Goal: Transaction & Acquisition: Purchase product/service

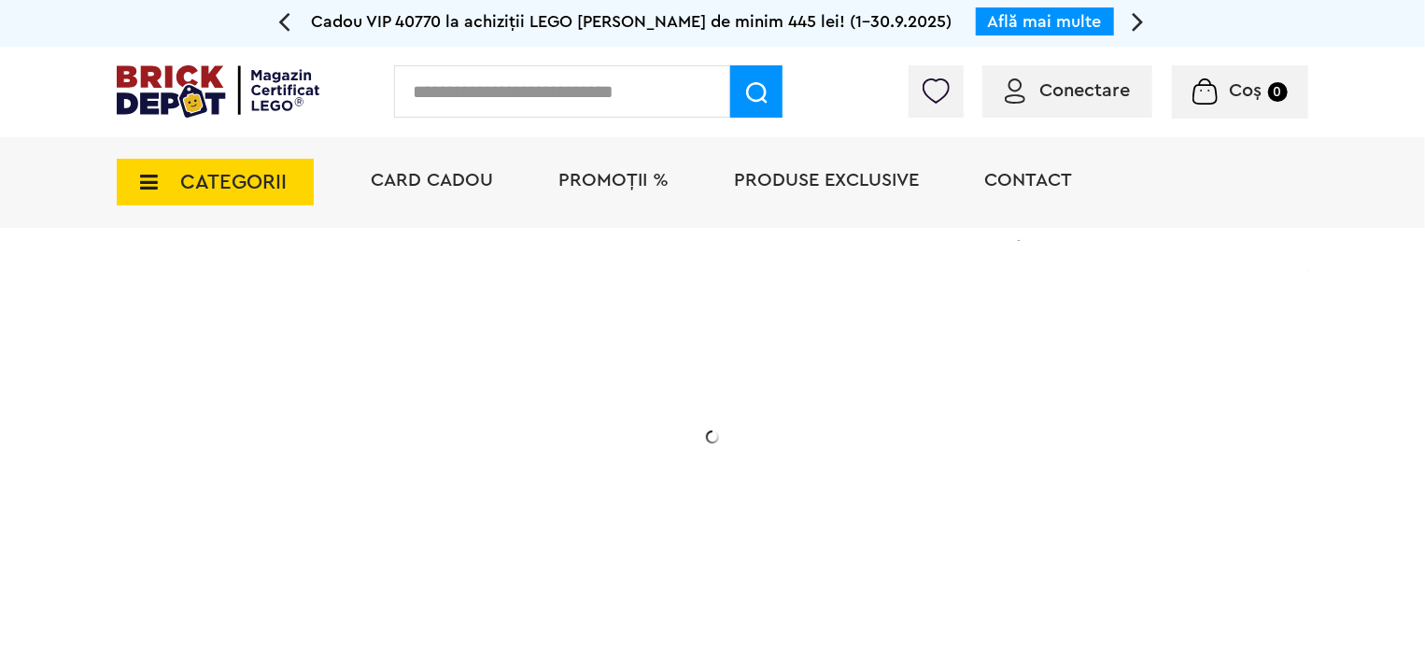
click at [146, 178] on icon at bounding box center [143, 182] width 29 height 21
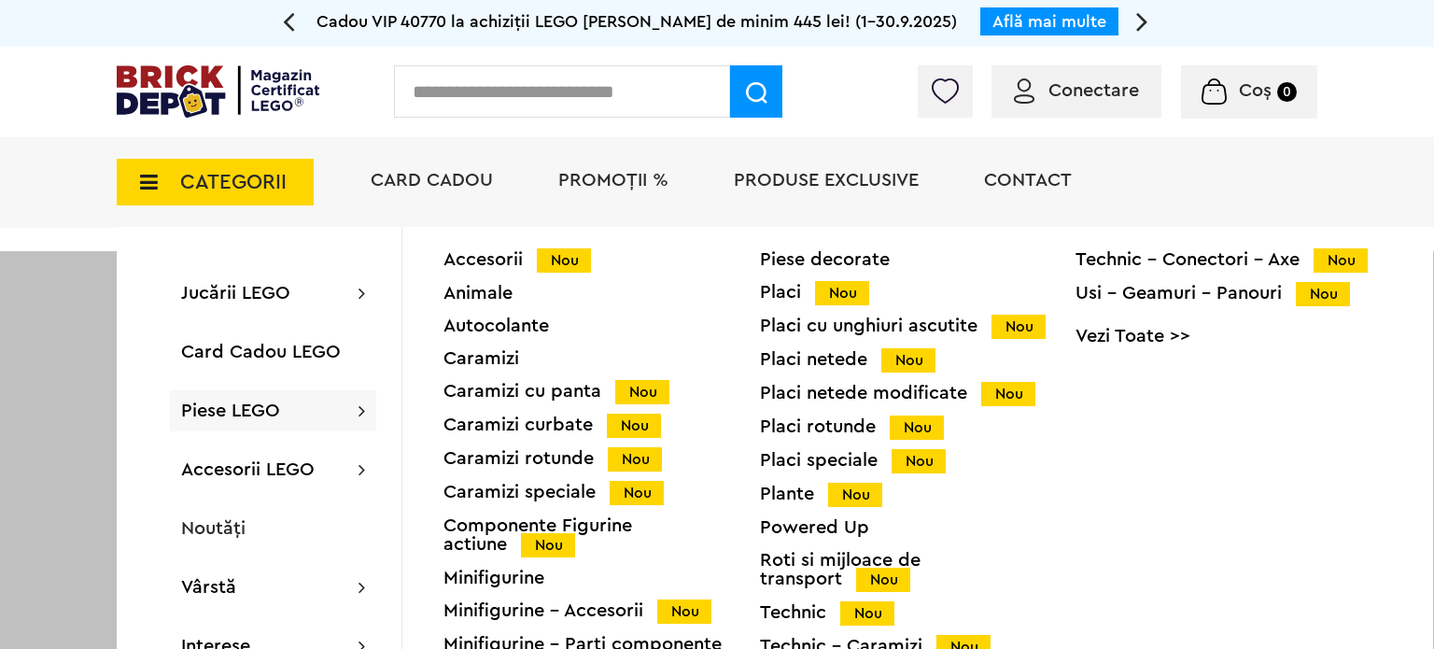
click at [252, 416] on span "Piese LEGO" at bounding box center [230, 411] width 99 height 19
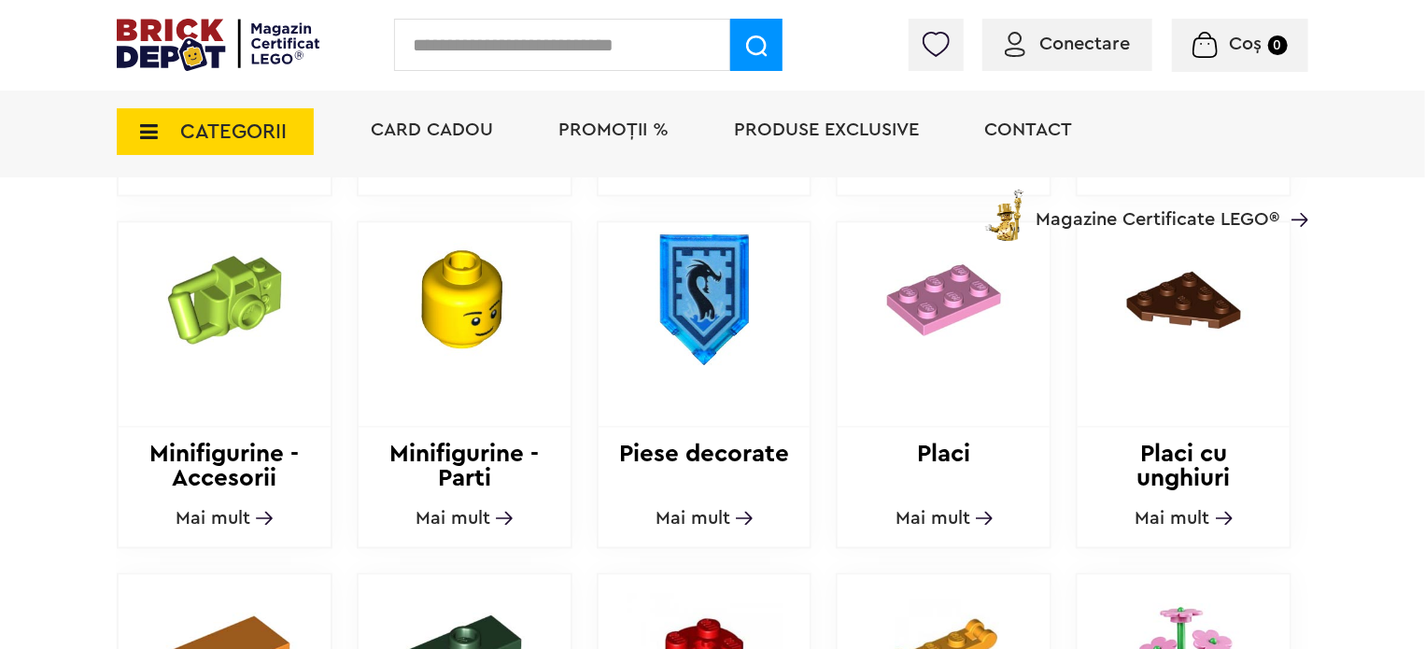
scroll to position [1214, 0]
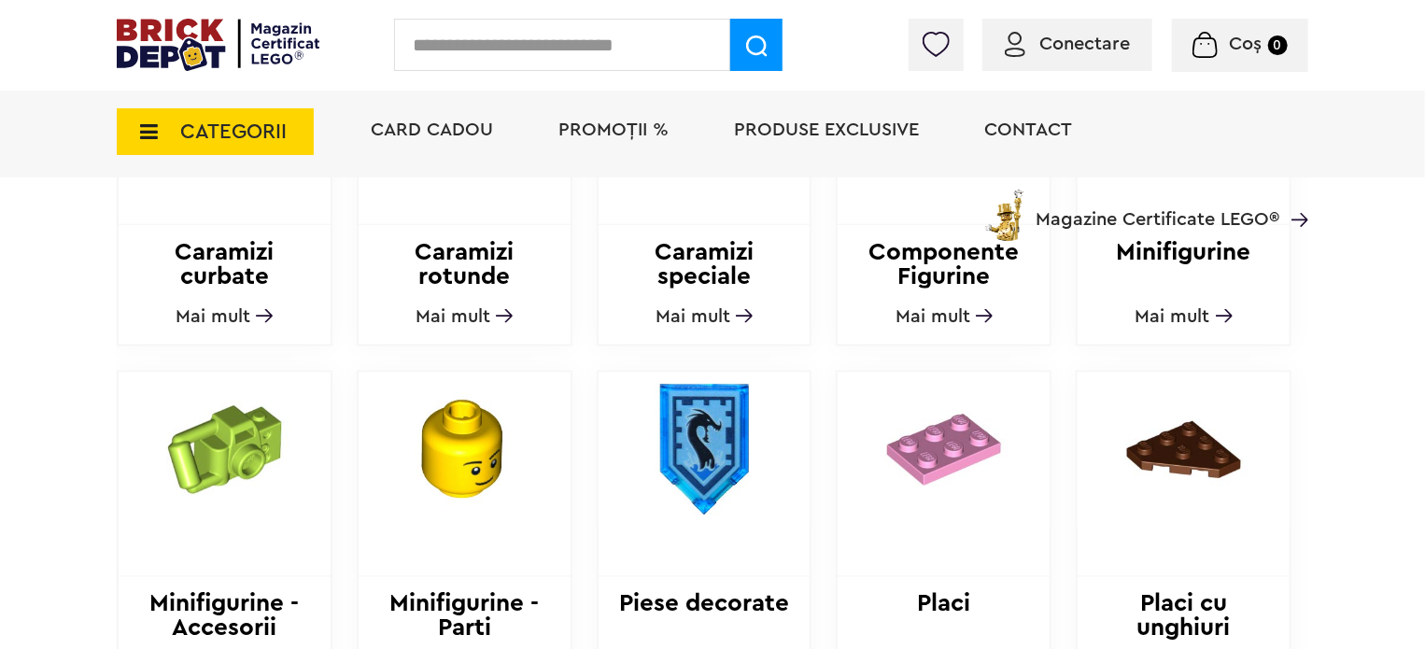
click at [161, 141] on span "CATEGORII" at bounding box center [215, 131] width 197 height 47
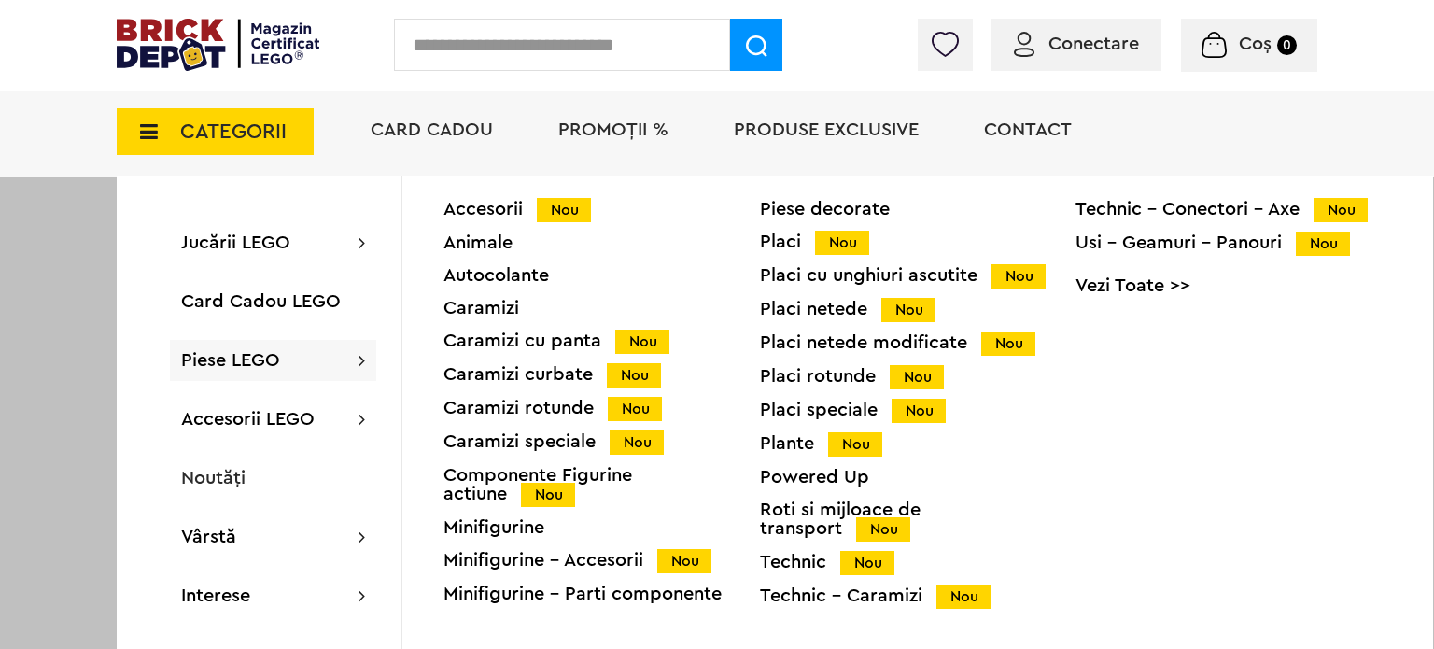
click at [782, 239] on div "Placi Nou" at bounding box center [918, 242] width 317 height 20
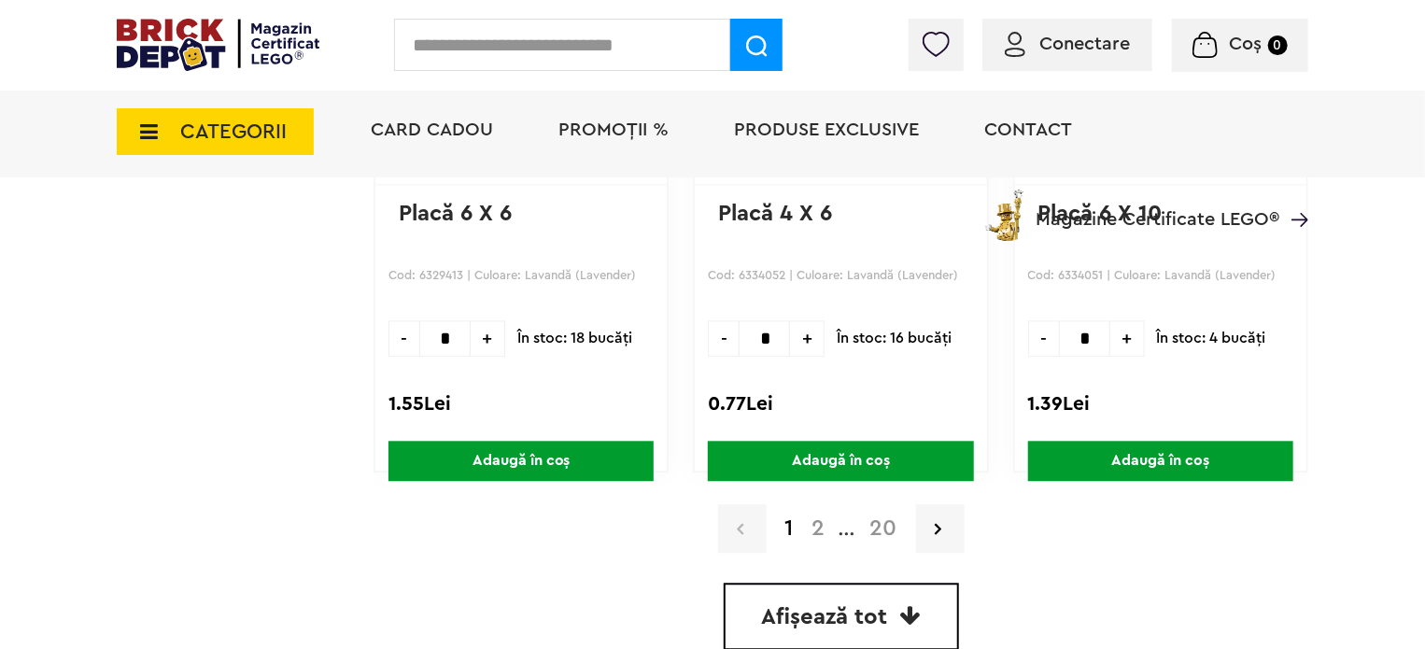
scroll to position [5742, 0]
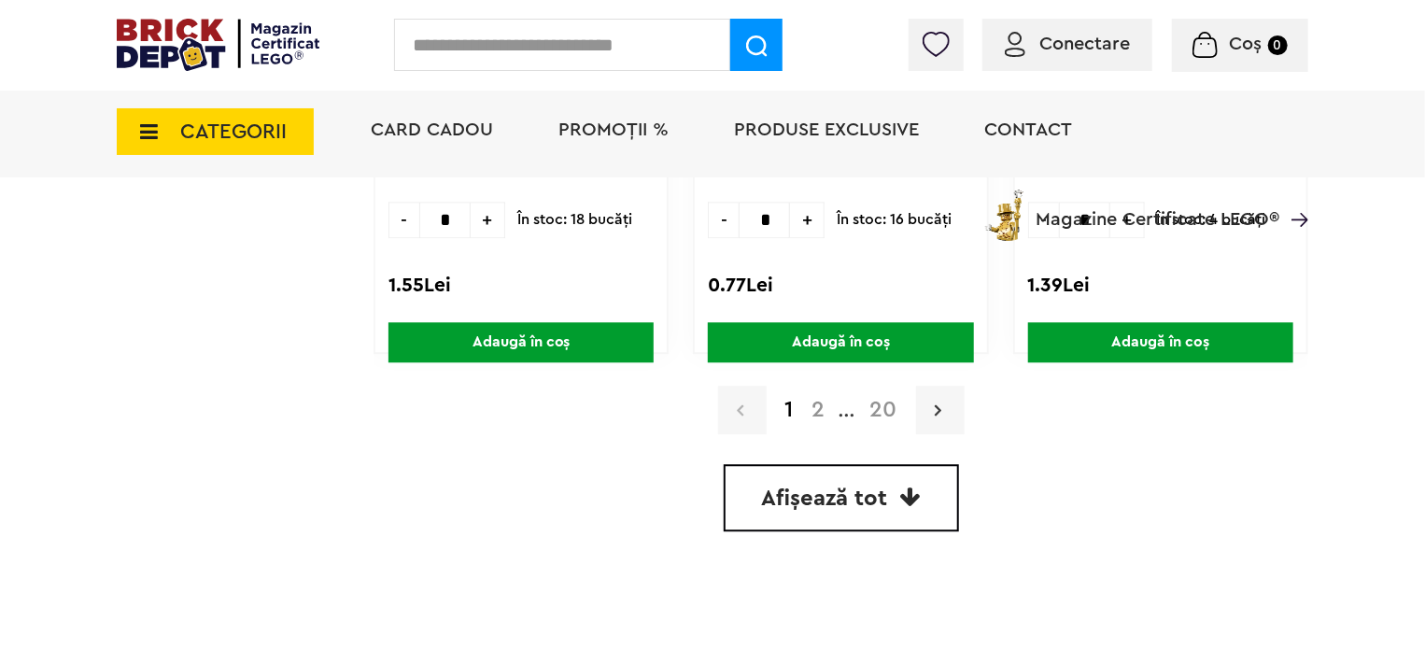
click at [929, 412] on link at bounding box center [940, 410] width 49 height 49
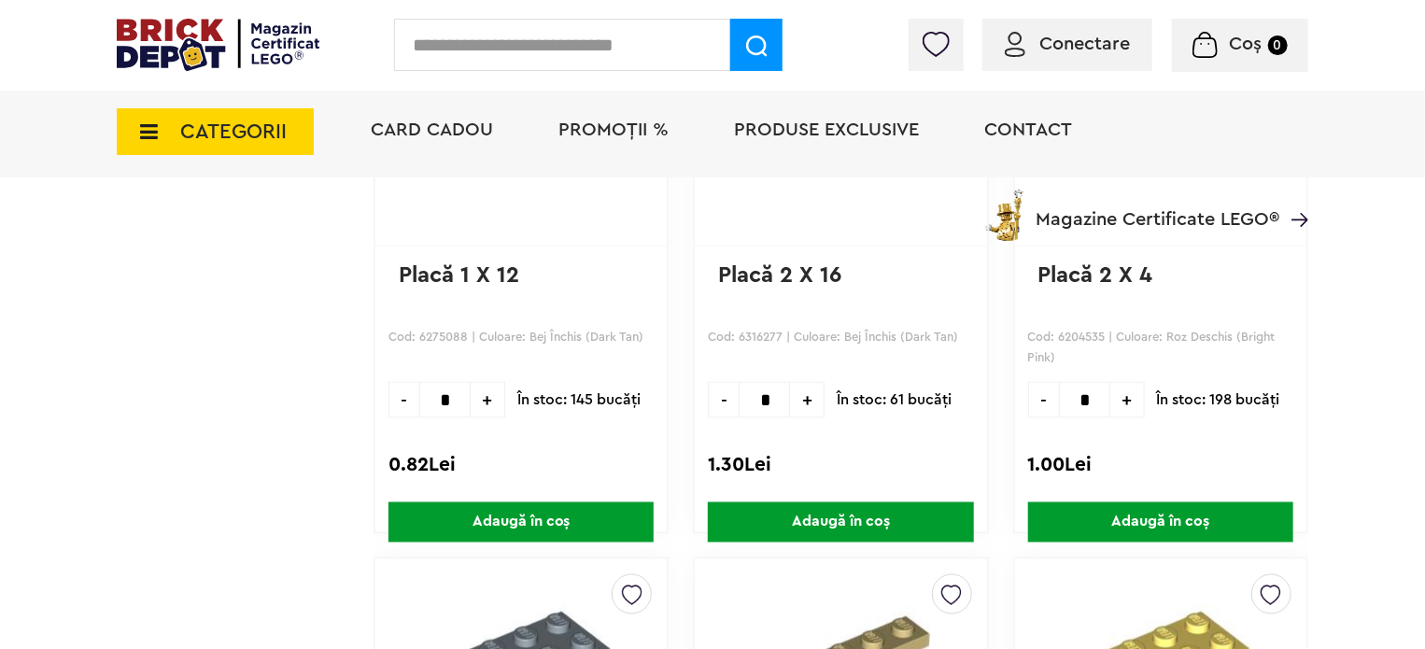
scroll to position [1633, 0]
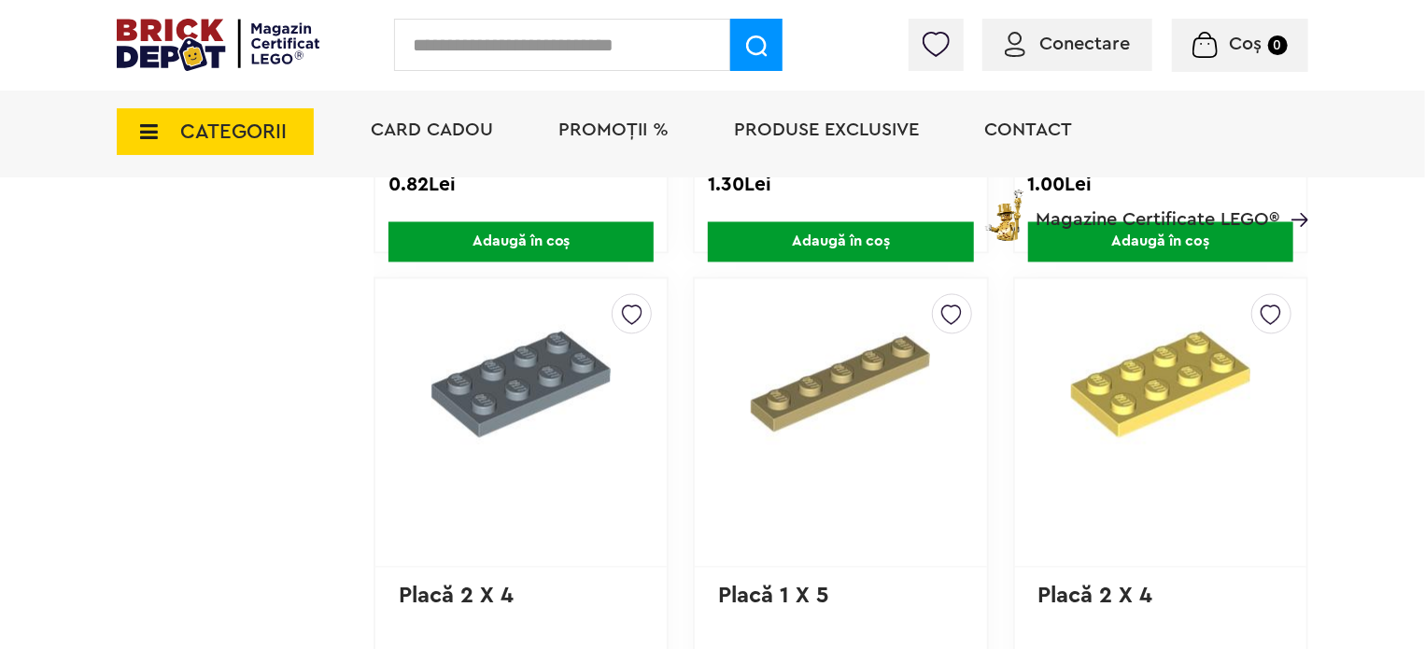
click at [895, 411] on img at bounding box center [840, 384] width 245 height 179
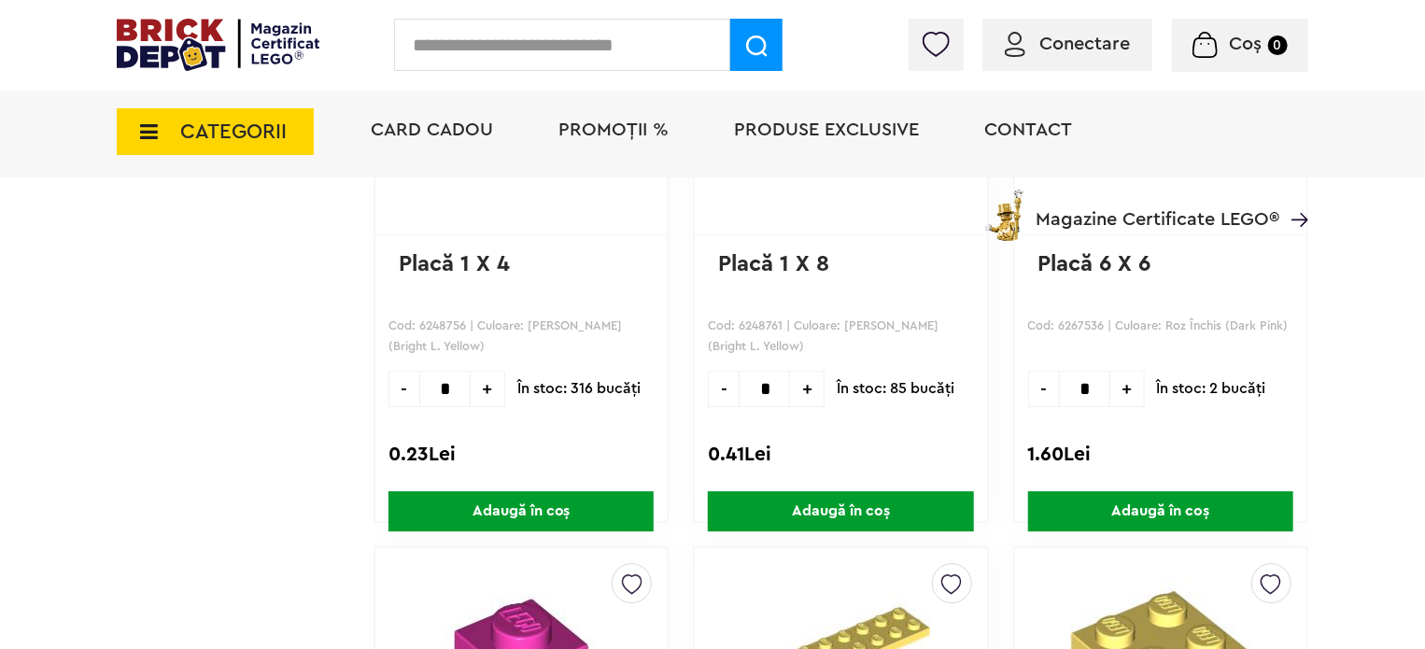
scroll to position [2193, 0]
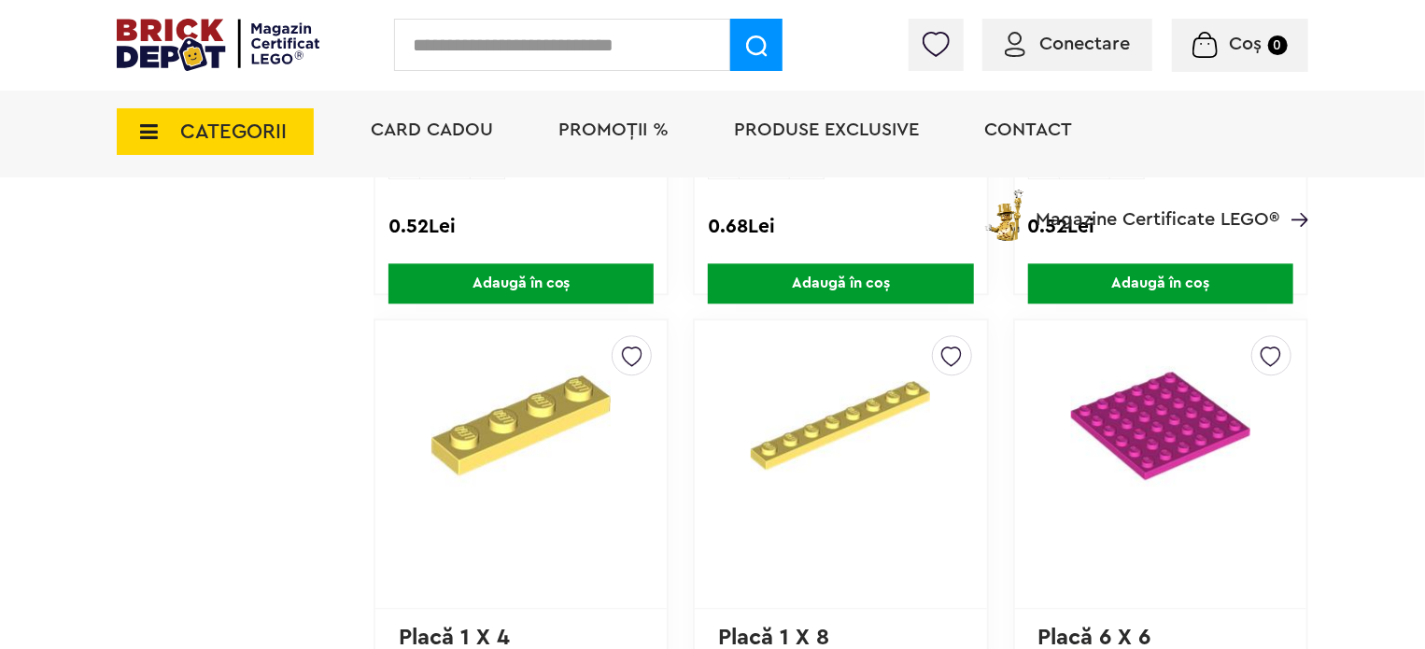
click at [542, 391] on img at bounding box center [521, 425] width 245 height 179
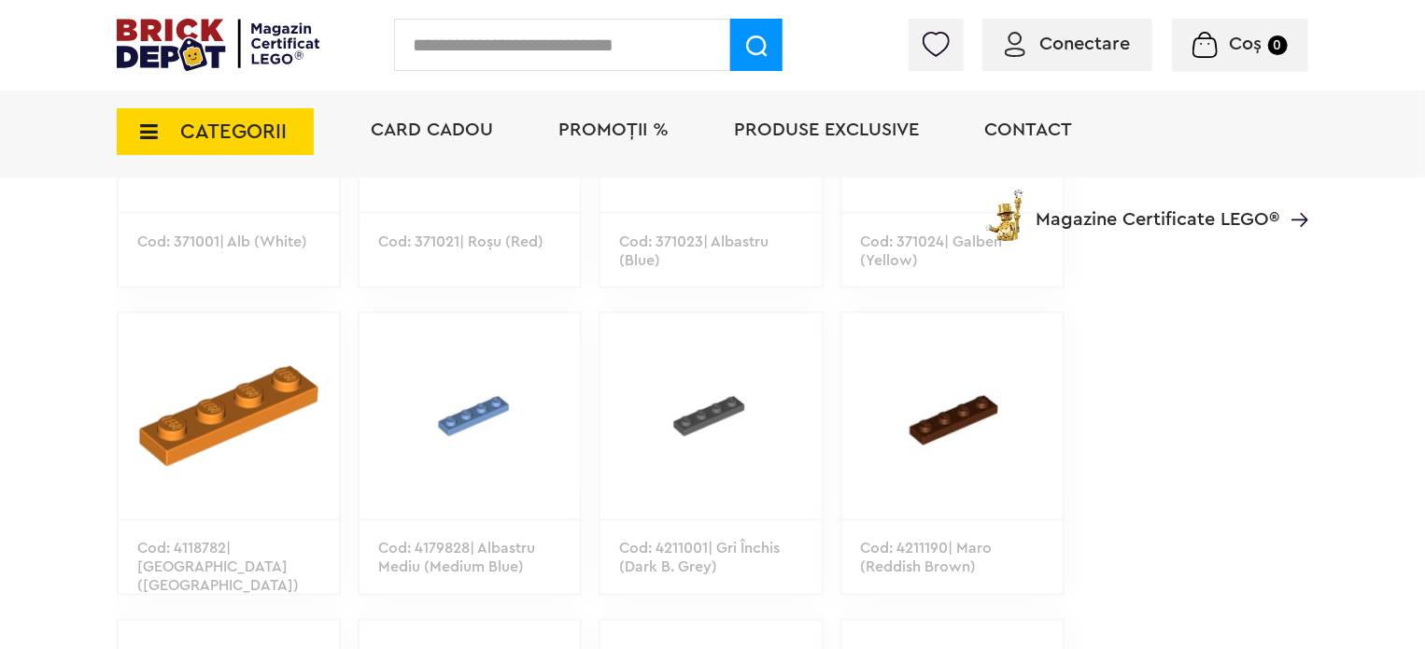
scroll to position [1447, 0]
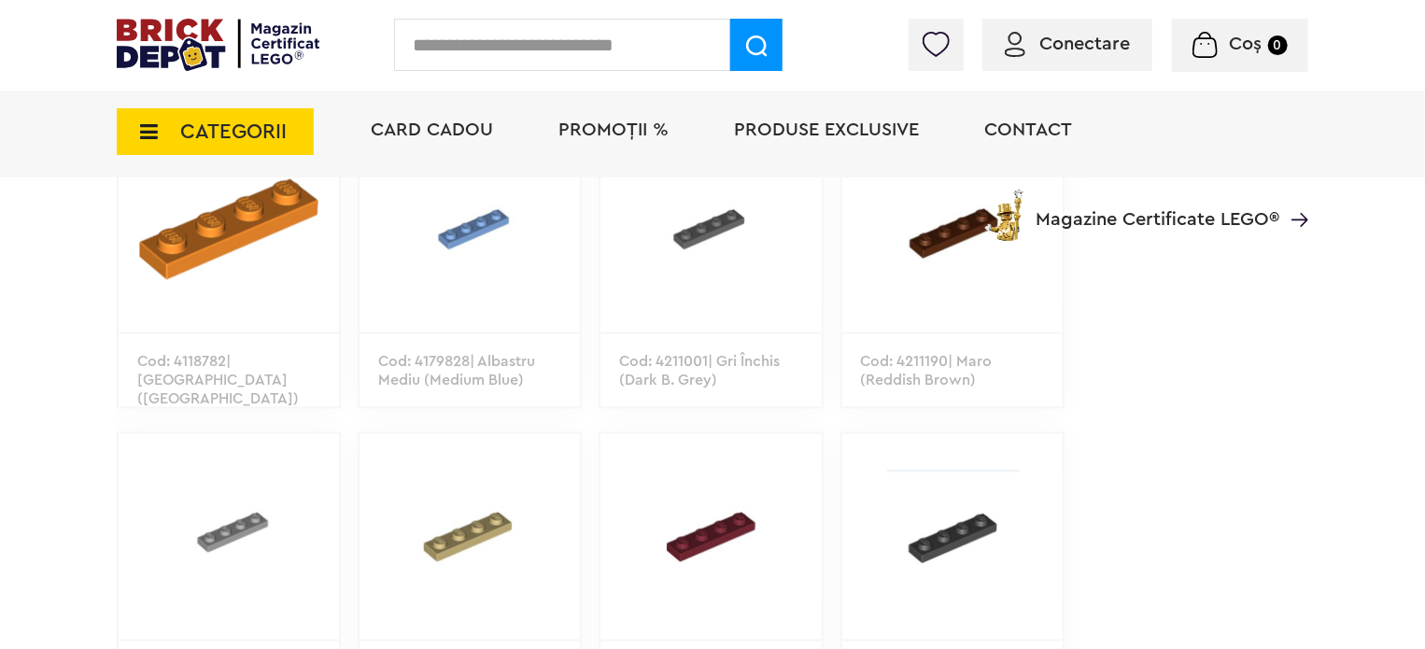
click at [478, 241] on img at bounding box center [469, 229] width 220 height 205
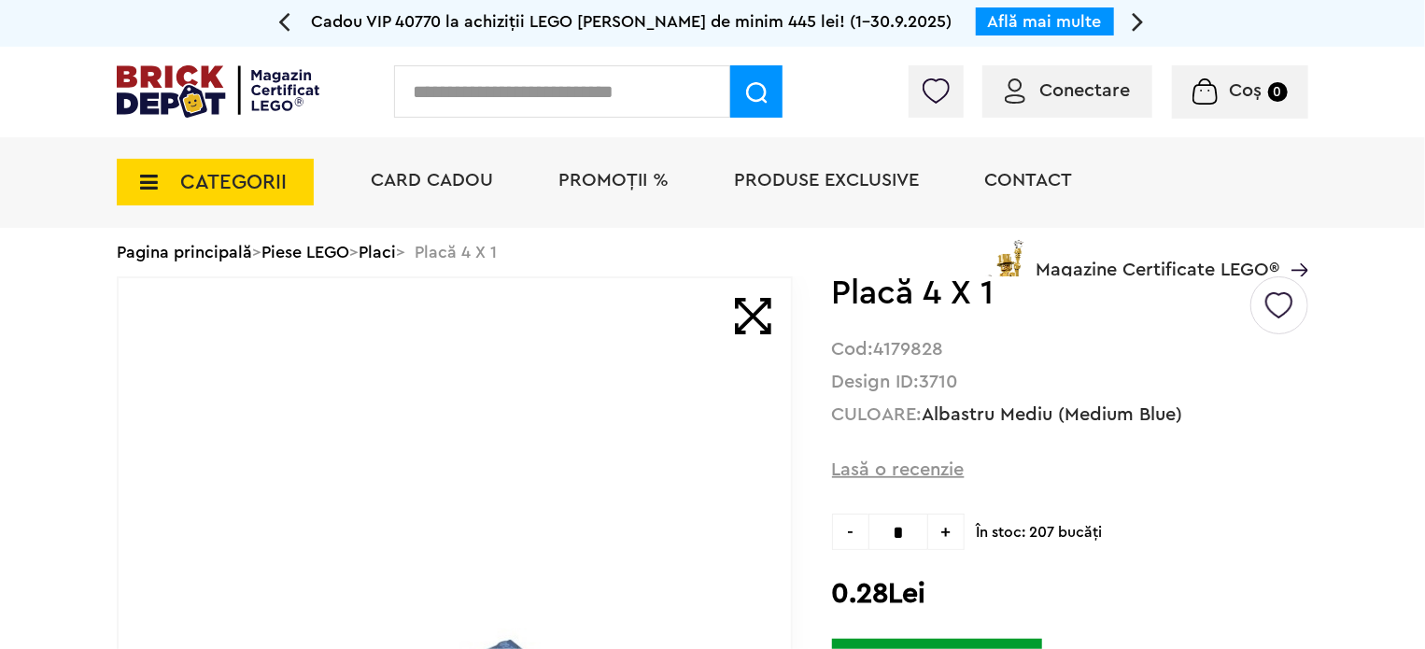
click at [950, 537] on span "+" at bounding box center [946, 532] width 36 height 36
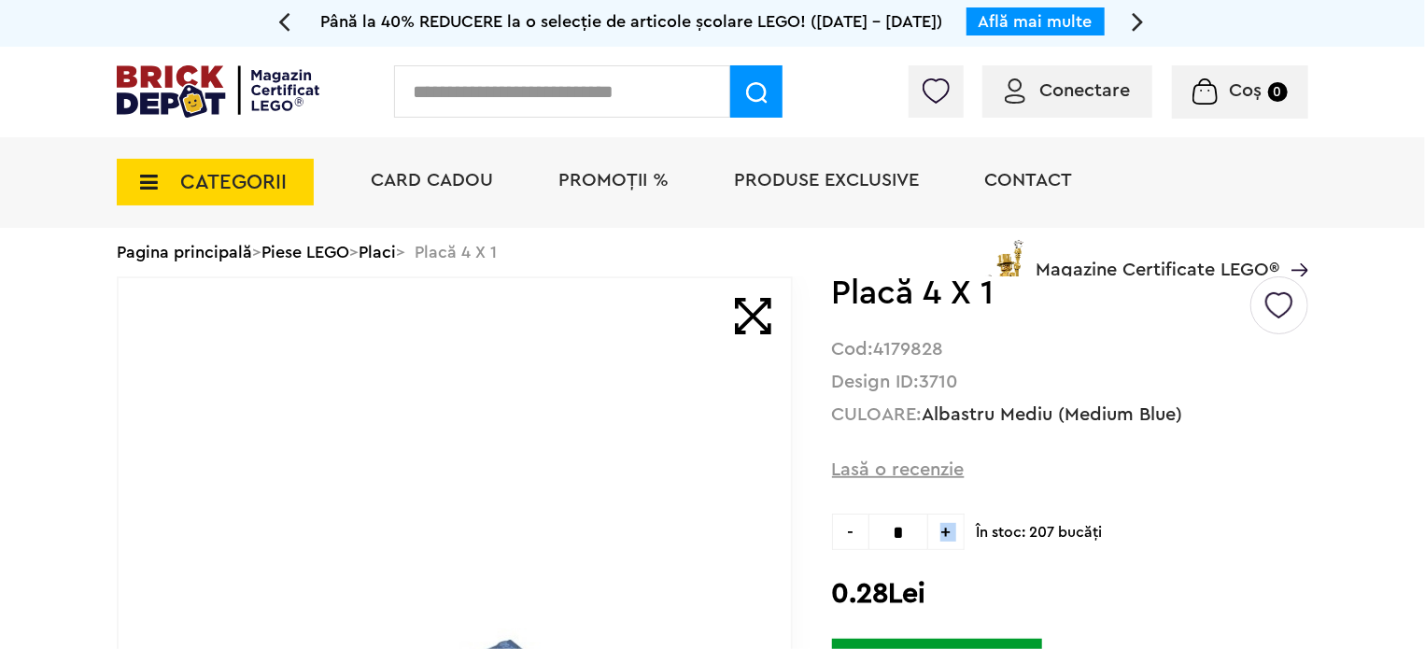
click at [950, 537] on span "+" at bounding box center [946, 532] width 36 height 36
type input "**"
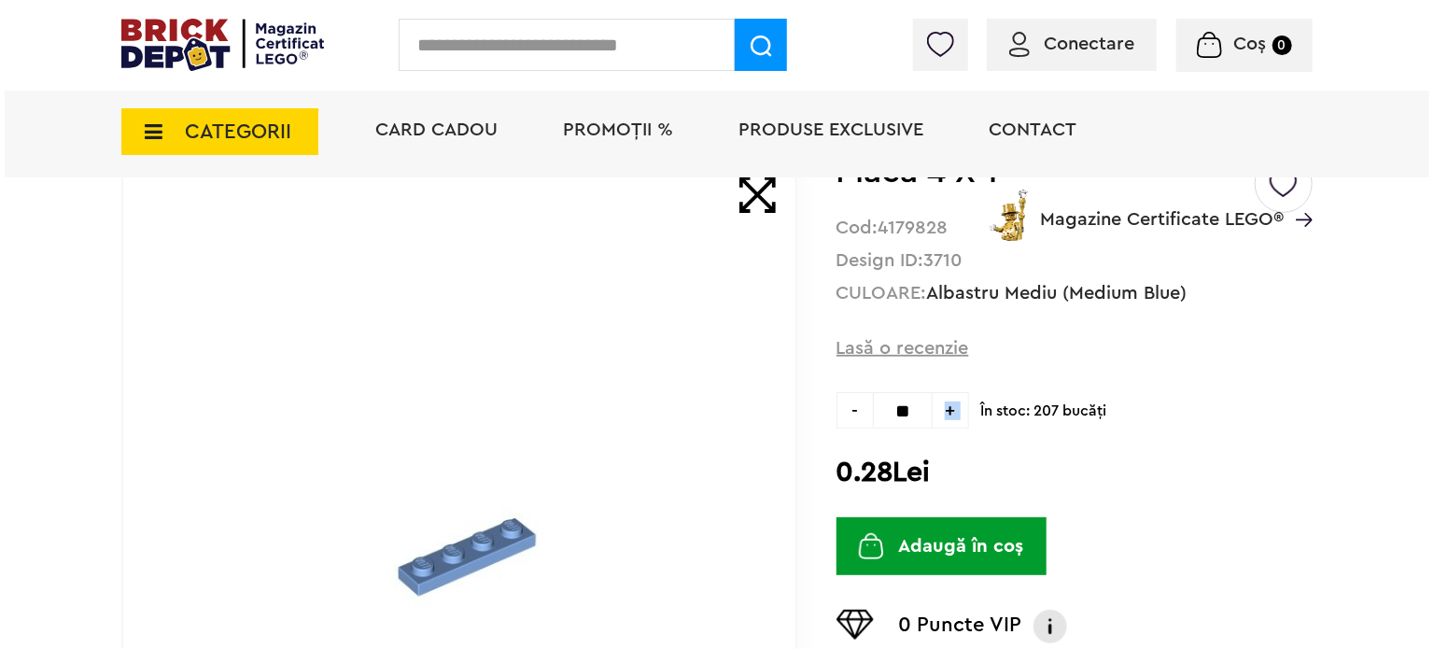
scroll to position [187, 0]
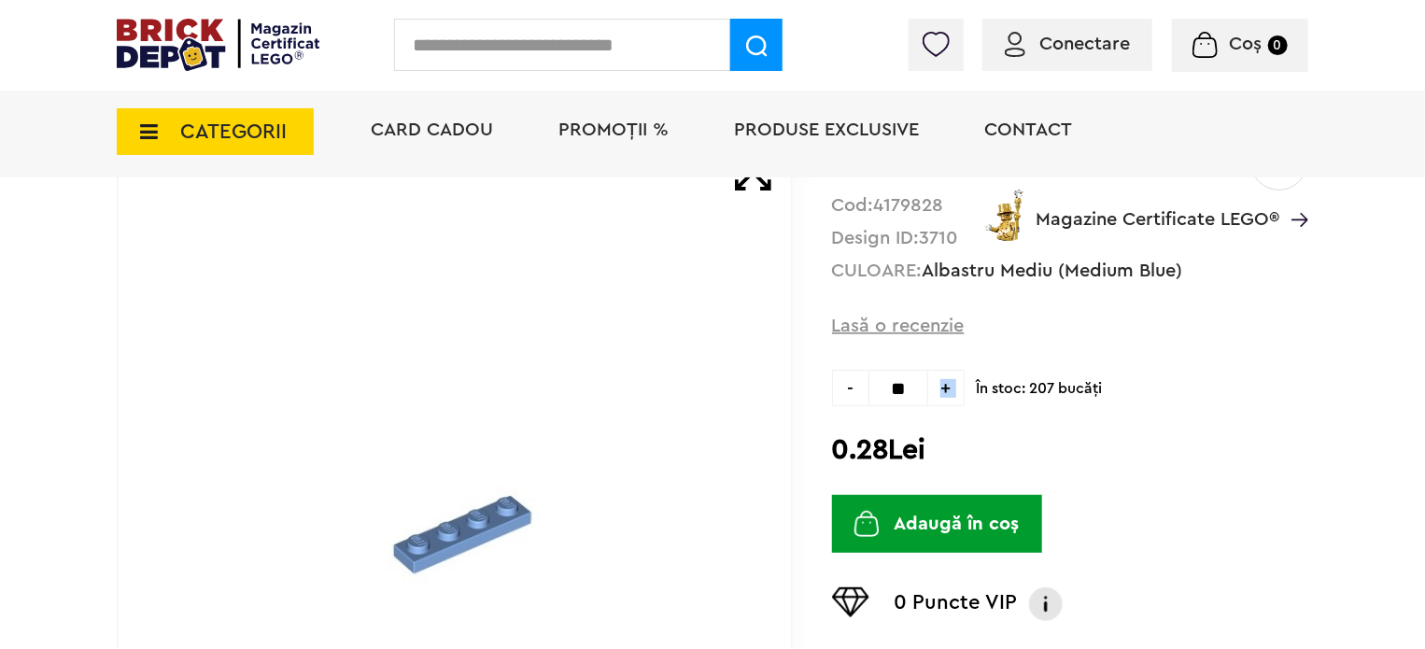
click at [927, 529] on button "Adaugă în coș" at bounding box center [937, 524] width 210 height 58
click at [607, 49] on input "text" at bounding box center [562, 45] width 336 height 52
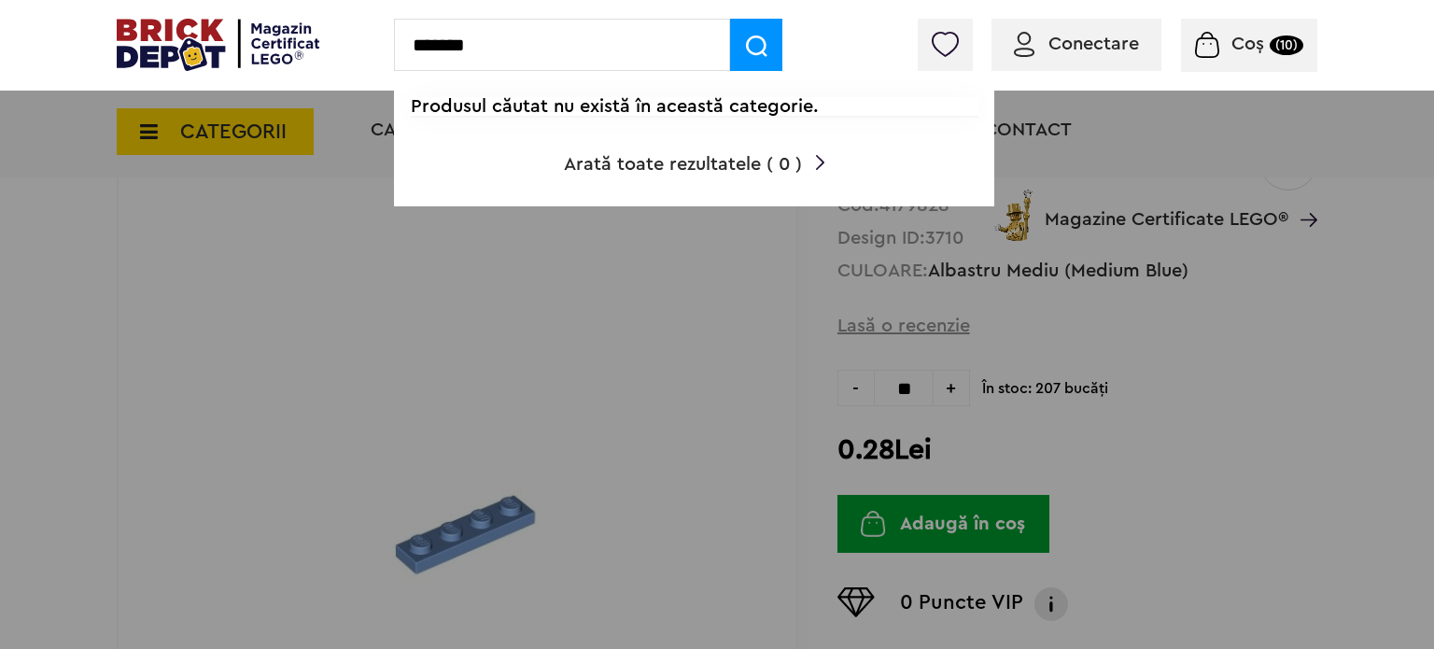
type input "*******"
click at [142, 132] on div at bounding box center [717, 324] width 1434 height 649
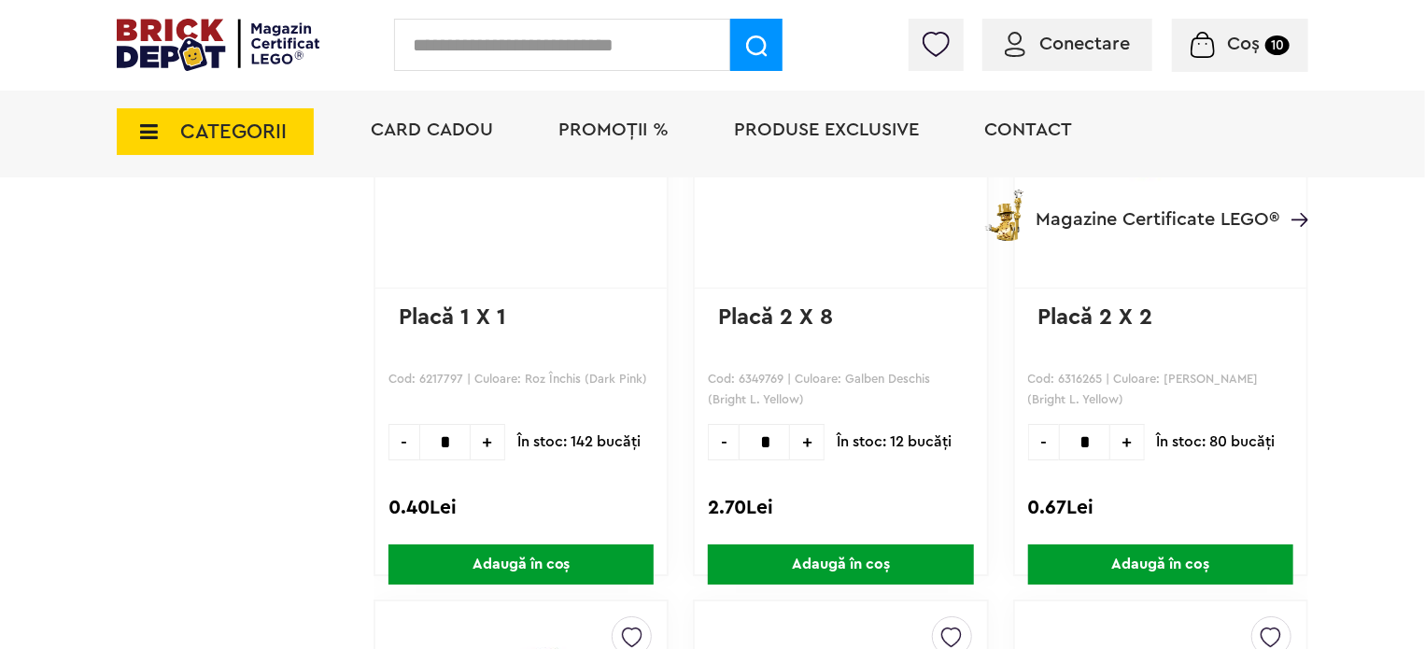
scroll to position [2847, 0]
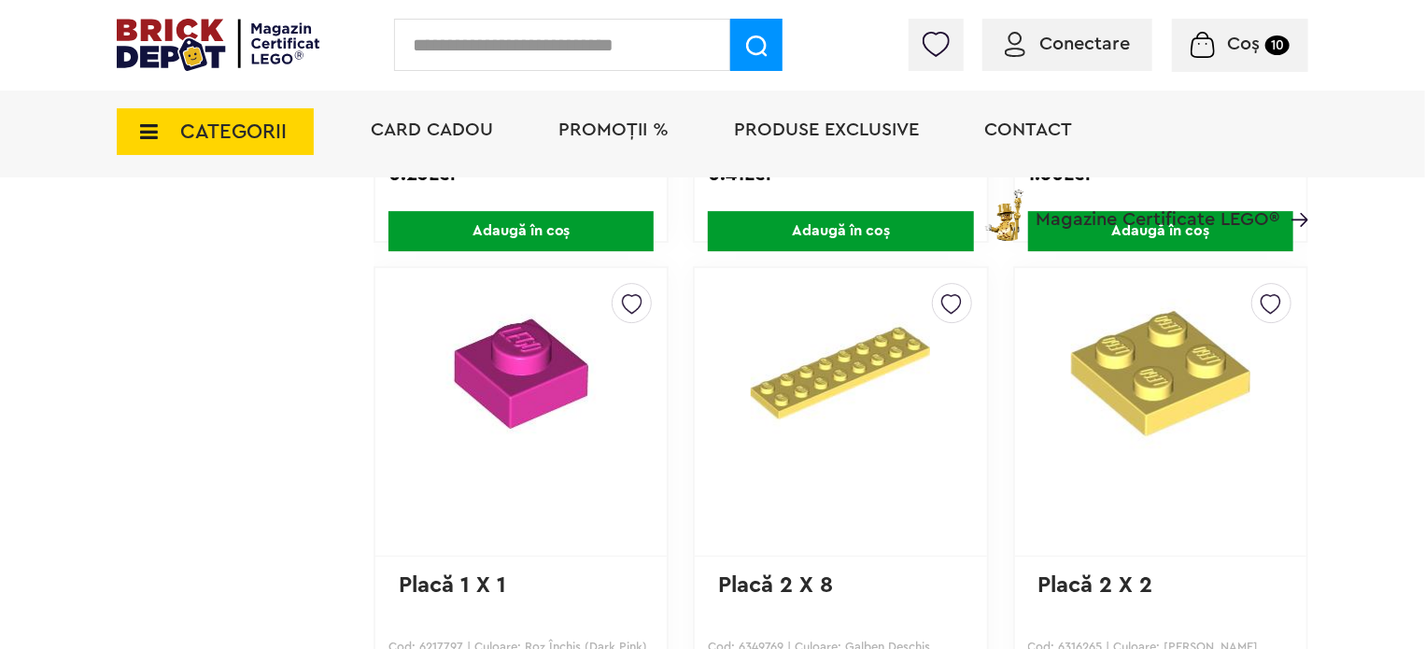
click at [1152, 391] on img at bounding box center [1160, 373] width 245 height 179
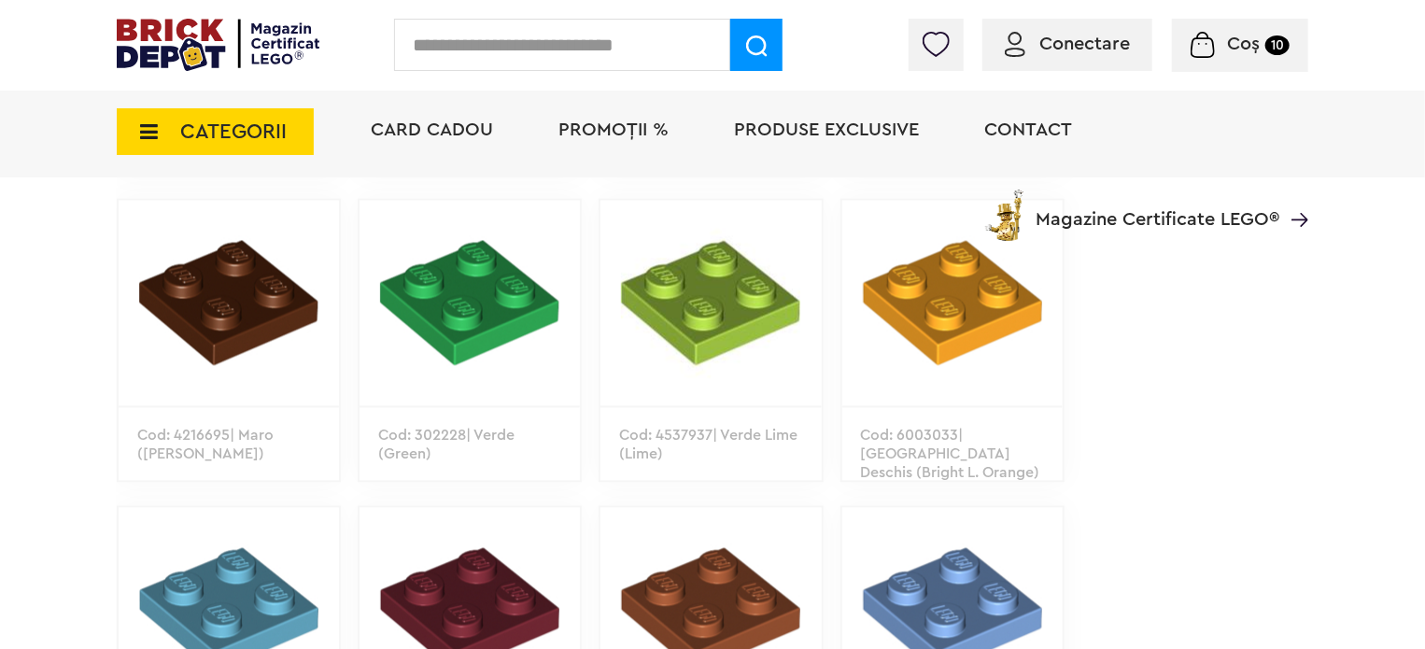
scroll to position [1867, 0]
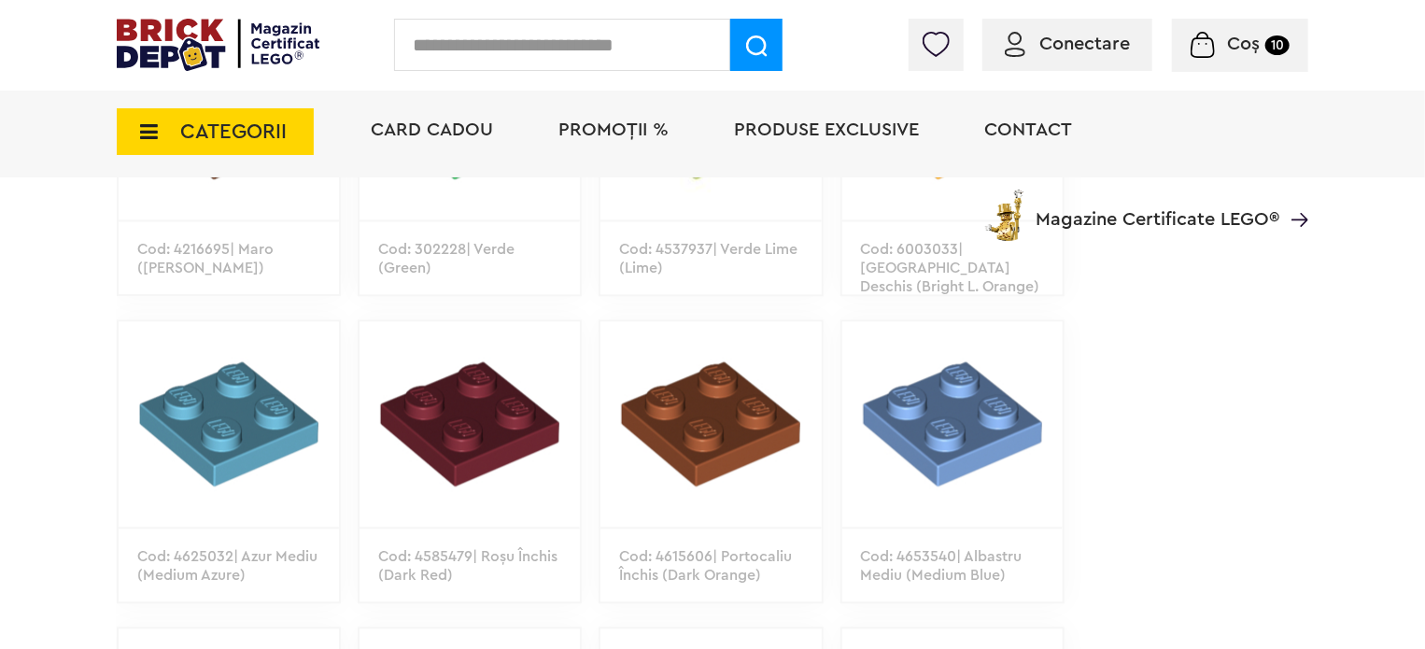
click at [233, 423] on img at bounding box center [229, 423] width 220 height 205
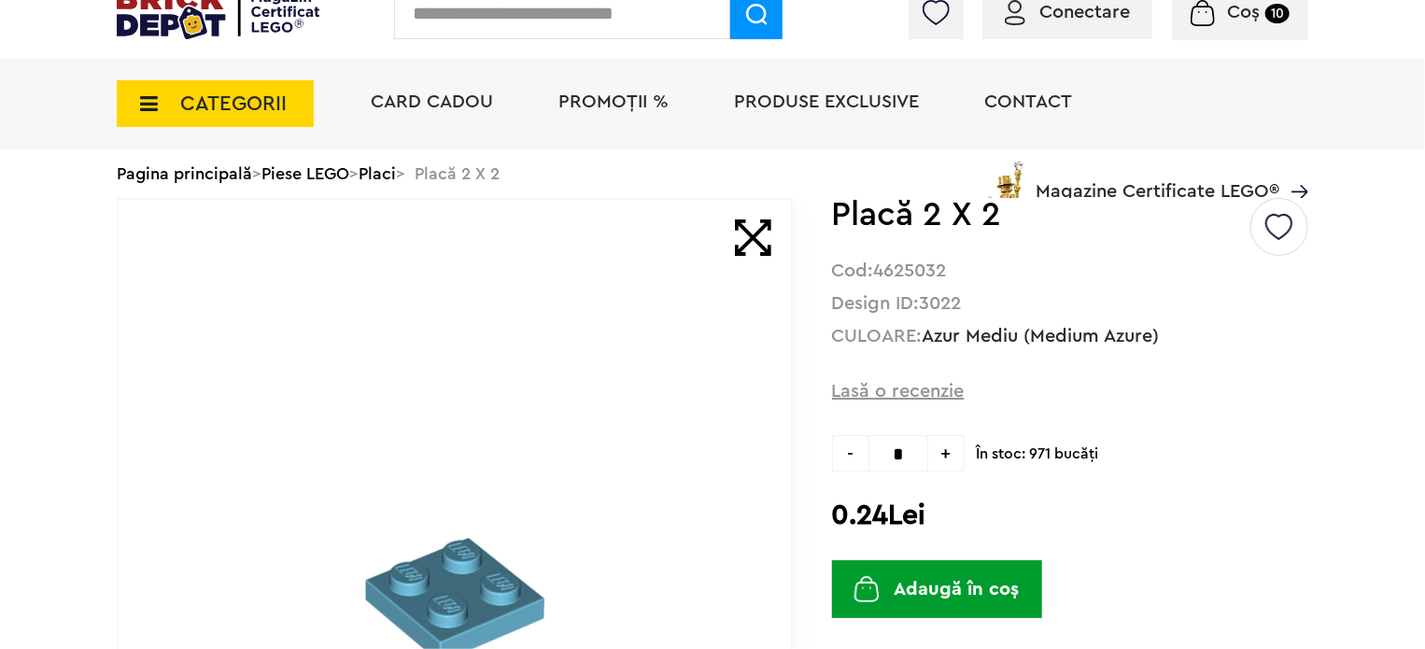
scroll to position [187, 0]
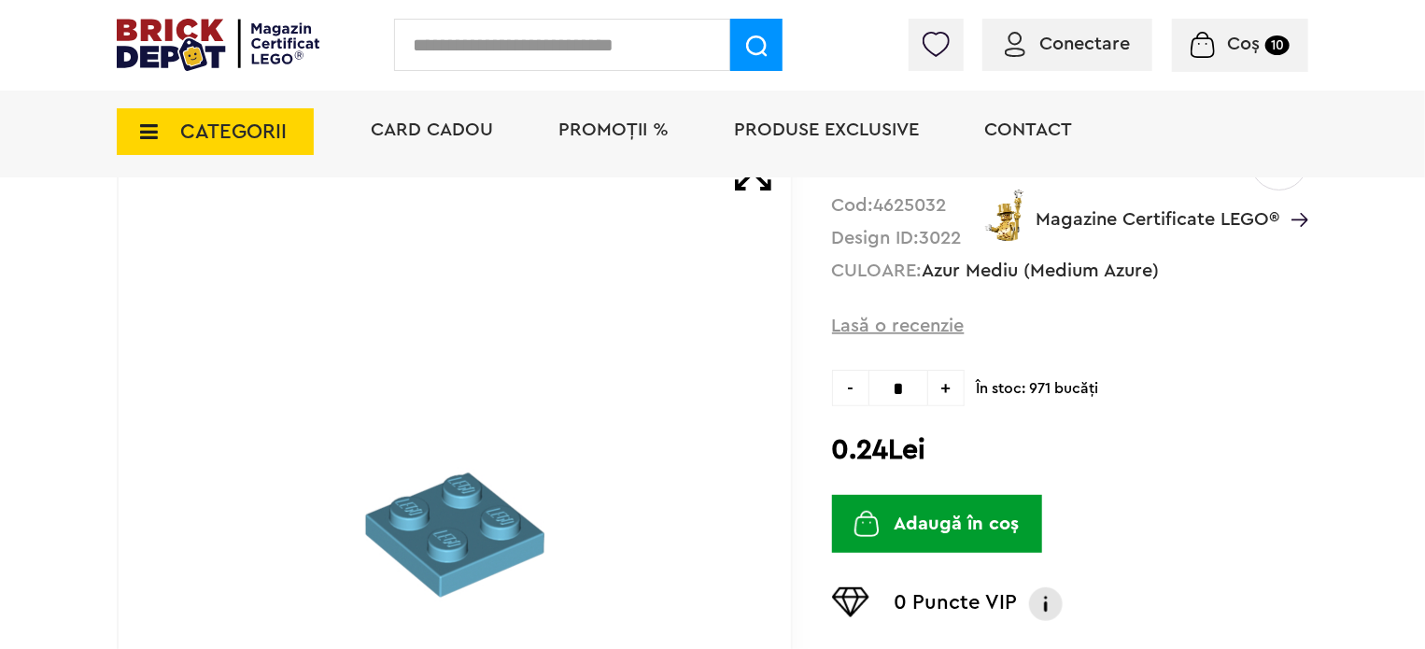
click at [952, 387] on span "+" at bounding box center [946, 388] width 36 height 36
type input "*"
click at [963, 536] on button "Adaugă în coș" at bounding box center [937, 524] width 210 height 58
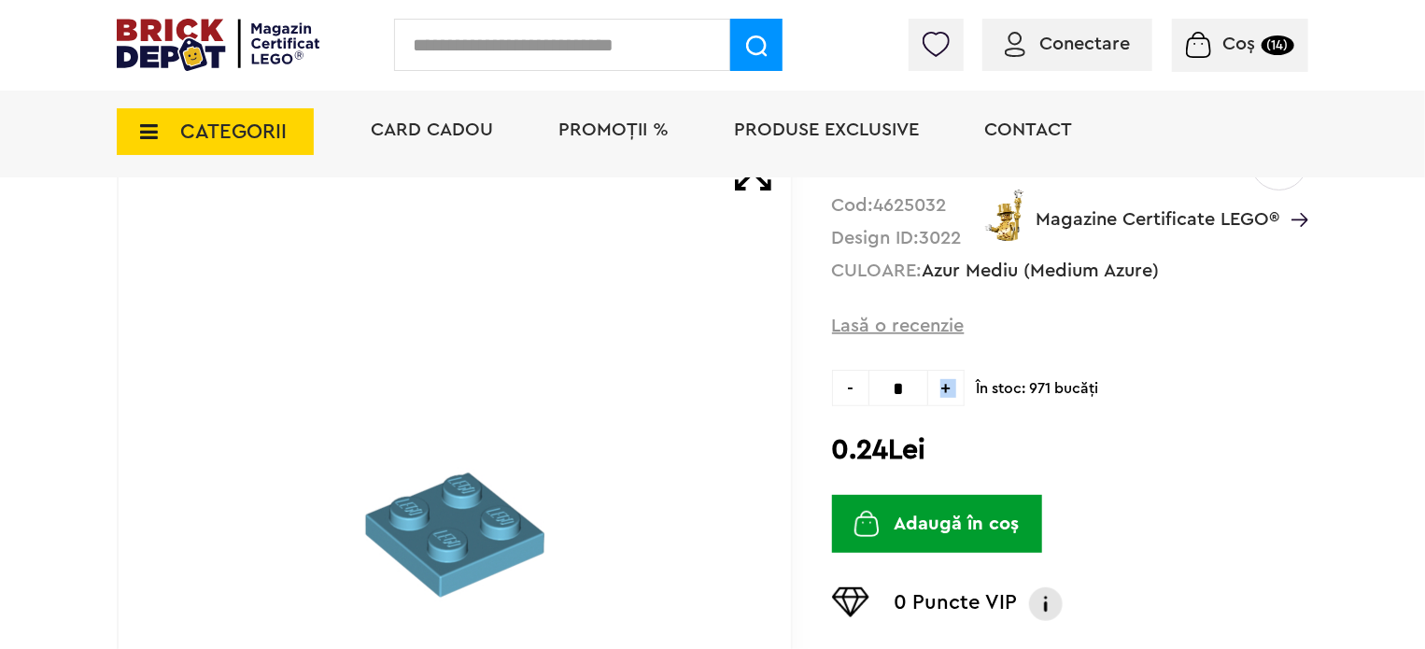
click at [1201, 48] on img at bounding box center [1198, 45] width 24 height 26
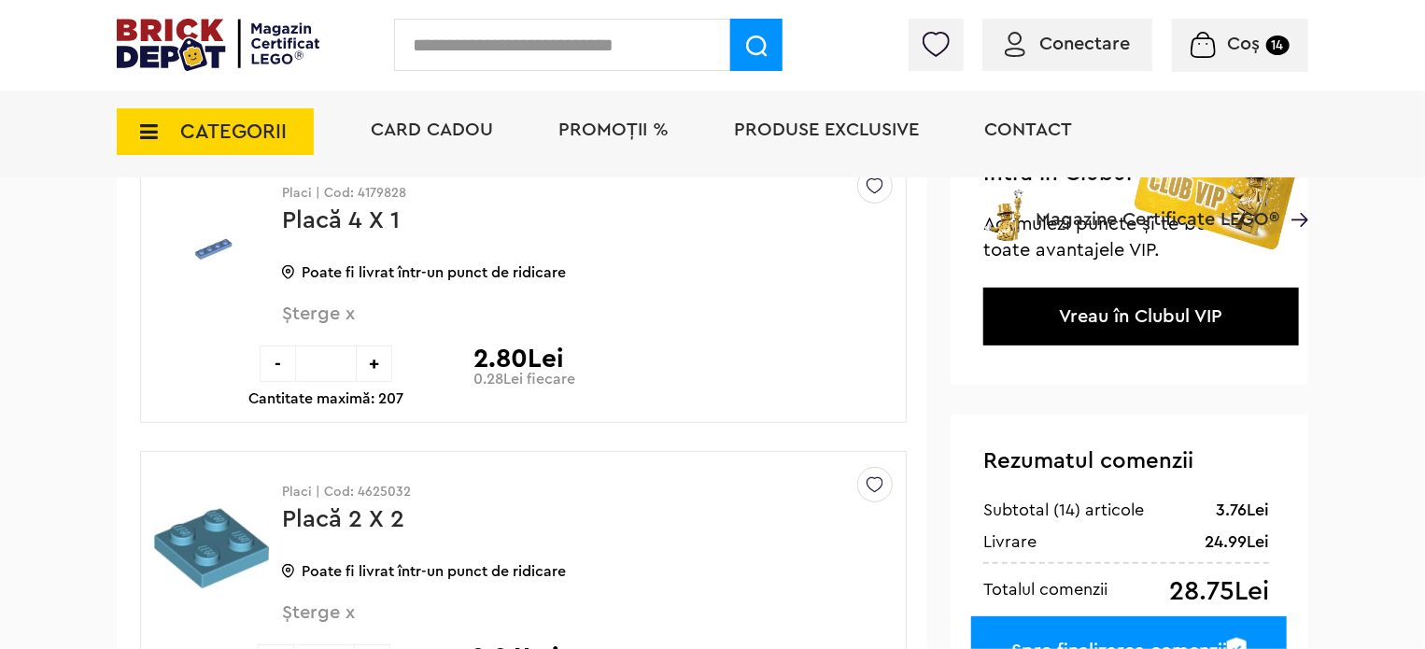
scroll to position [187, 0]
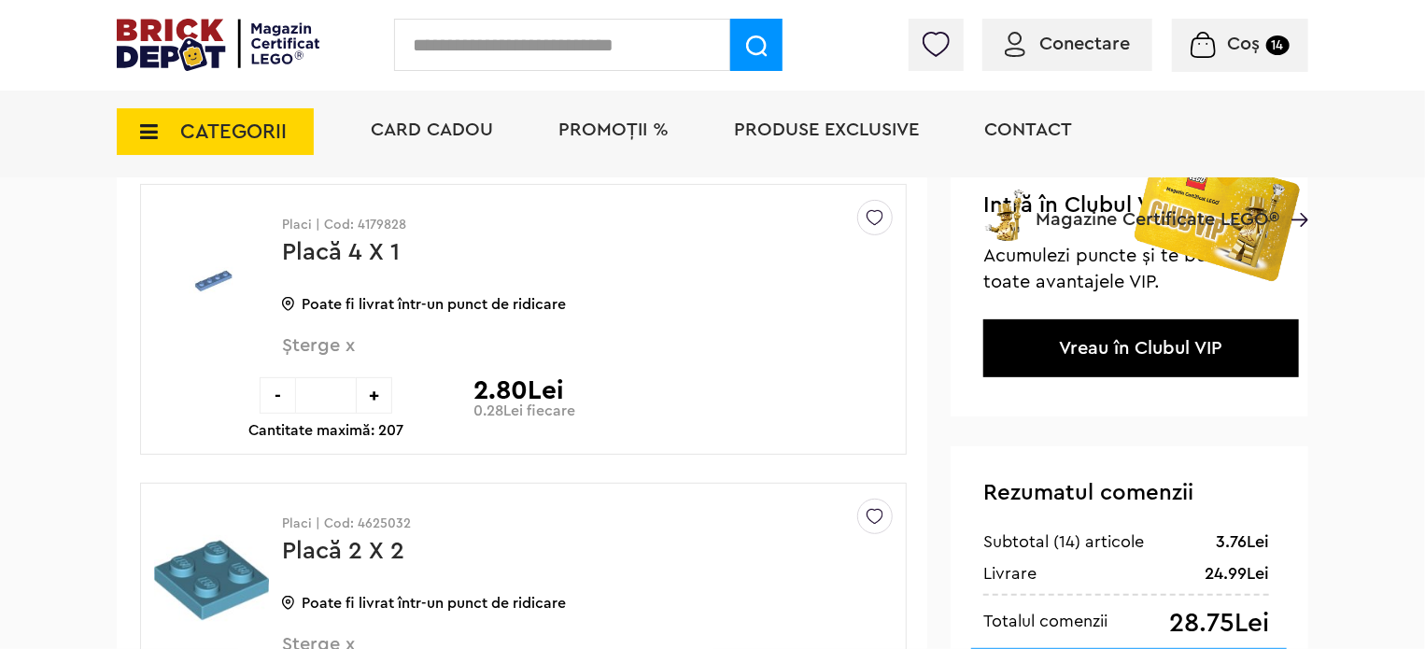
click at [221, 274] on img at bounding box center [211, 281] width 115 height 137
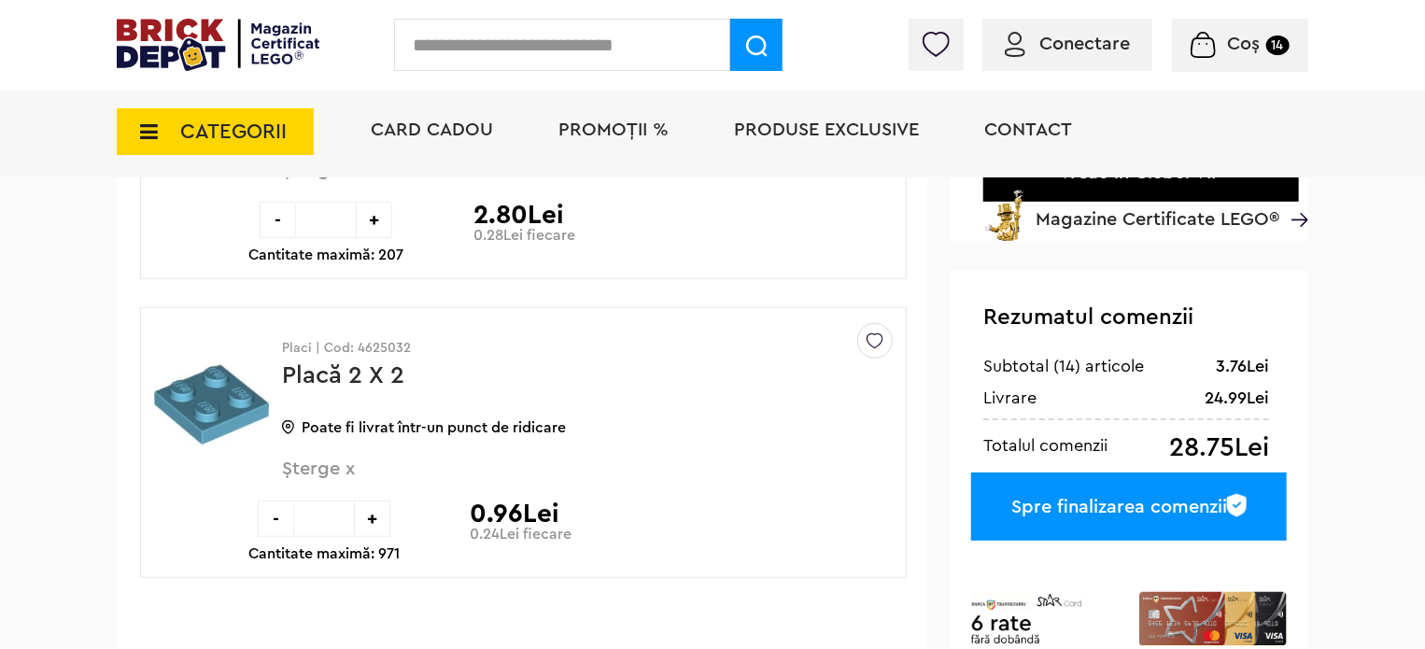
scroll to position [373, 0]
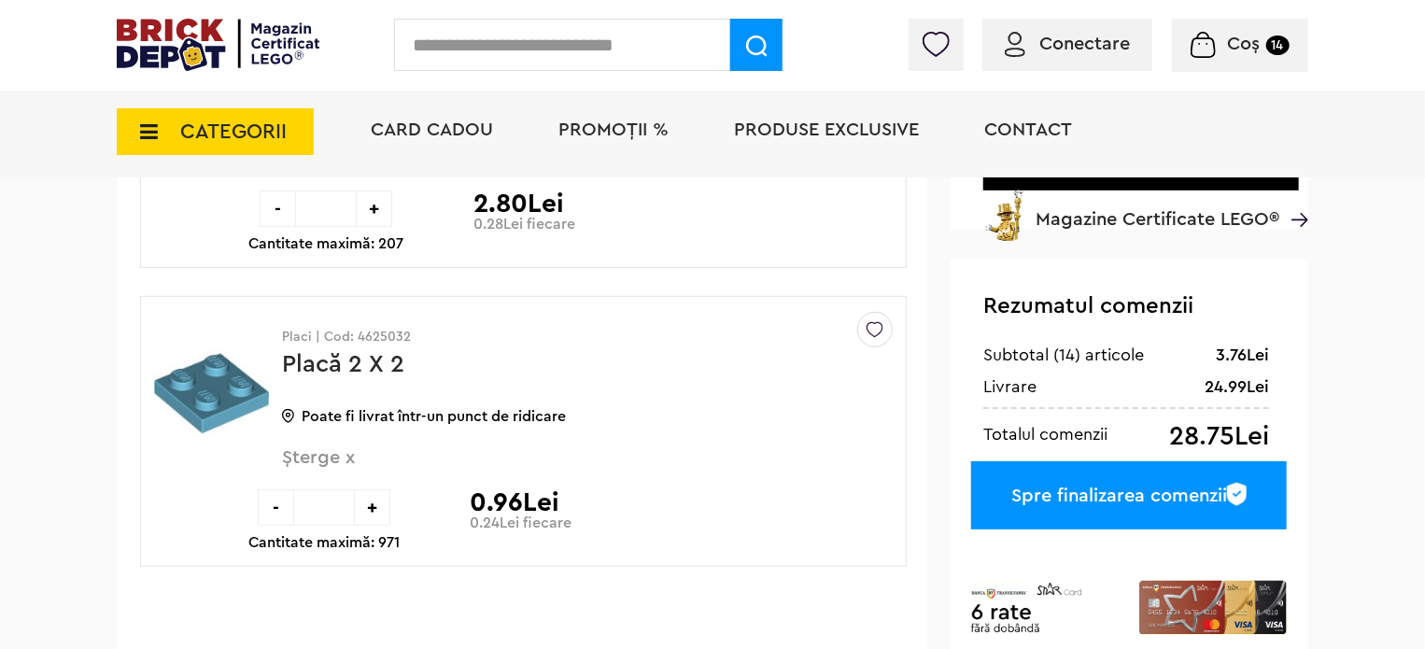
click at [229, 390] on img at bounding box center [211, 393] width 115 height 140
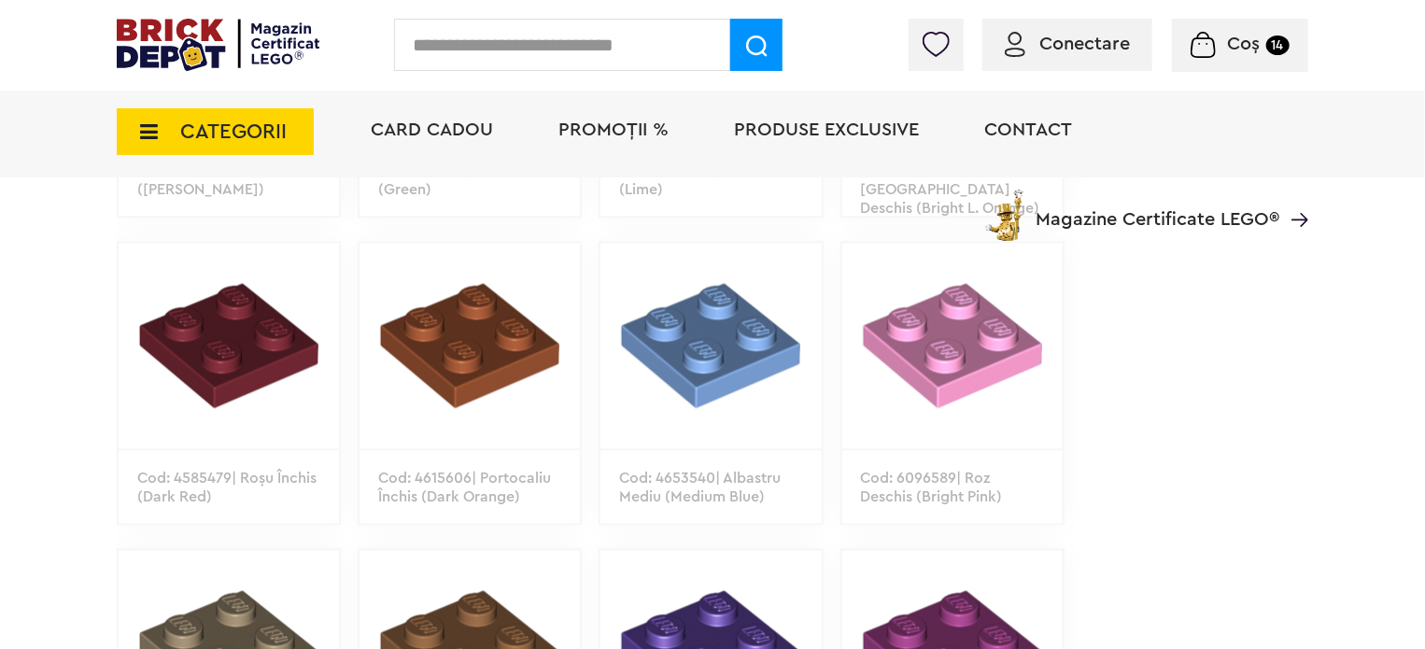
scroll to position [1961, 0]
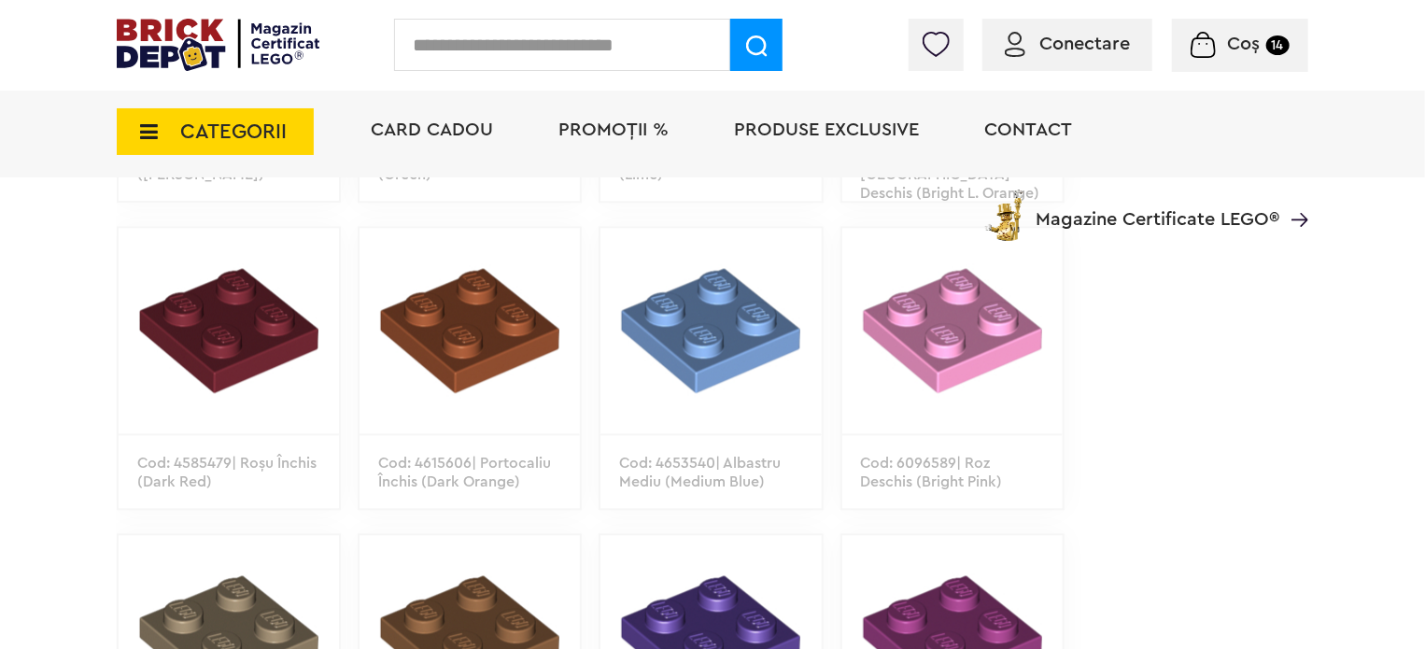
click at [736, 339] on img at bounding box center [710, 330] width 220 height 205
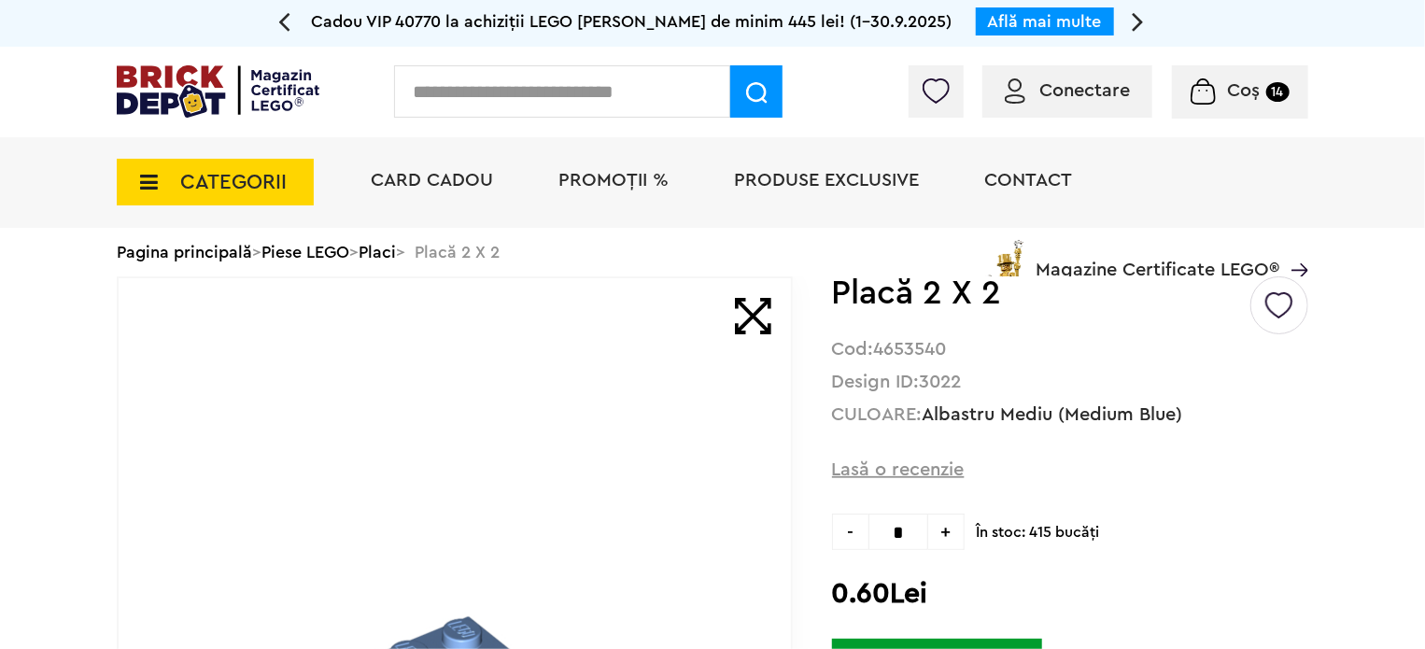
click at [957, 531] on span "+" at bounding box center [946, 532] width 36 height 36
click at [957, 530] on span "+" at bounding box center [946, 532] width 36 height 36
type input "*"
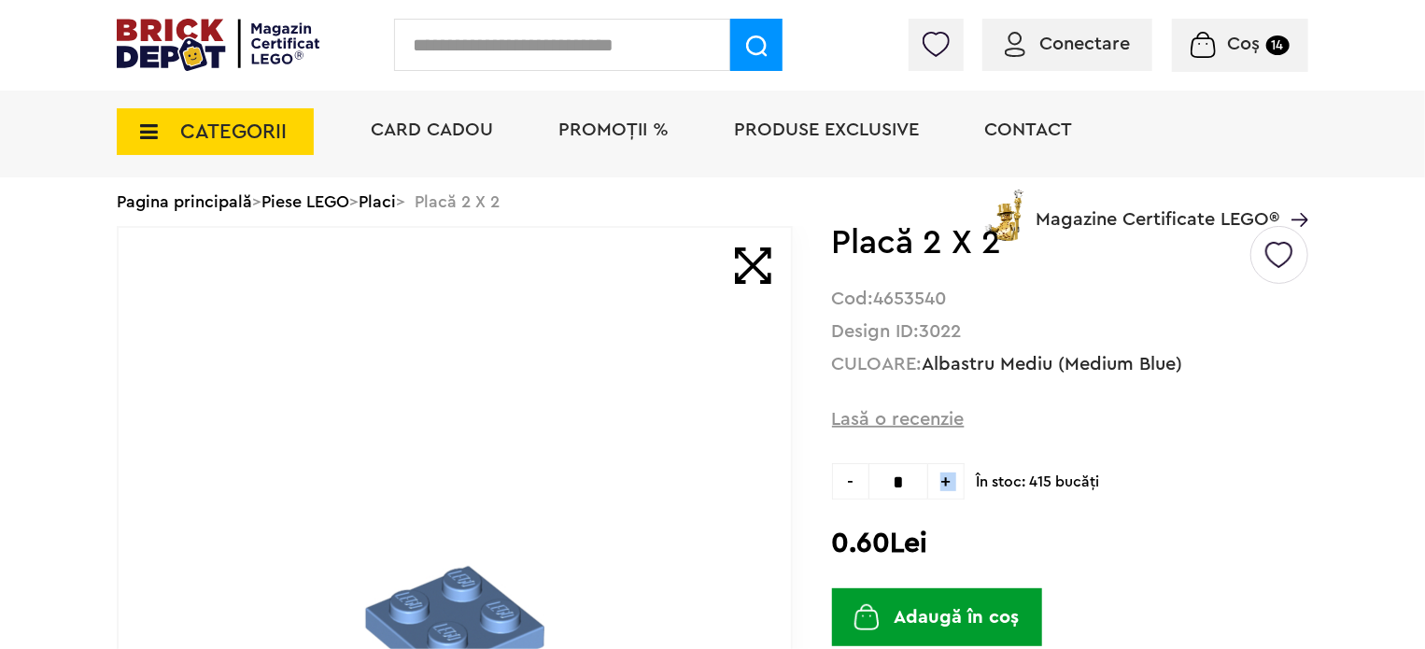
click at [944, 617] on button "Adaugă în coș" at bounding box center [937, 617] width 210 height 58
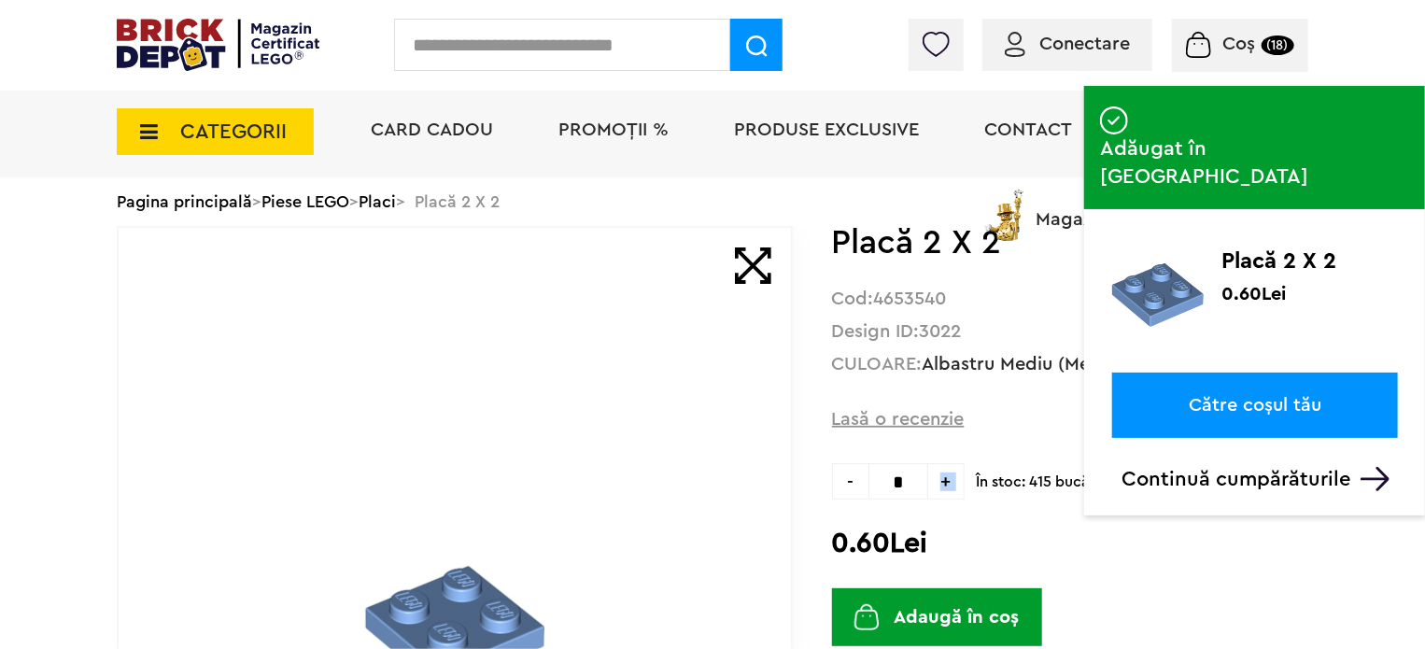
click at [1226, 42] on span "Coș" at bounding box center [1239, 44] width 33 height 19
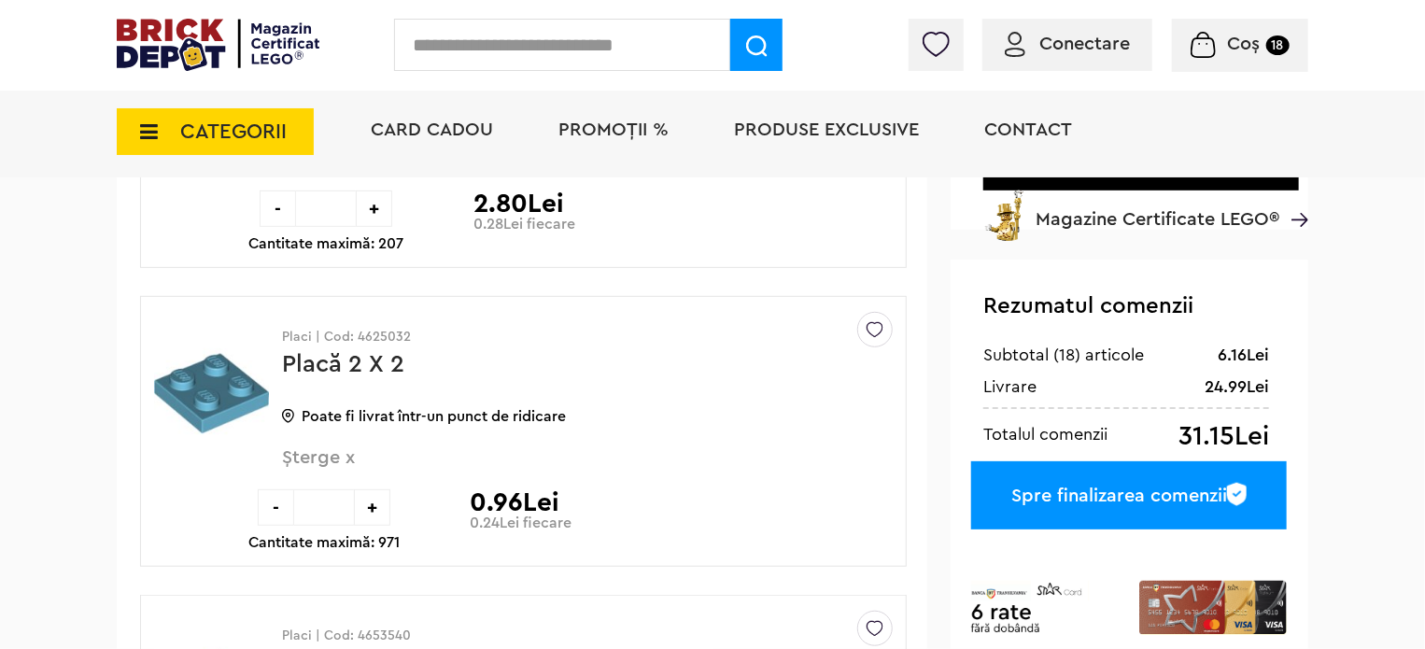
scroll to position [373, 0]
click at [881, 330] on img at bounding box center [875, 325] width 17 height 25
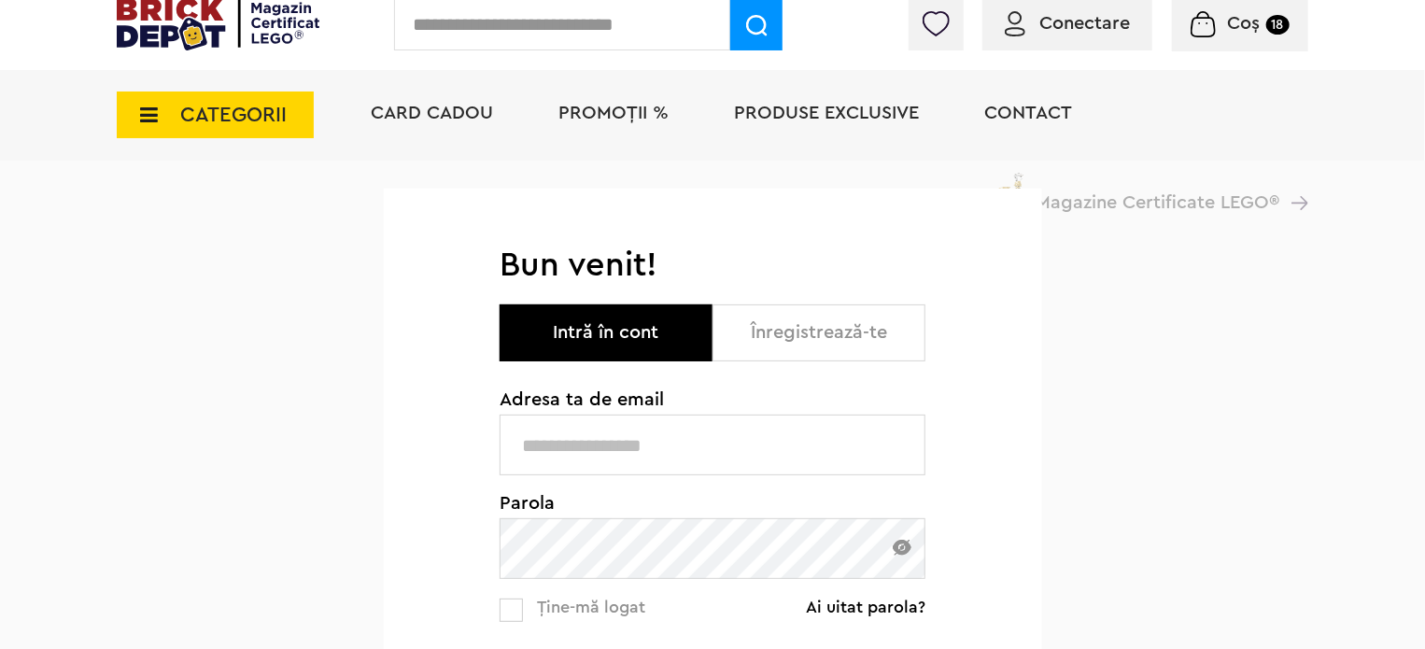
scroll to position [187, 0]
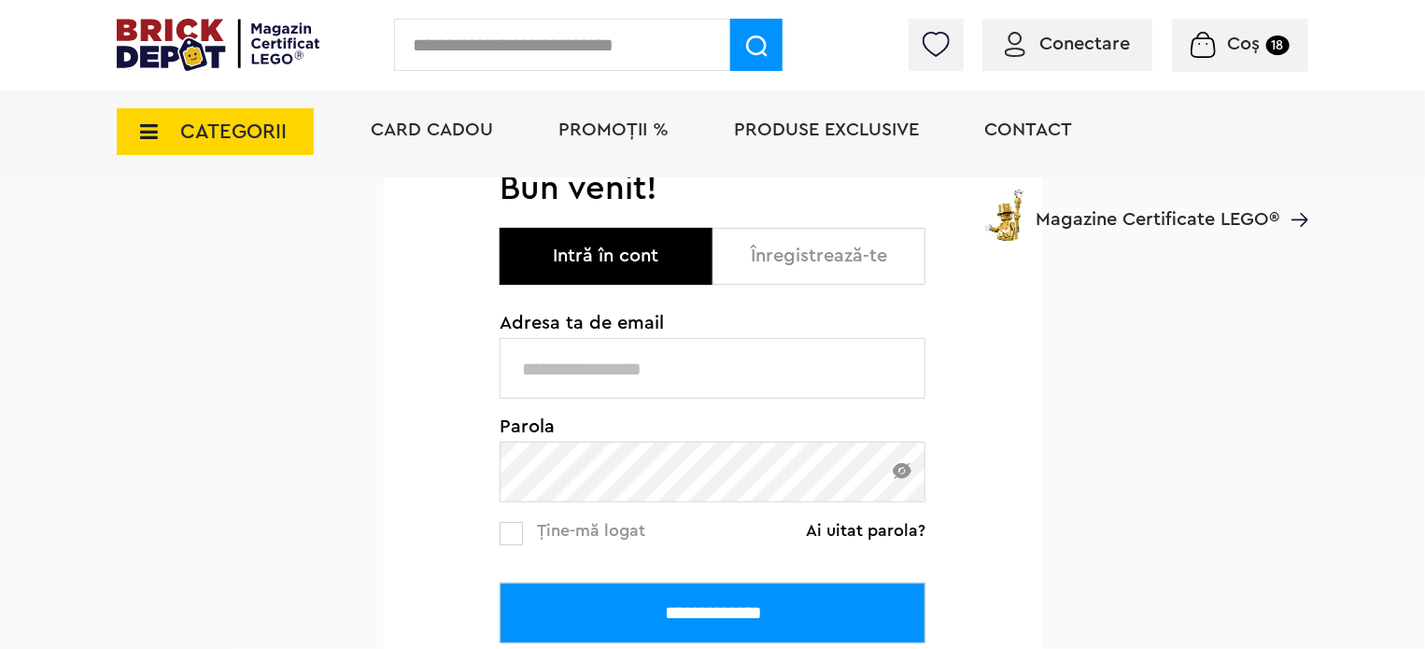
type input "**********"
click at [695, 610] on input "**********" at bounding box center [713, 613] width 426 height 61
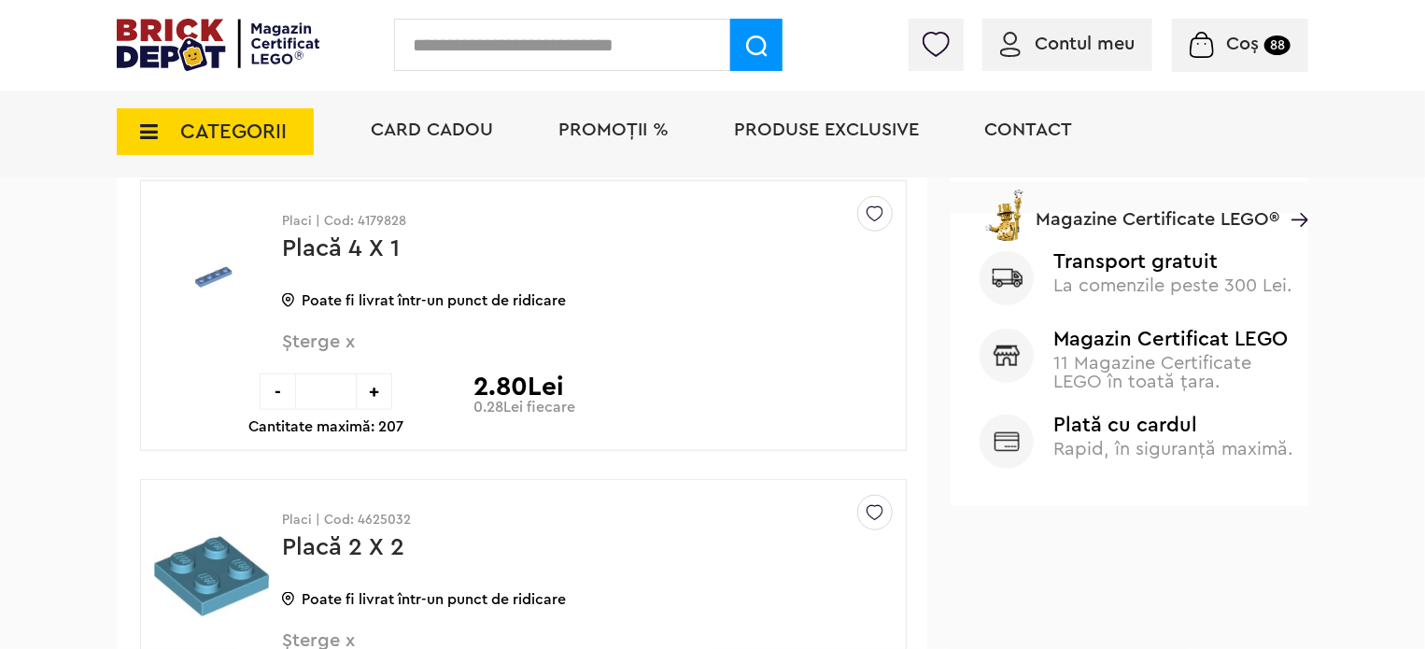
scroll to position [373, 0]
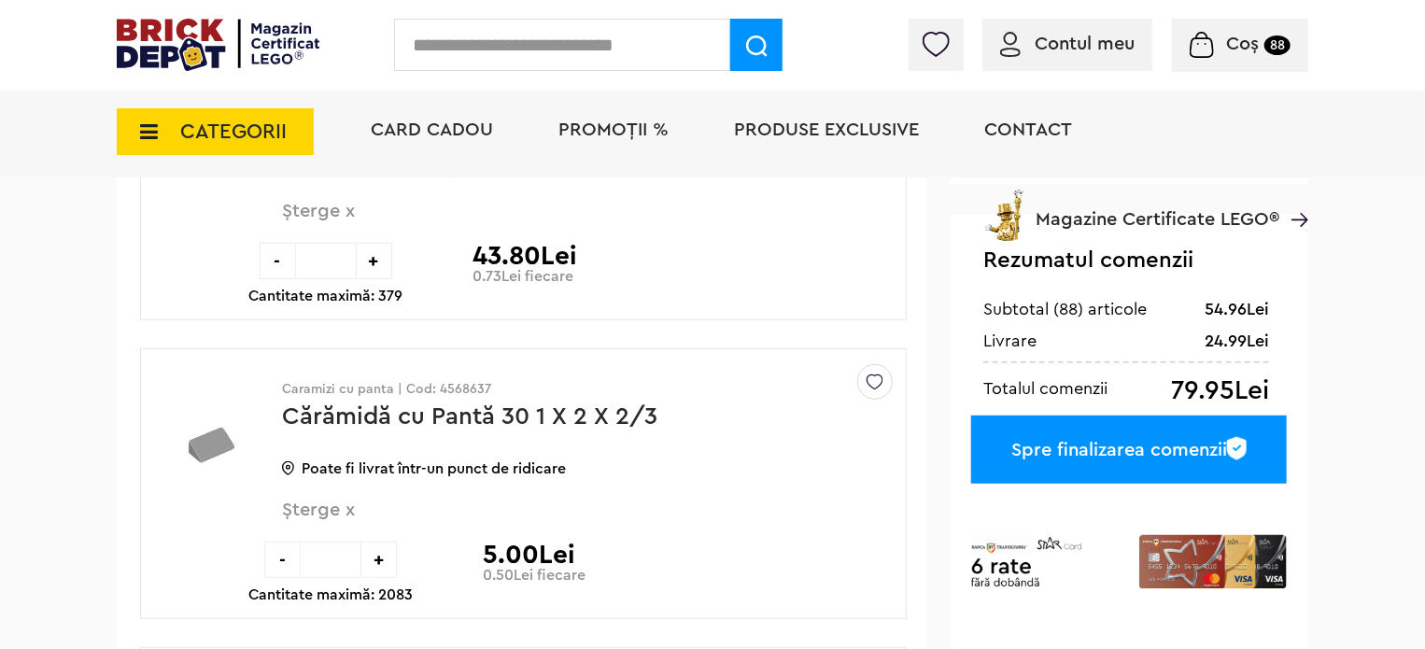
click at [467, 59] on input "text" at bounding box center [562, 45] width 336 height 52
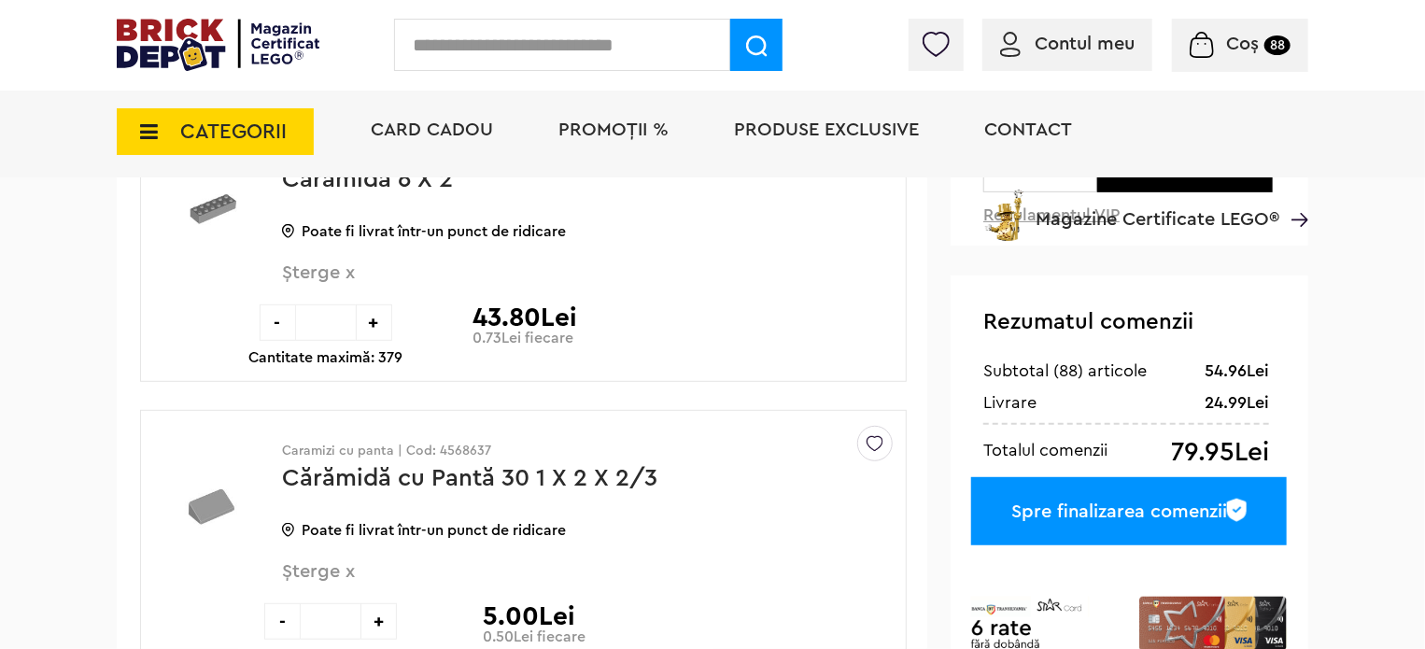
scroll to position [280, 0]
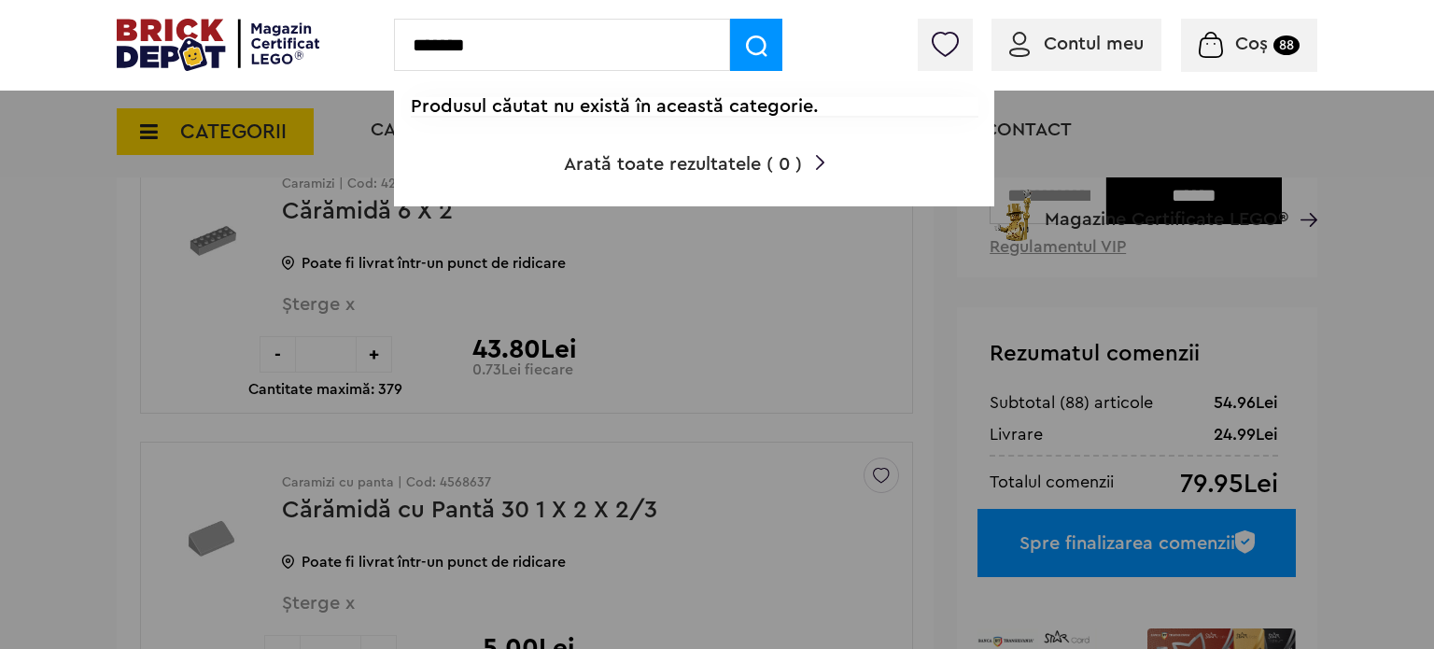
type input "*******"
click at [170, 299] on div at bounding box center [717, 324] width 1434 height 649
click at [859, 334] on div at bounding box center [717, 324] width 1434 height 649
drag, startPoint x: 493, startPoint y: 49, endPoint x: 357, endPoint y: 43, distance: 136.5
click at [357, 43] on div "******* Produsul căutat nu există în această categorie. Arată toate rezultatele…" at bounding box center [717, 45] width 1434 height 91
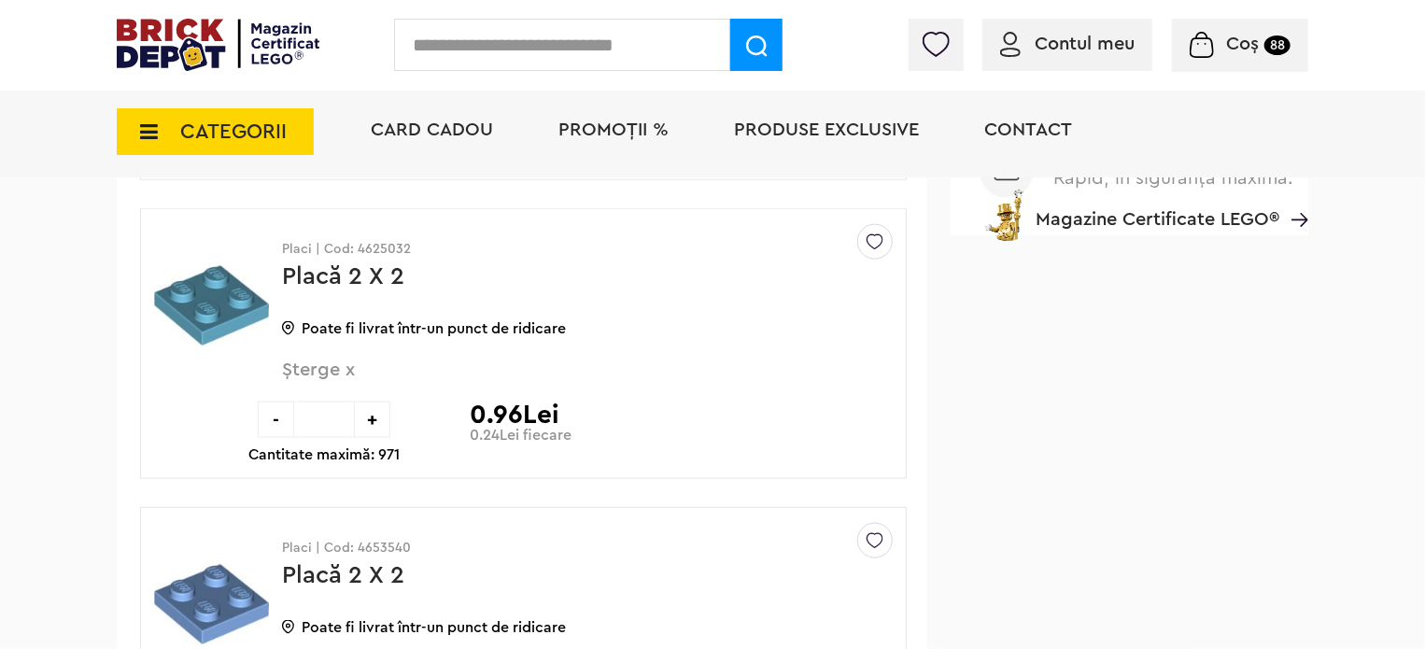
scroll to position [1120, 0]
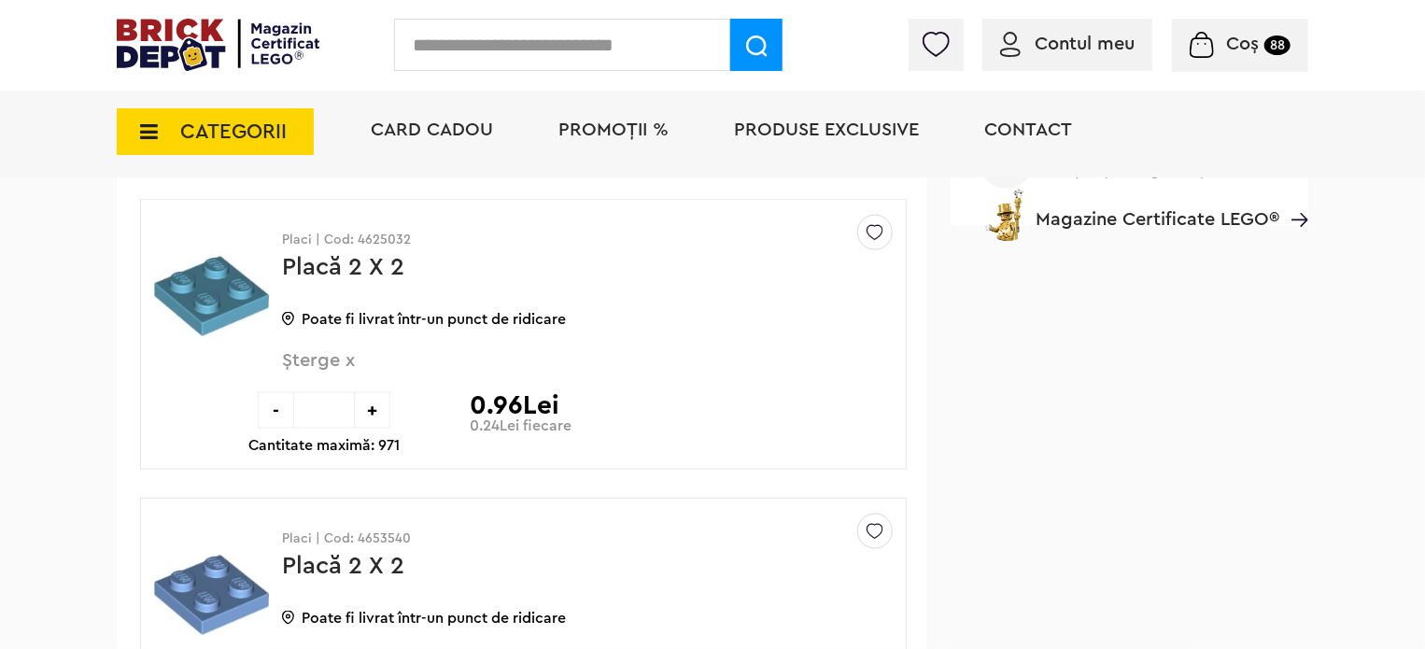
click at [283, 409] on div "-" at bounding box center [276, 410] width 36 height 36
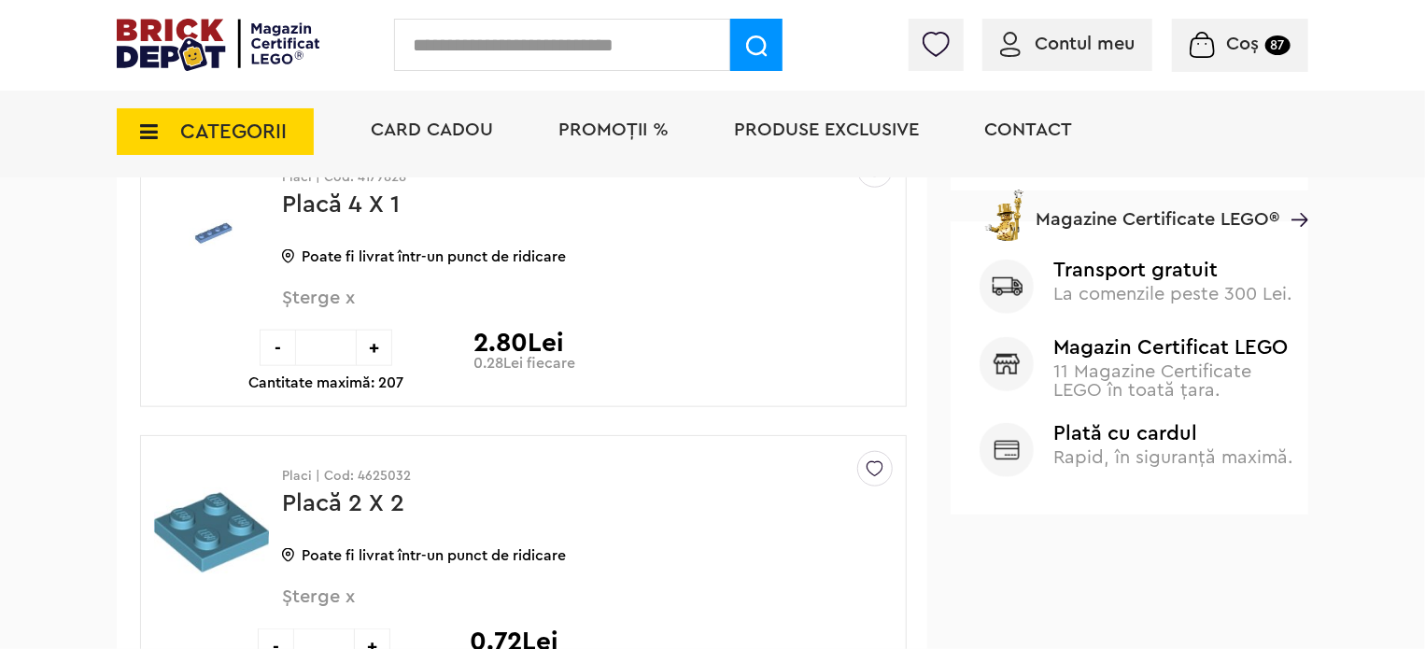
scroll to position [932, 0]
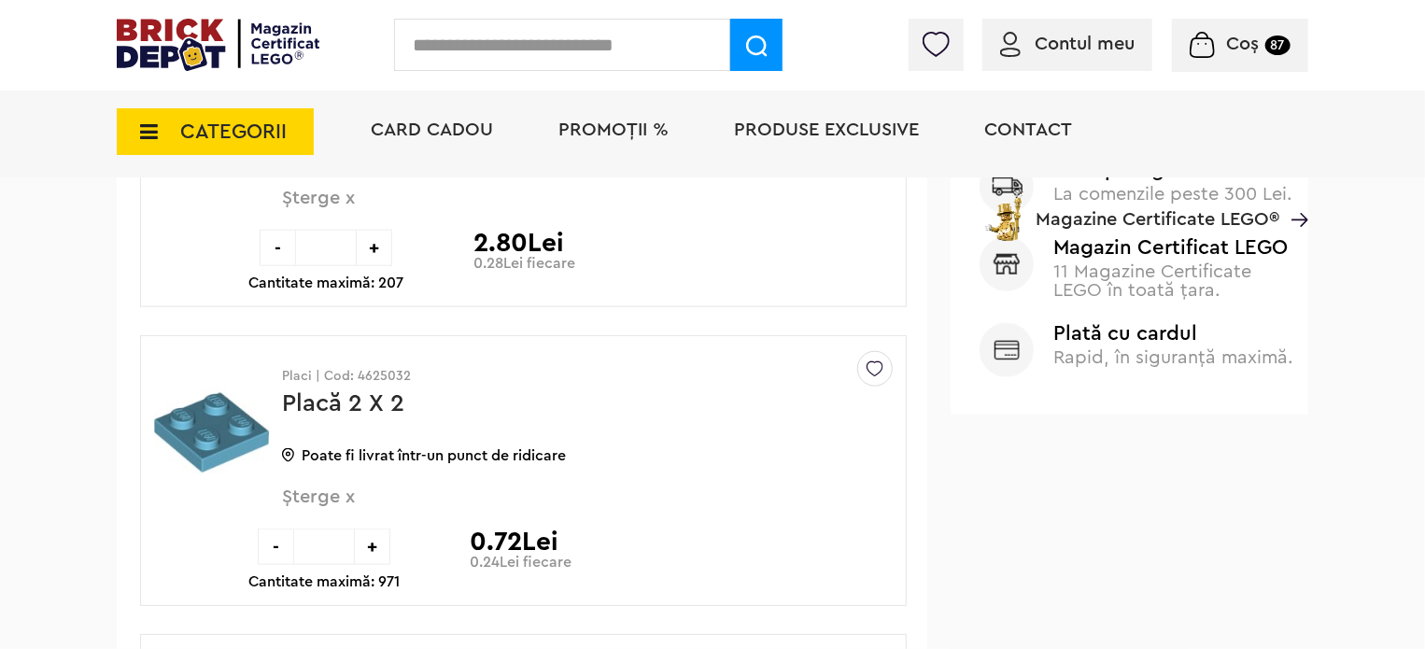
click at [310, 493] on span "Șterge x" at bounding box center [556, 507] width 549 height 40
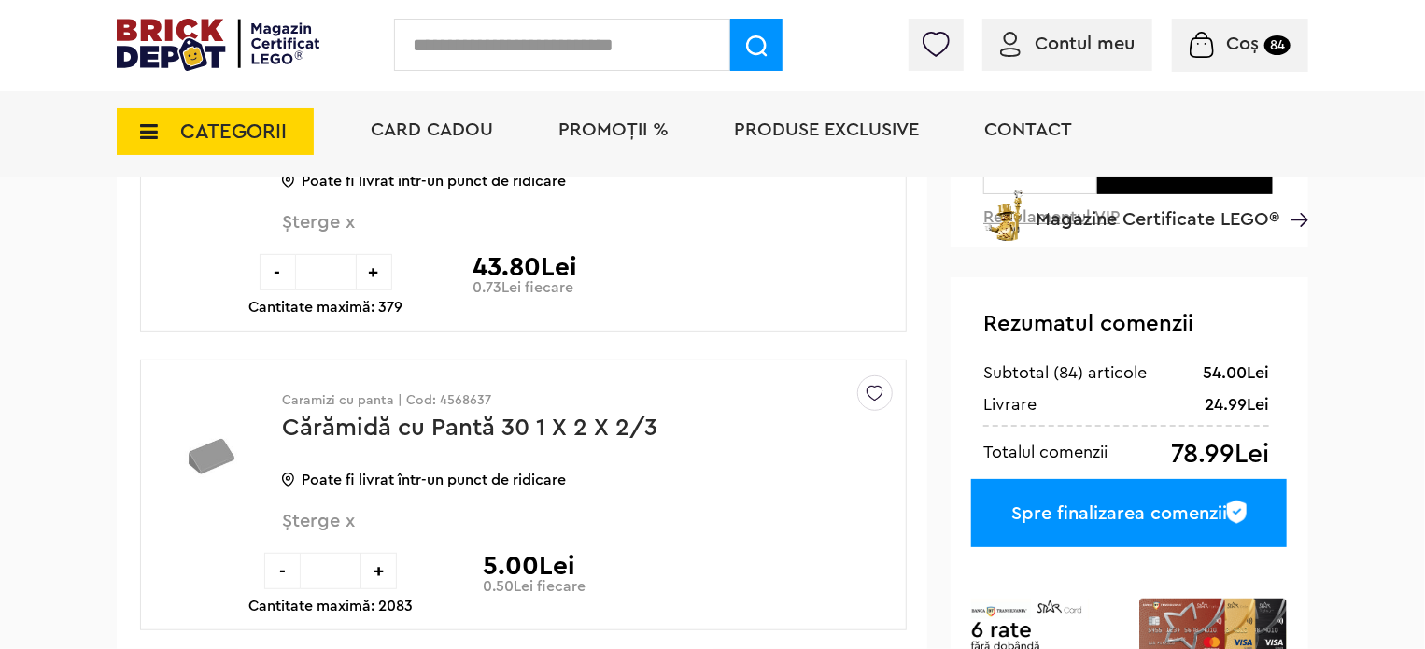
scroll to position [278, 0]
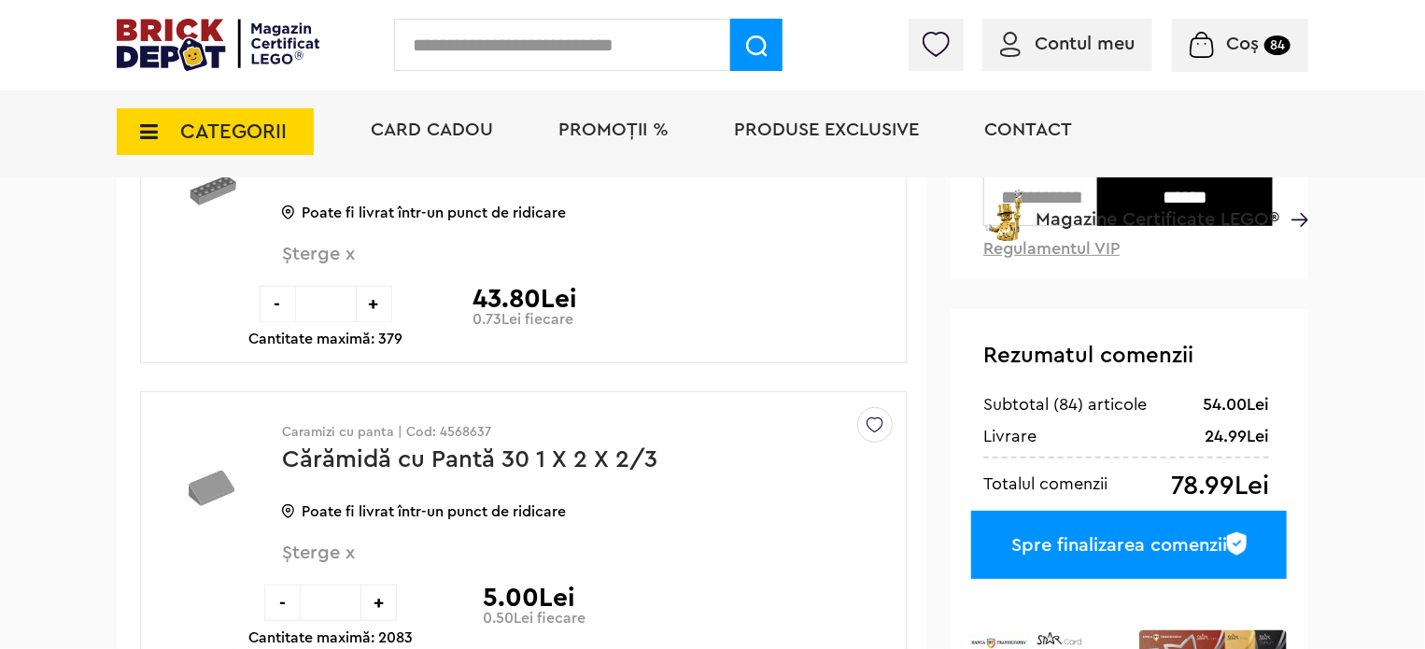
click at [148, 132] on icon at bounding box center [143, 131] width 29 height 21
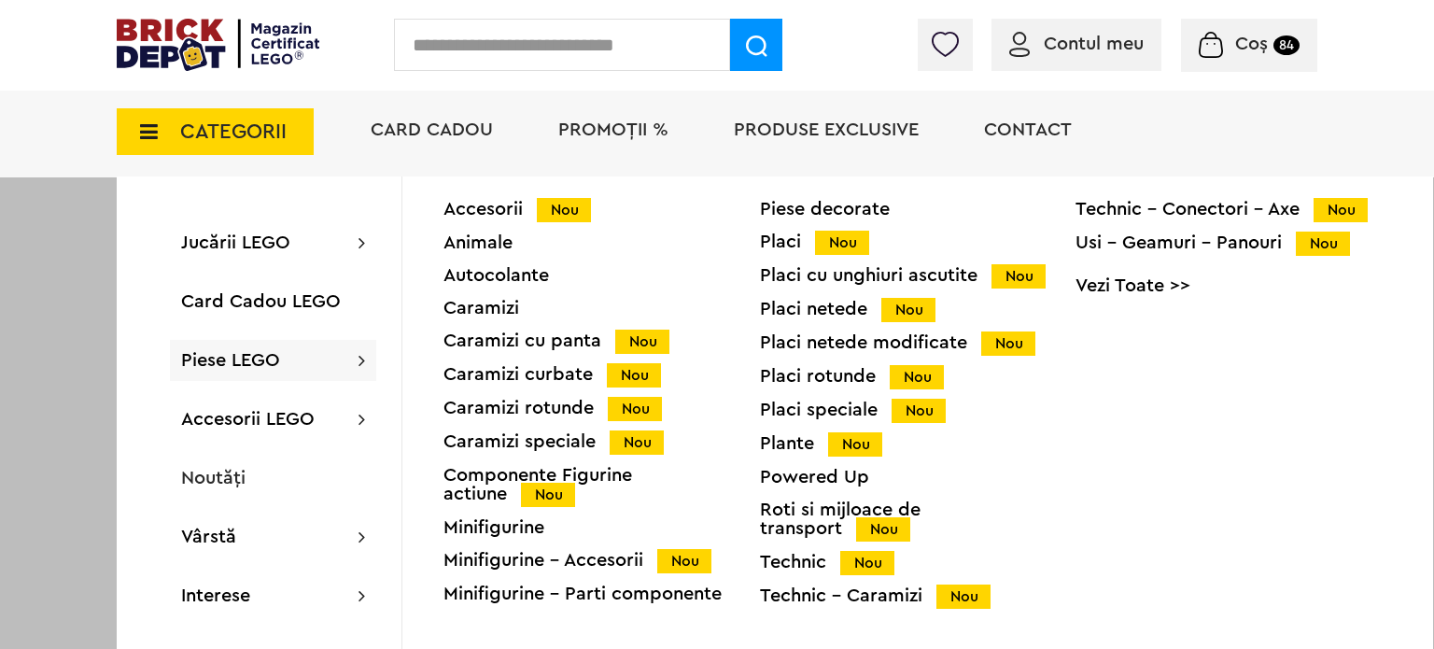
click at [797, 243] on div "Placi Nou" at bounding box center [918, 242] width 317 height 20
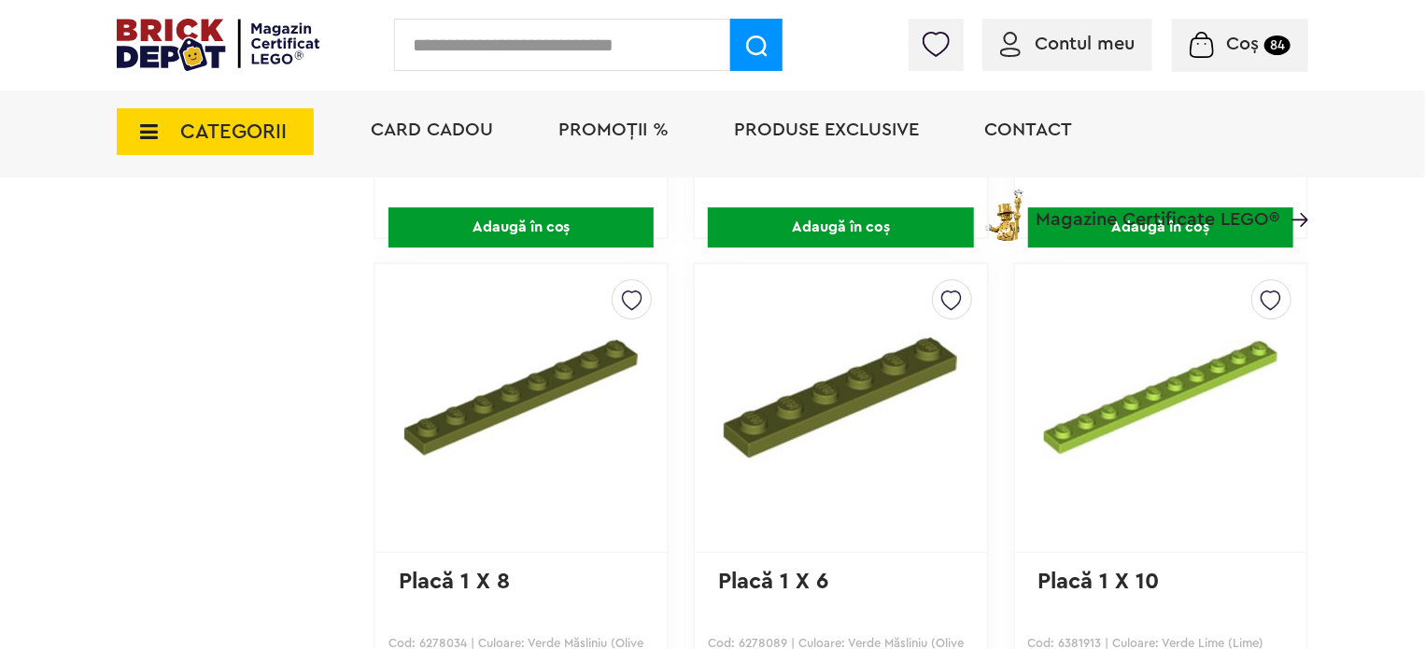
scroll to position [2895, 0]
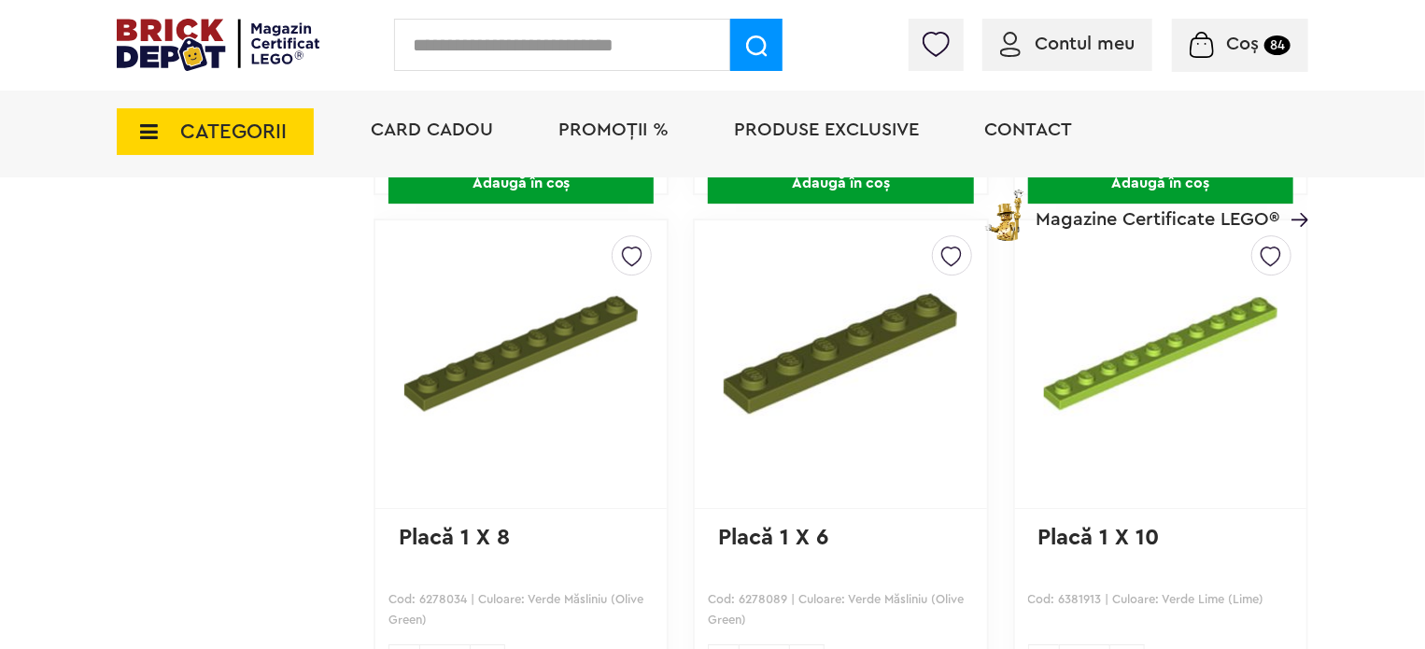
click at [530, 372] on img at bounding box center [521, 352] width 245 height 233
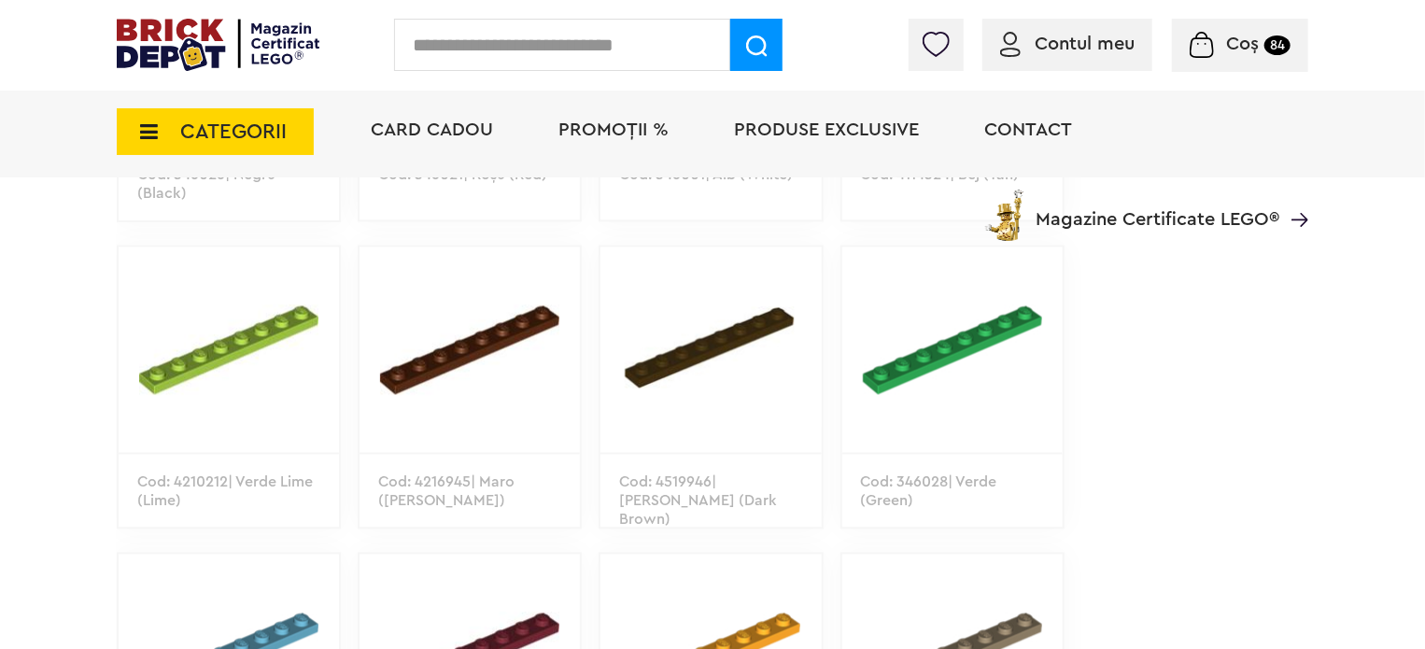
scroll to position [1914, 0]
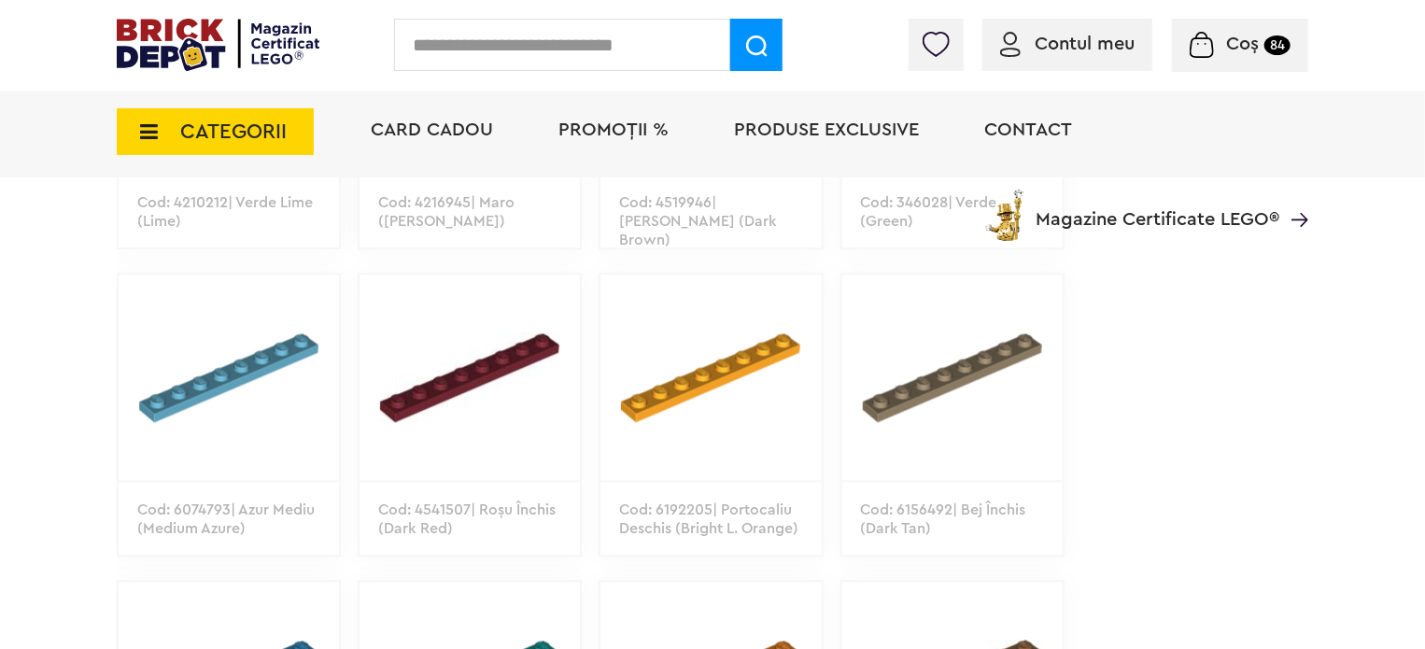
click at [200, 374] on img at bounding box center [229, 377] width 220 height 205
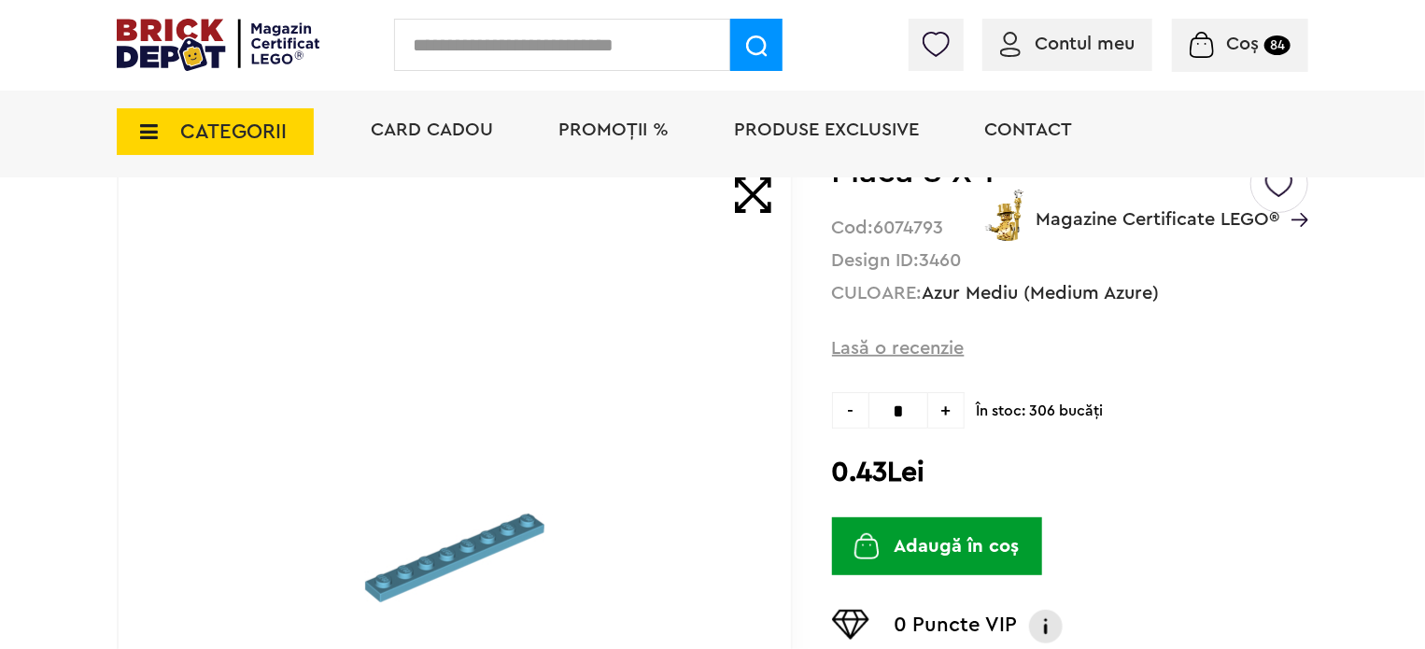
scroll to position [187, 0]
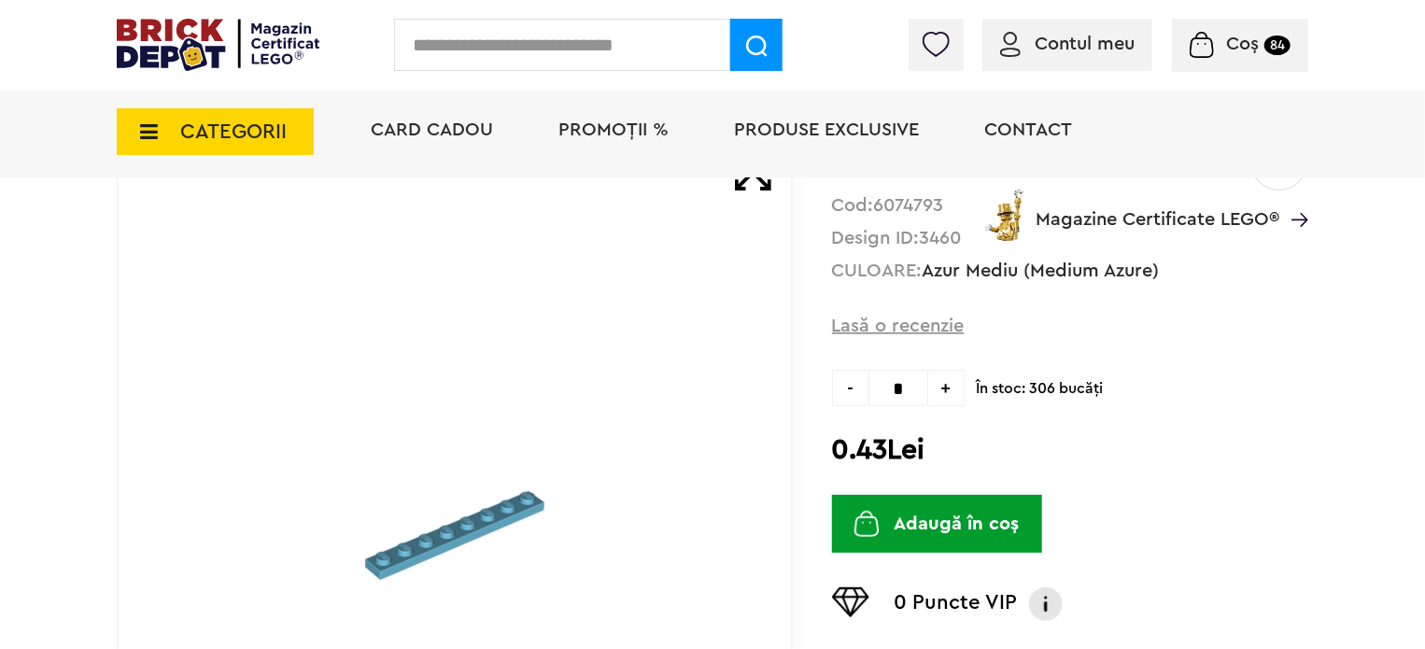
click at [943, 393] on span "+" at bounding box center [946, 388] width 36 height 36
type input "*"
click at [964, 514] on button "Adaugă în coș" at bounding box center [937, 524] width 210 height 58
click at [513, 34] on input "text" at bounding box center [562, 45] width 336 height 52
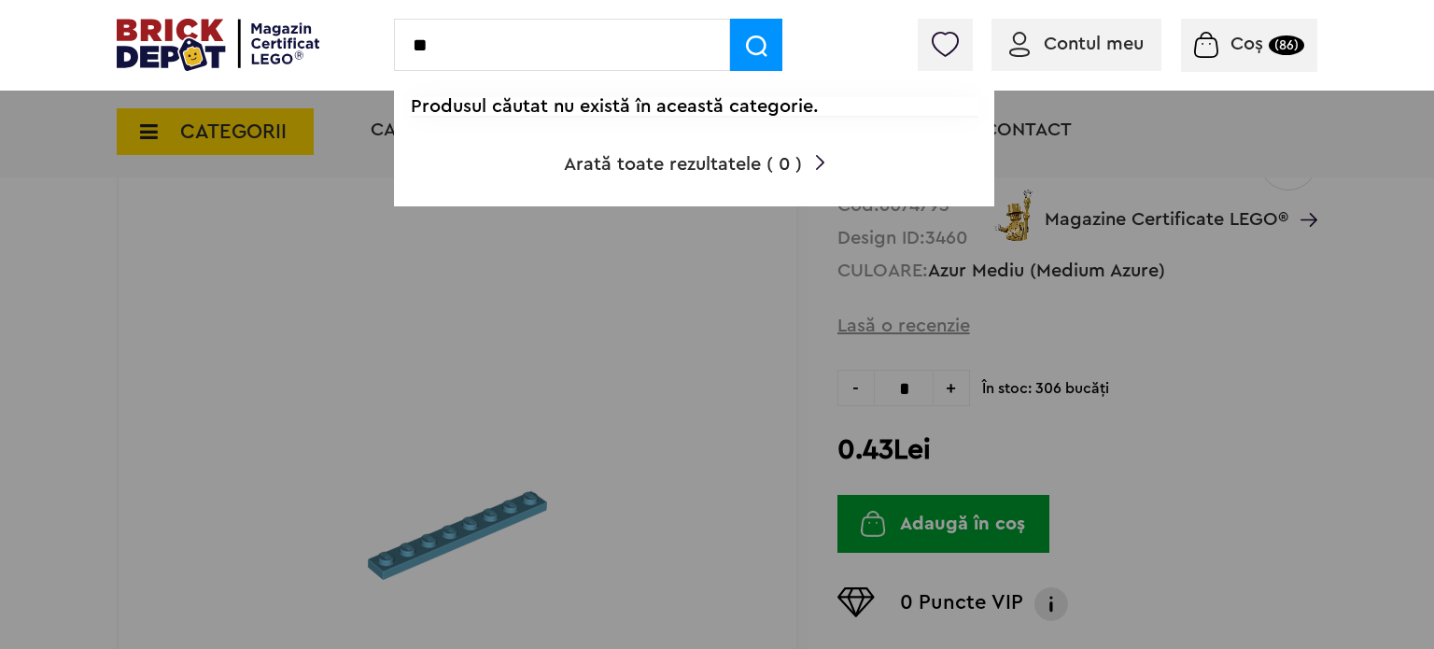
type input "*"
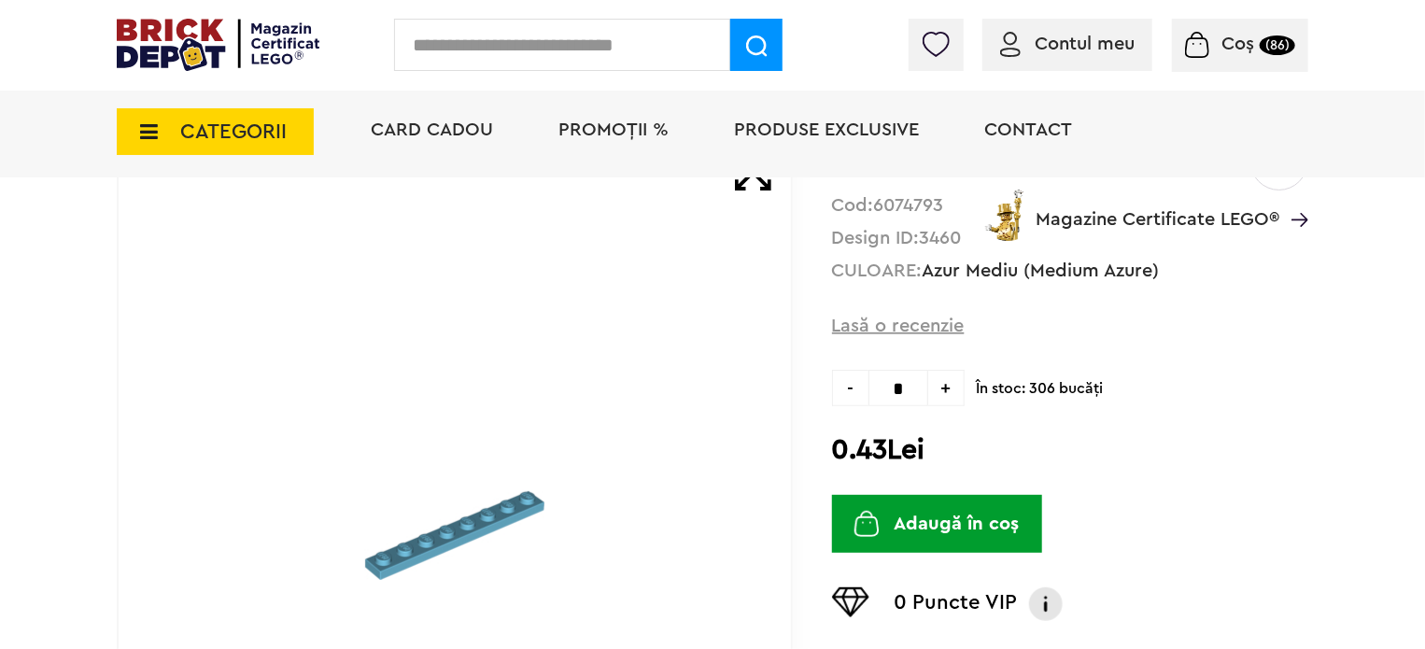
click at [144, 123] on icon at bounding box center [143, 131] width 29 height 21
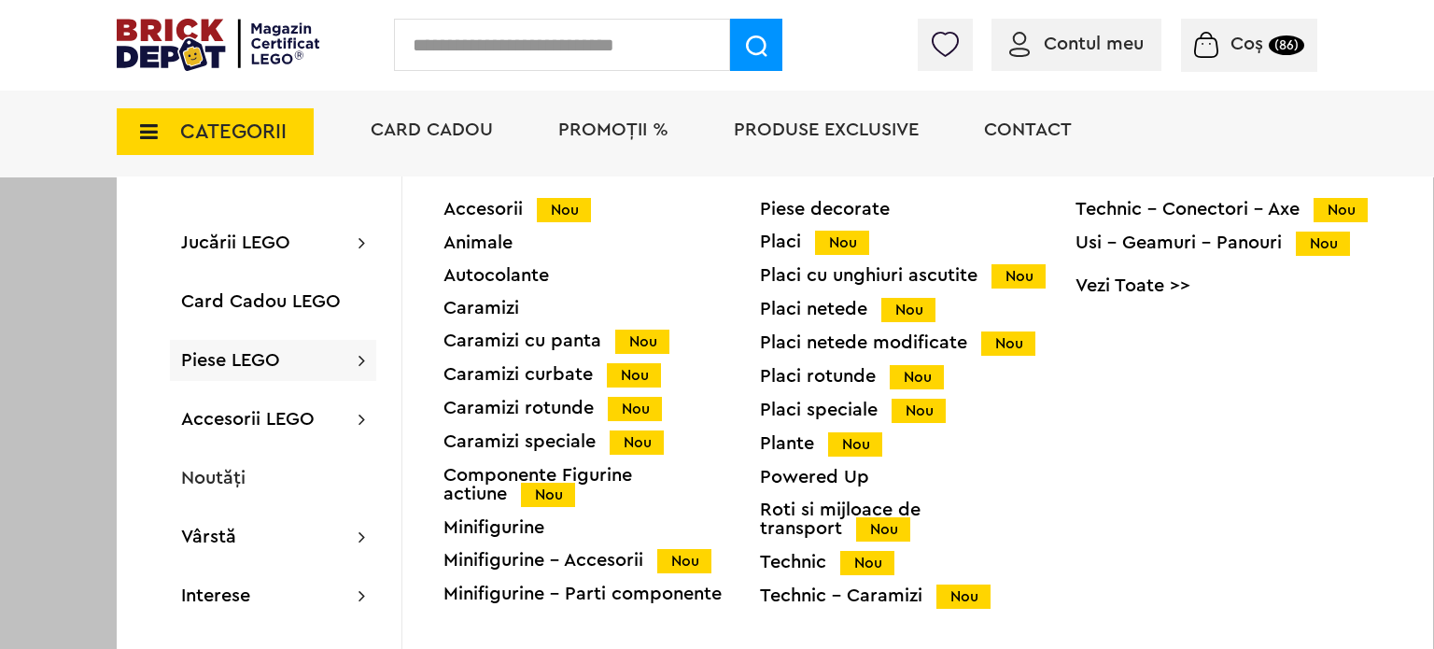
click at [482, 315] on div "Caramizi" at bounding box center [602, 308] width 317 height 19
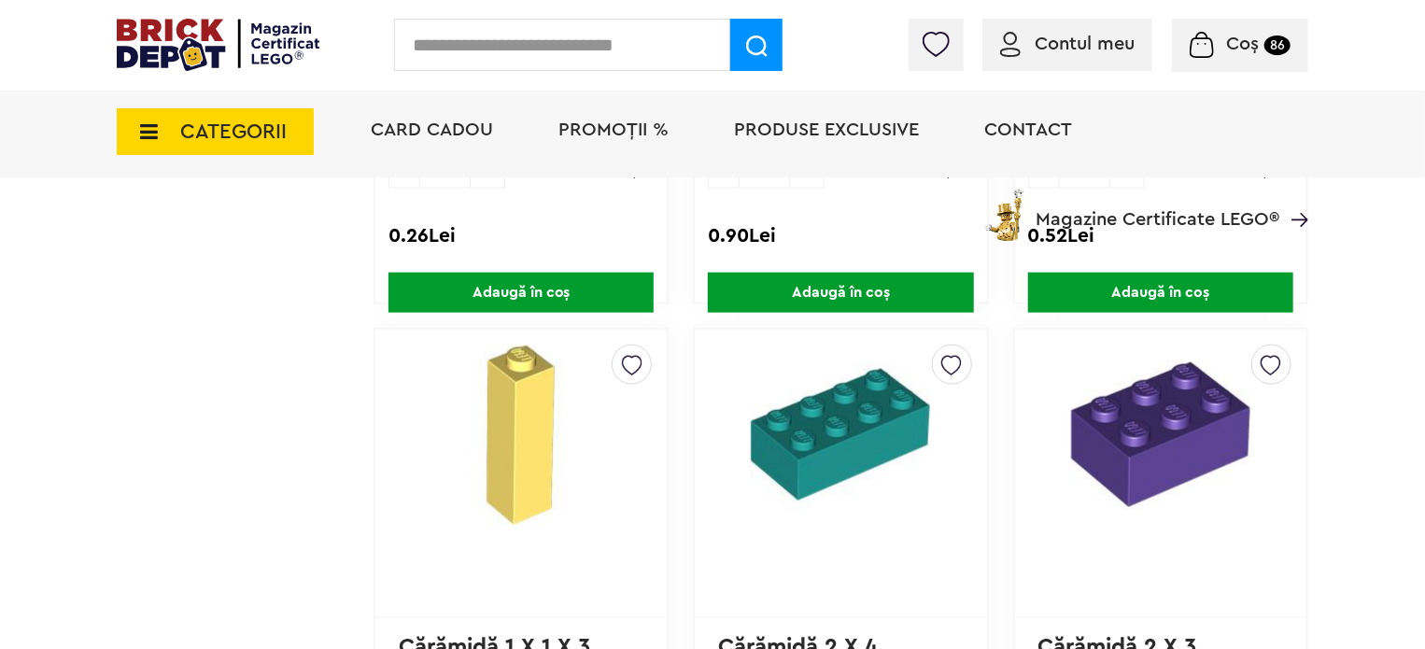
scroll to position [4621, 0]
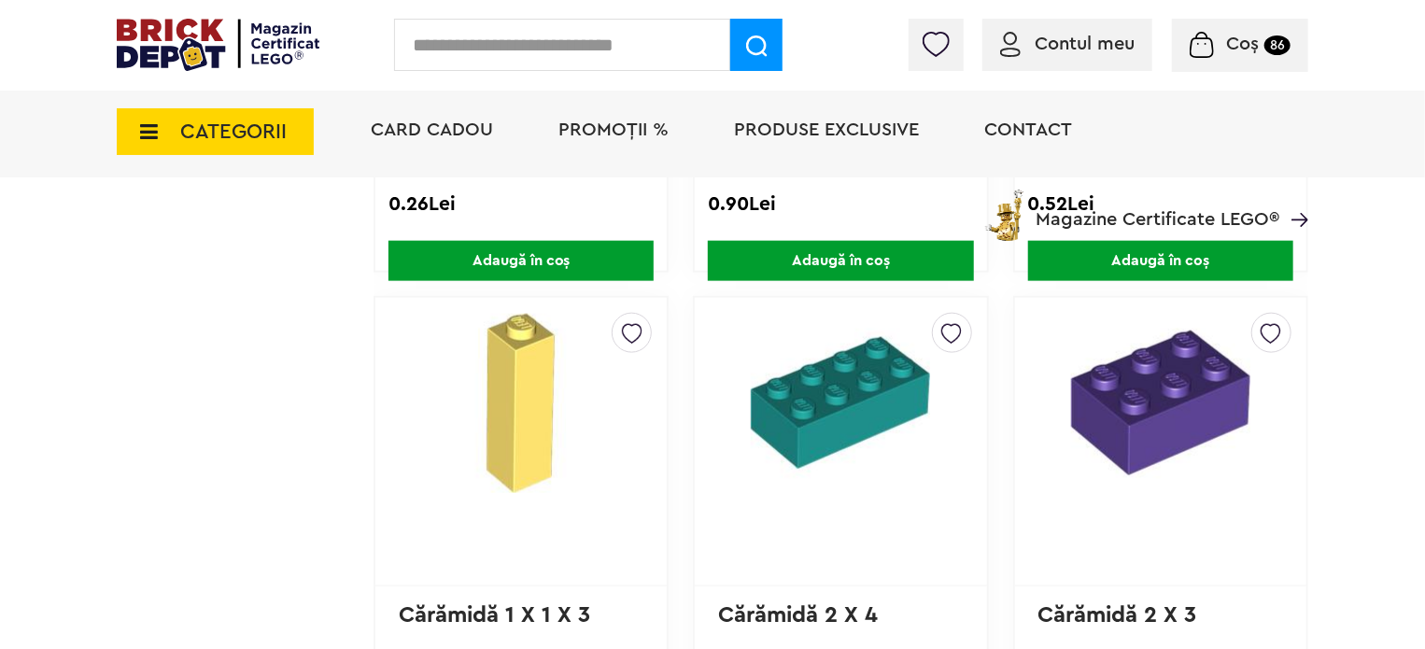
click at [885, 338] on img at bounding box center [840, 403] width 245 height 179
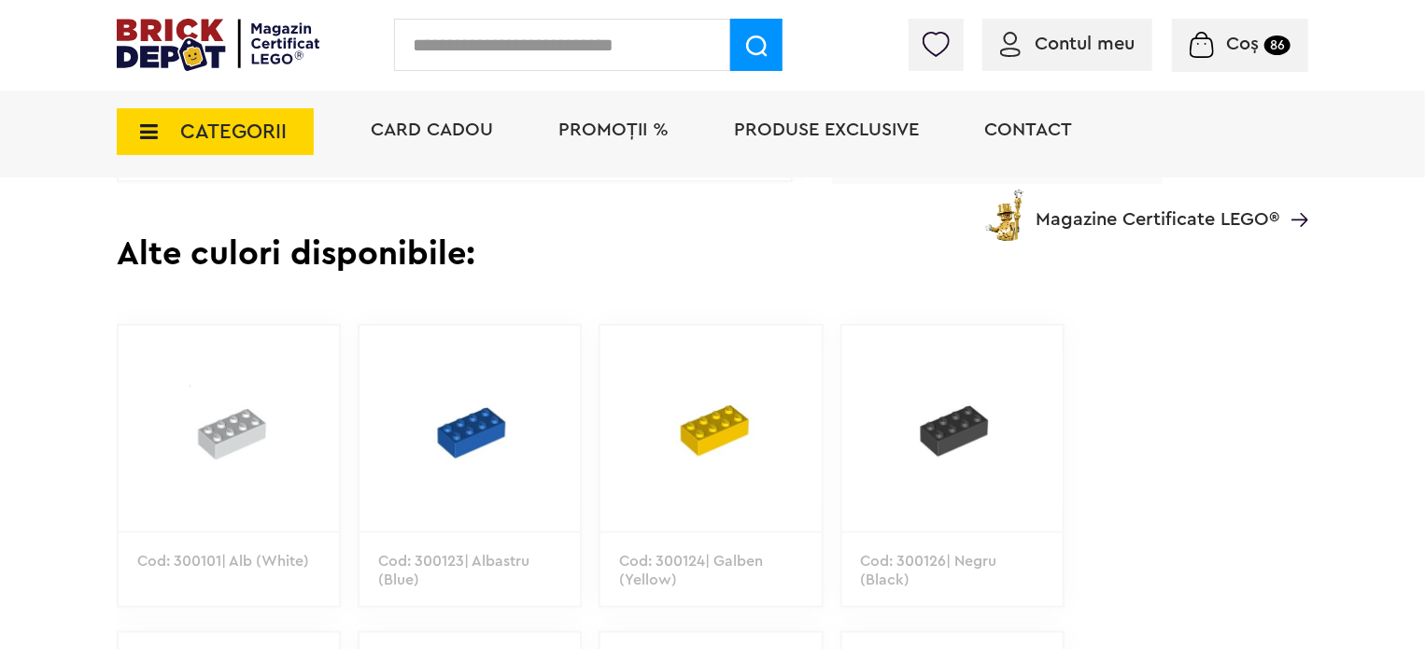
scroll to position [934, 0]
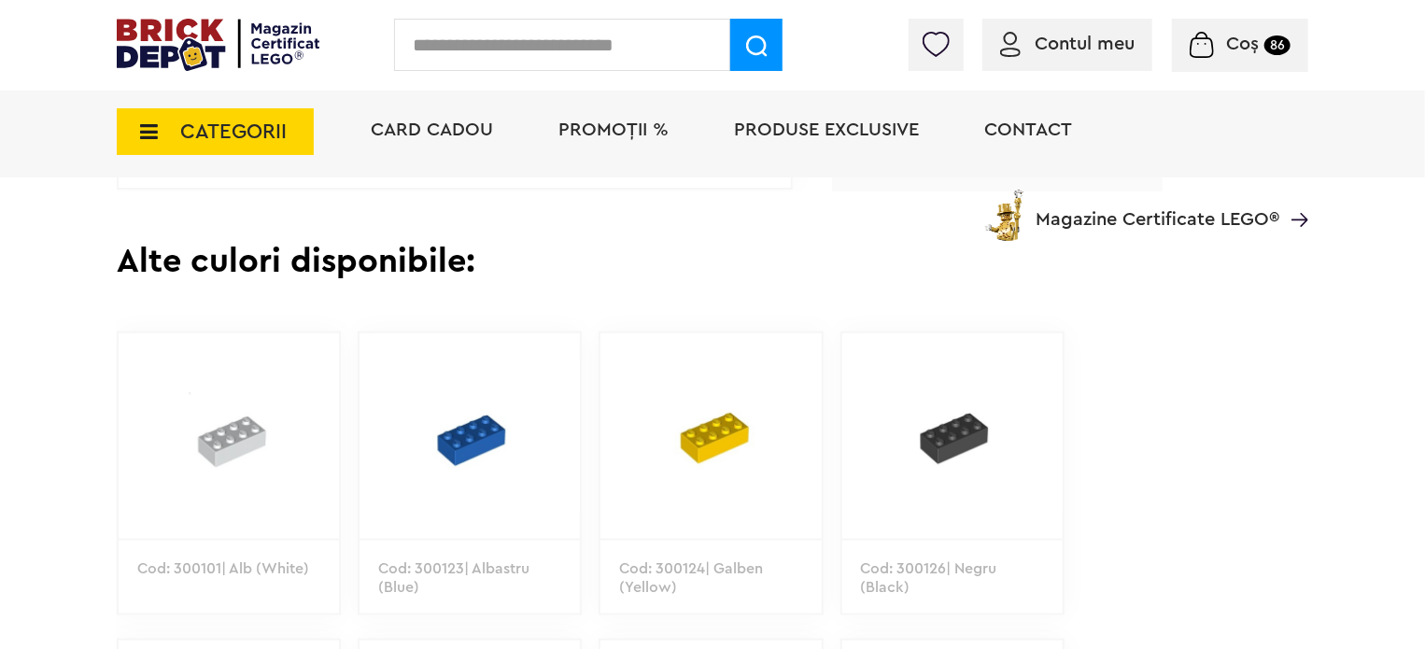
click at [495, 434] on img at bounding box center [469, 435] width 220 height 205
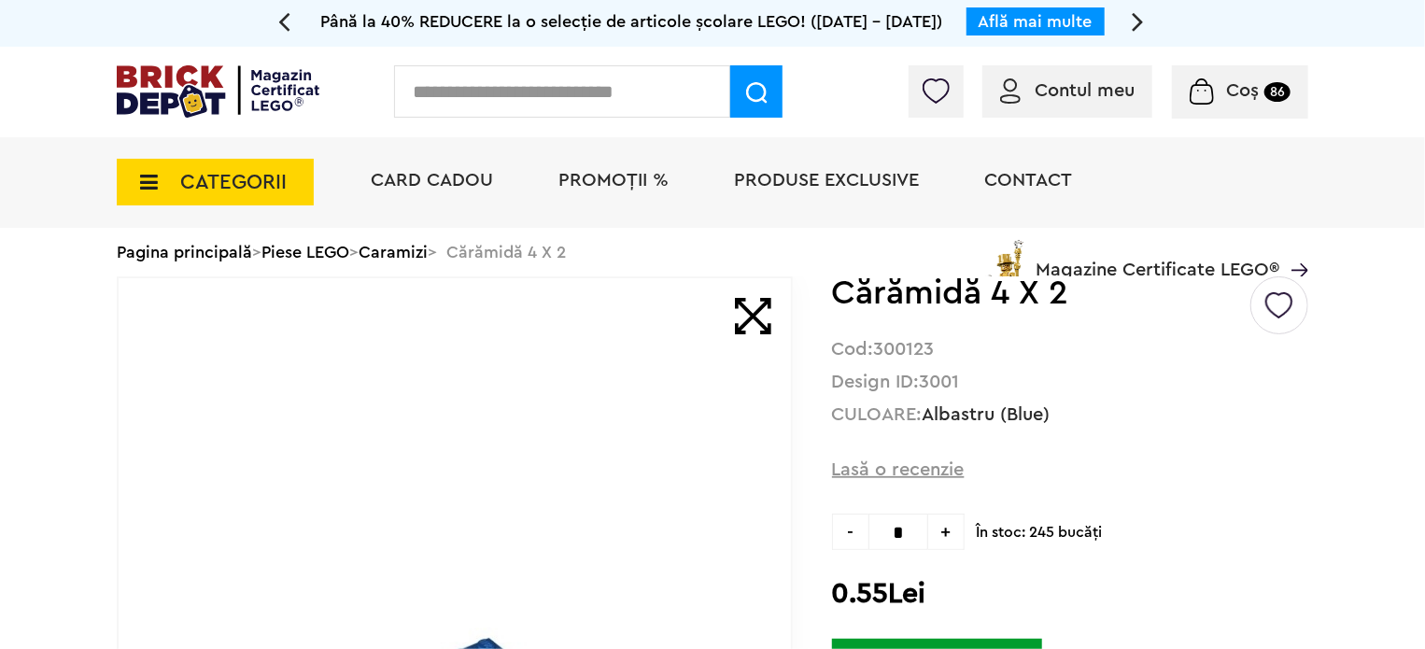
click at [952, 535] on span "+" at bounding box center [946, 532] width 36 height 36
type input "*"
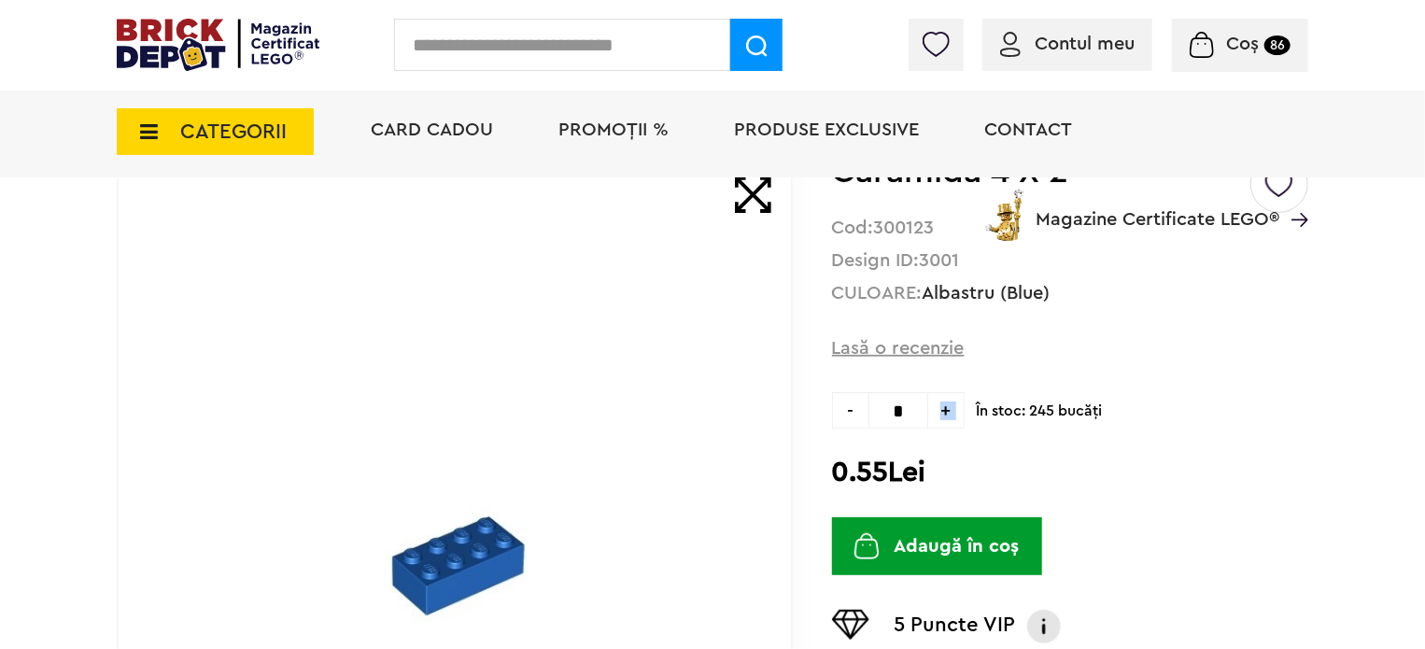
scroll to position [187, 0]
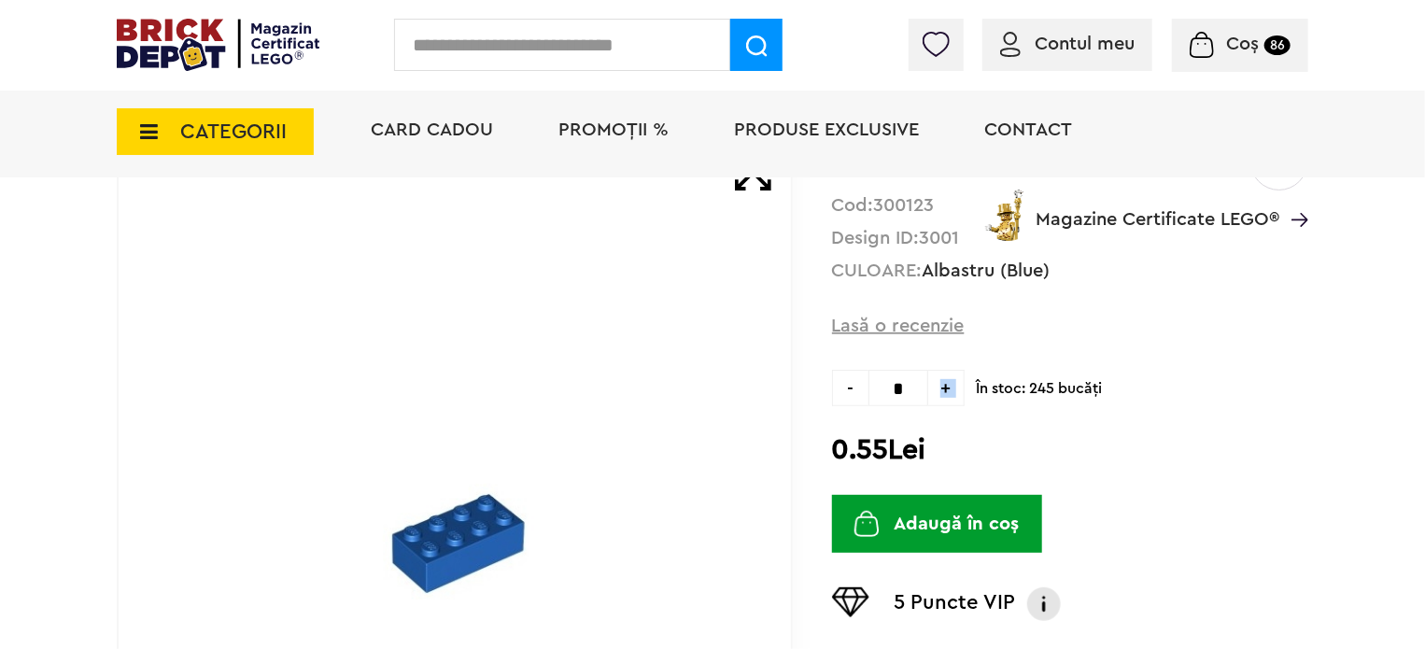
click at [946, 533] on button "Adaugă în coș" at bounding box center [937, 524] width 210 height 58
click at [148, 132] on icon at bounding box center [143, 131] width 29 height 21
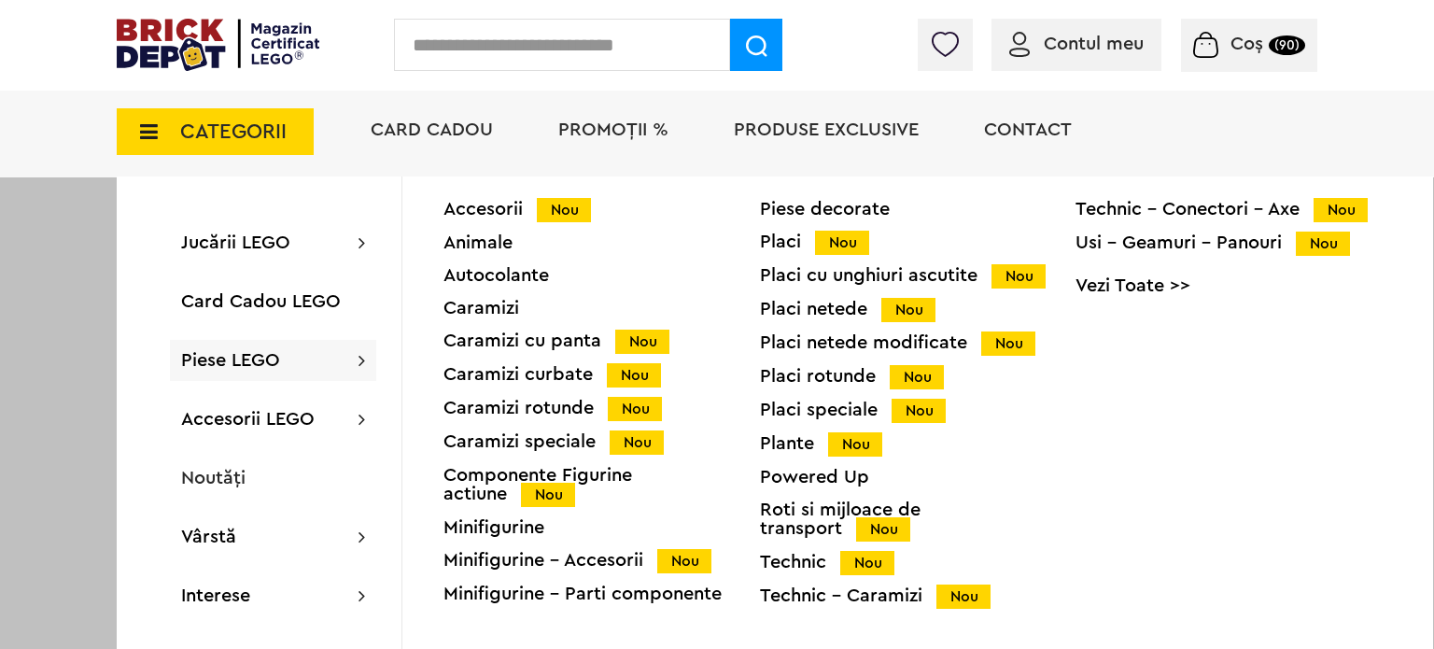
click at [497, 317] on div "Caramizi" at bounding box center [602, 308] width 317 height 19
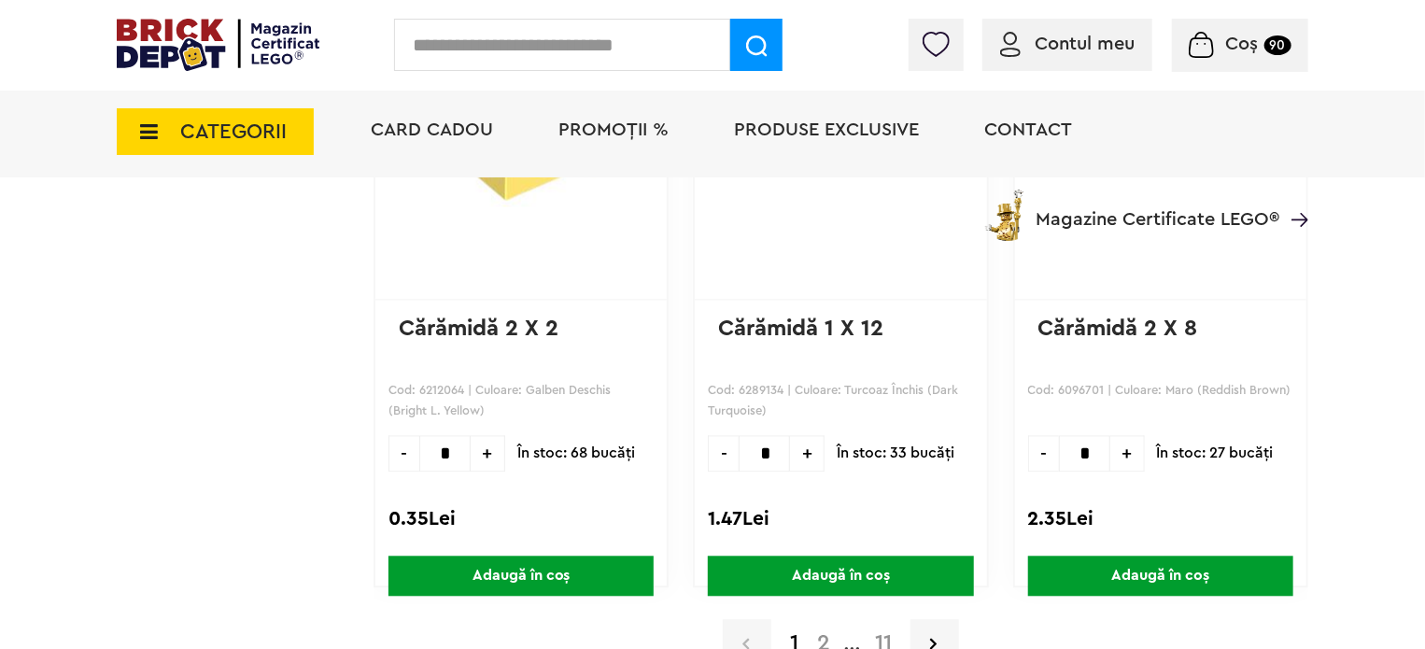
scroll to position [5883, 0]
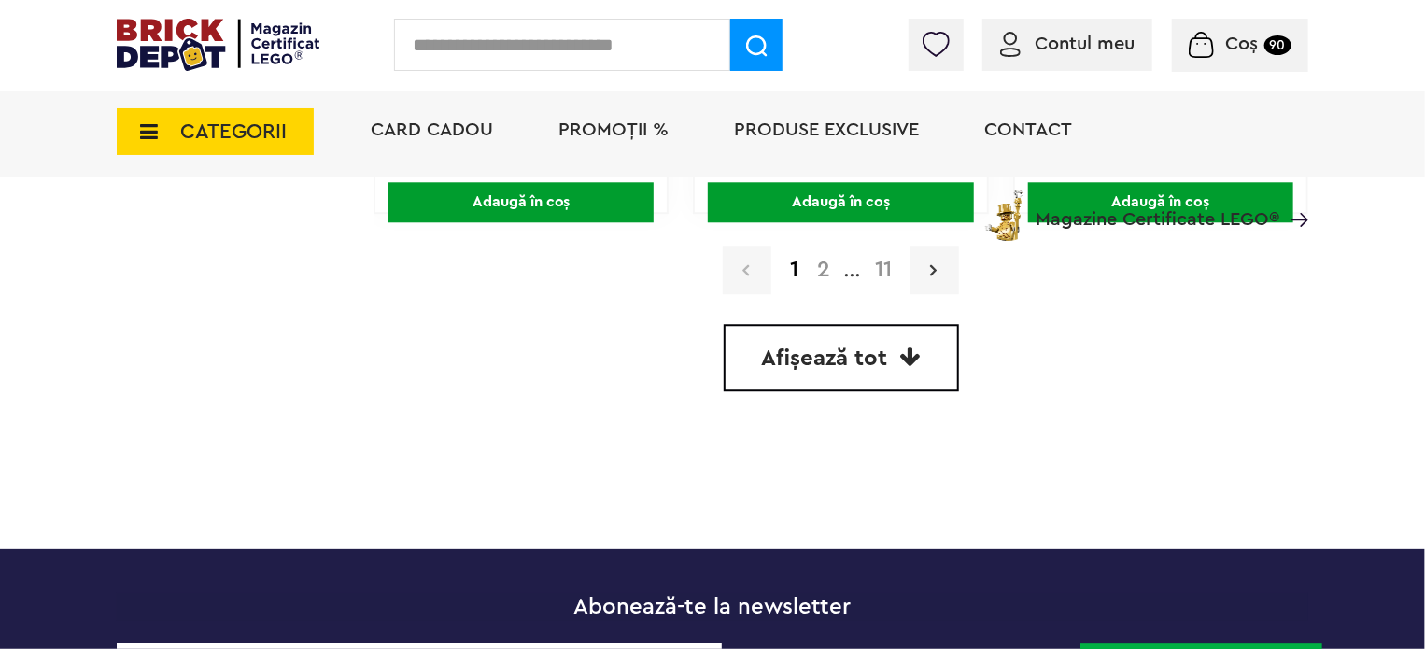
click at [949, 260] on link at bounding box center [934, 270] width 49 height 49
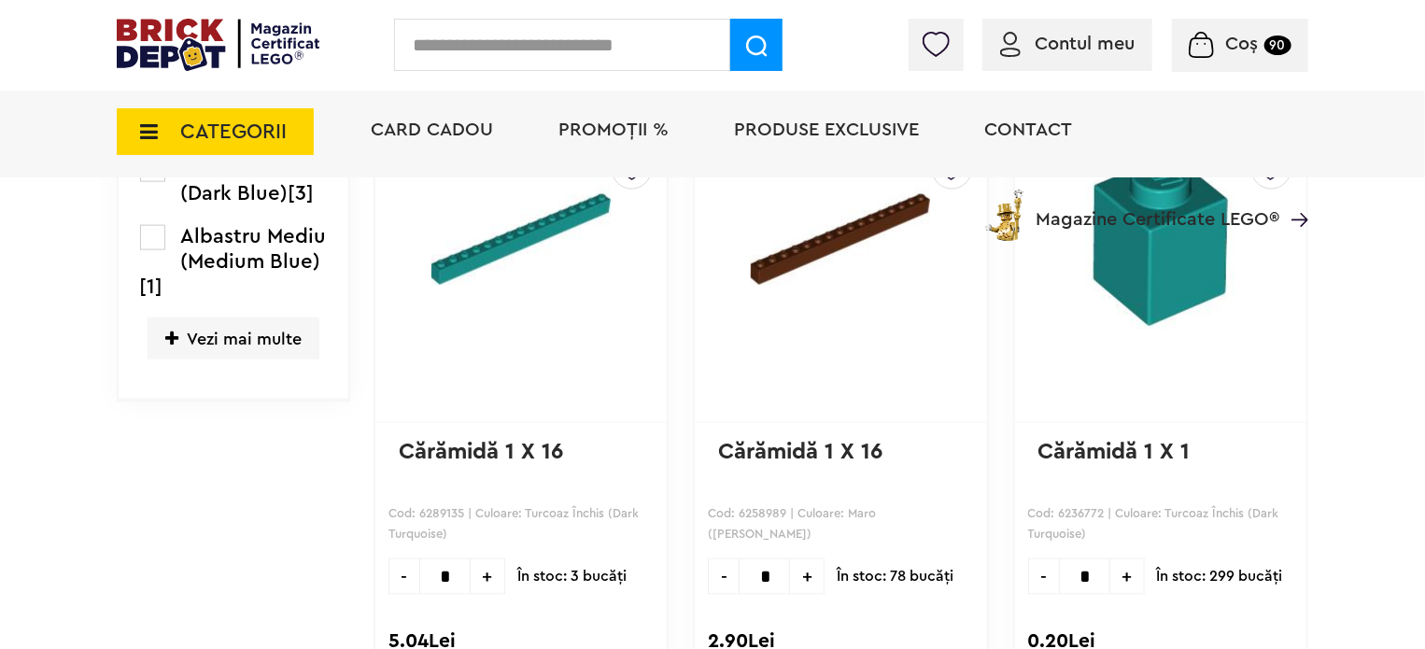
scroll to position [1078, 0]
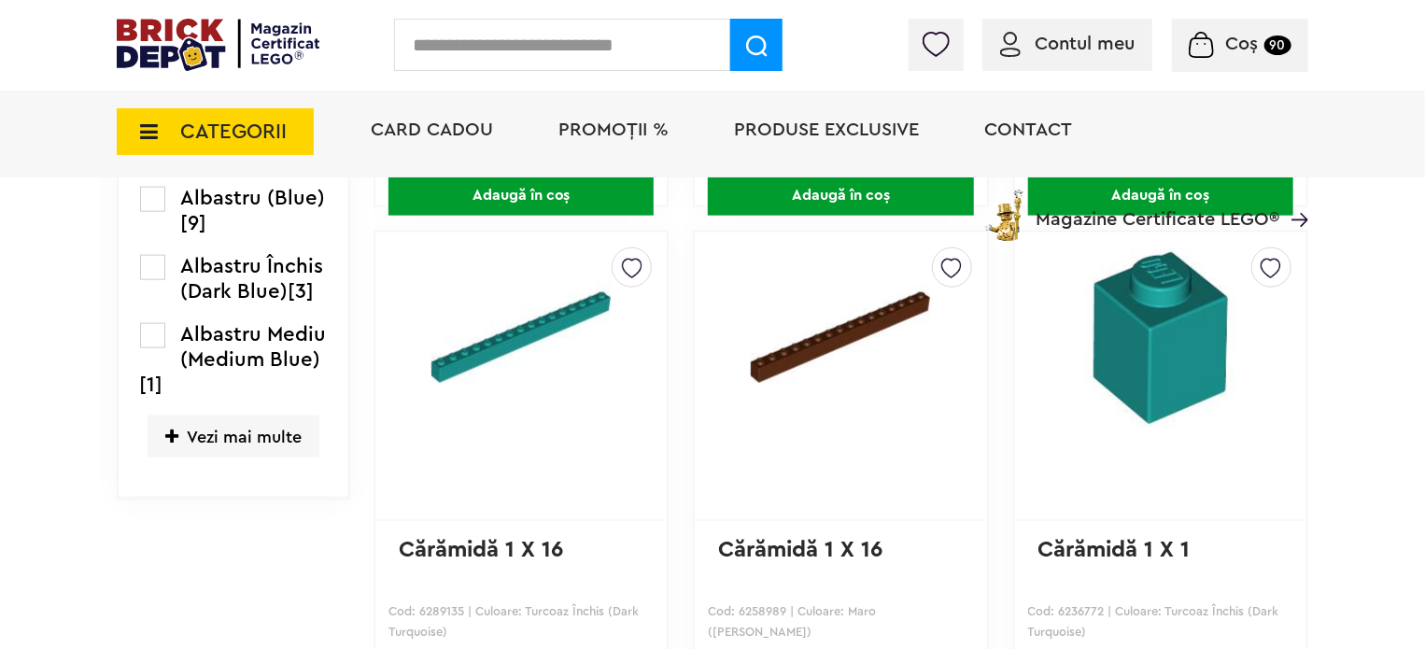
click at [1149, 344] on img at bounding box center [1160, 337] width 245 height 179
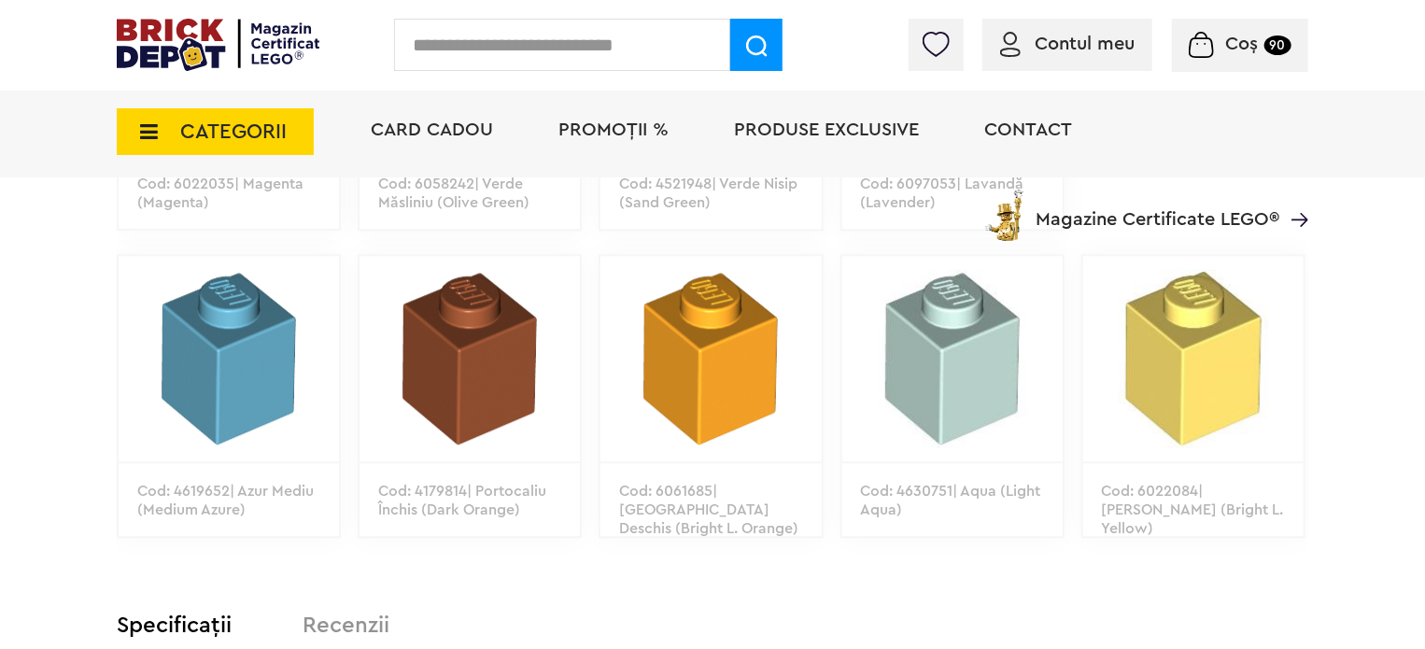
scroll to position [2241, 0]
click at [244, 372] on img at bounding box center [229, 357] width 220 height 205
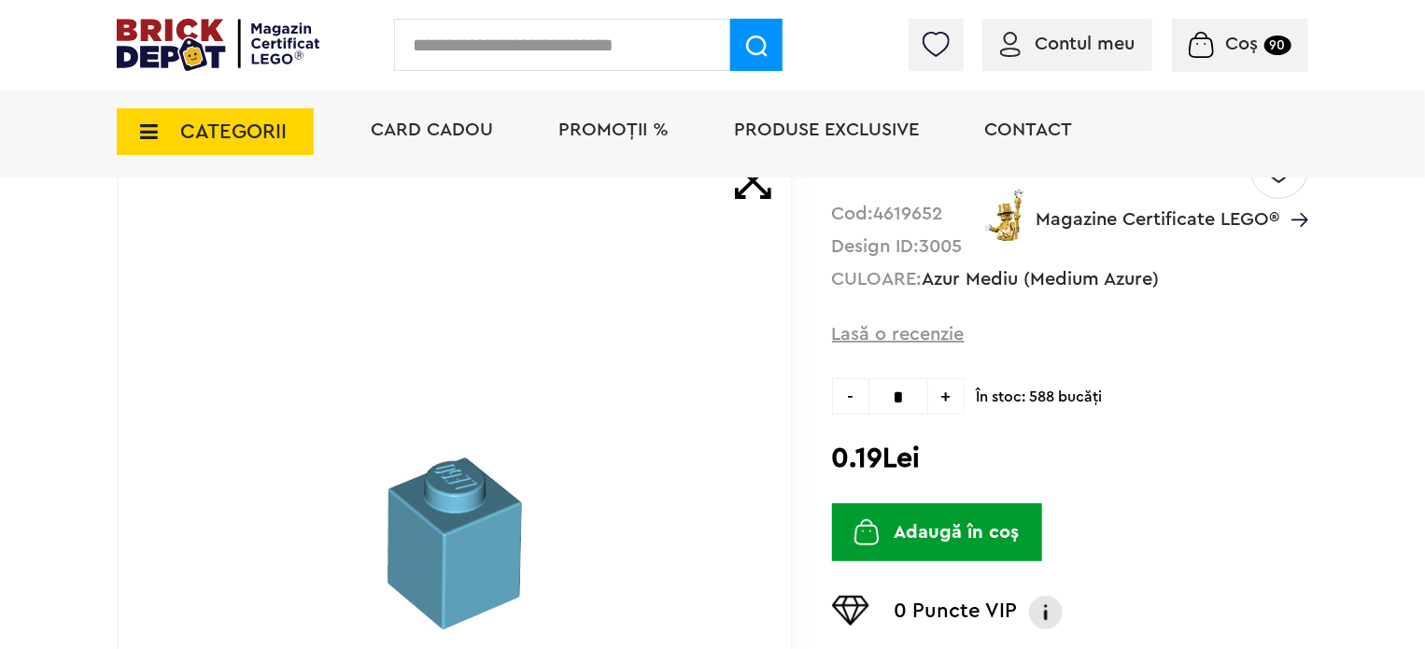
scroll to position [187, 0]
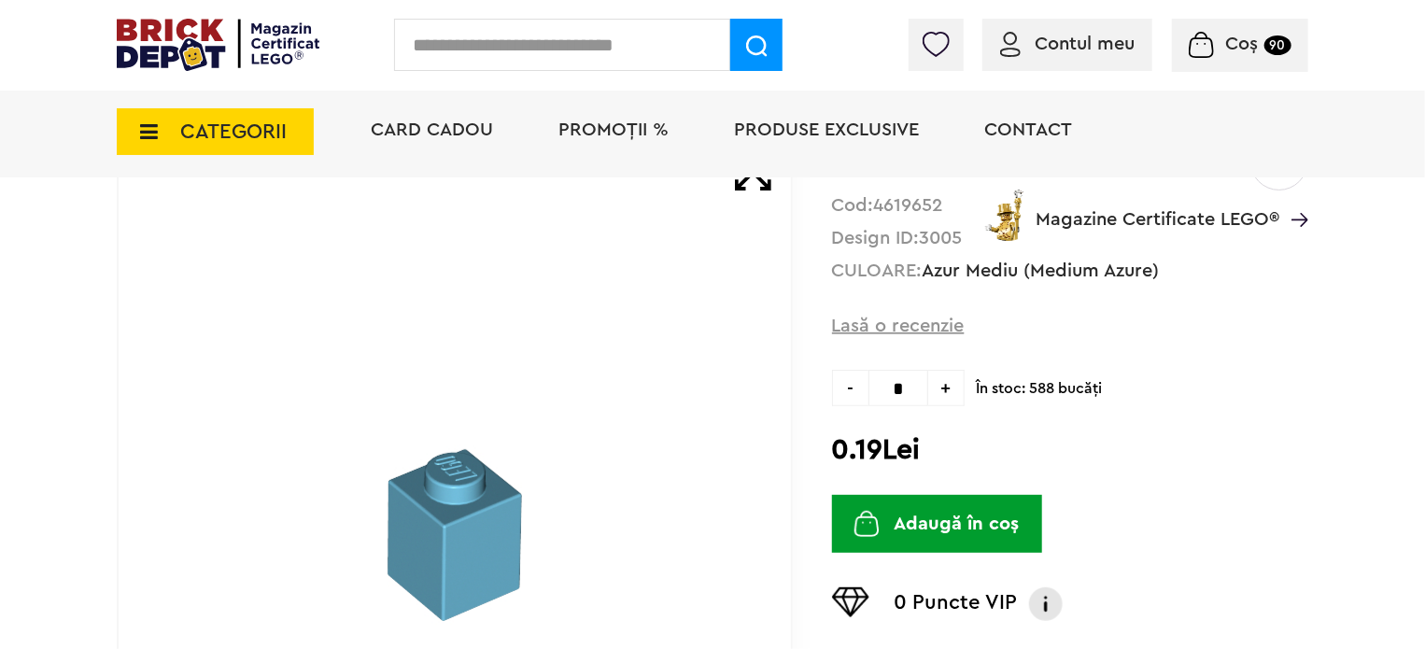
click at [955, 387] on span "+" at bounding box center [946, 388] width 36 height 36
type input "*"
click at [948, 514] on button "Adaugă în coș" at bounding box center [937, 524] width 210 height 58
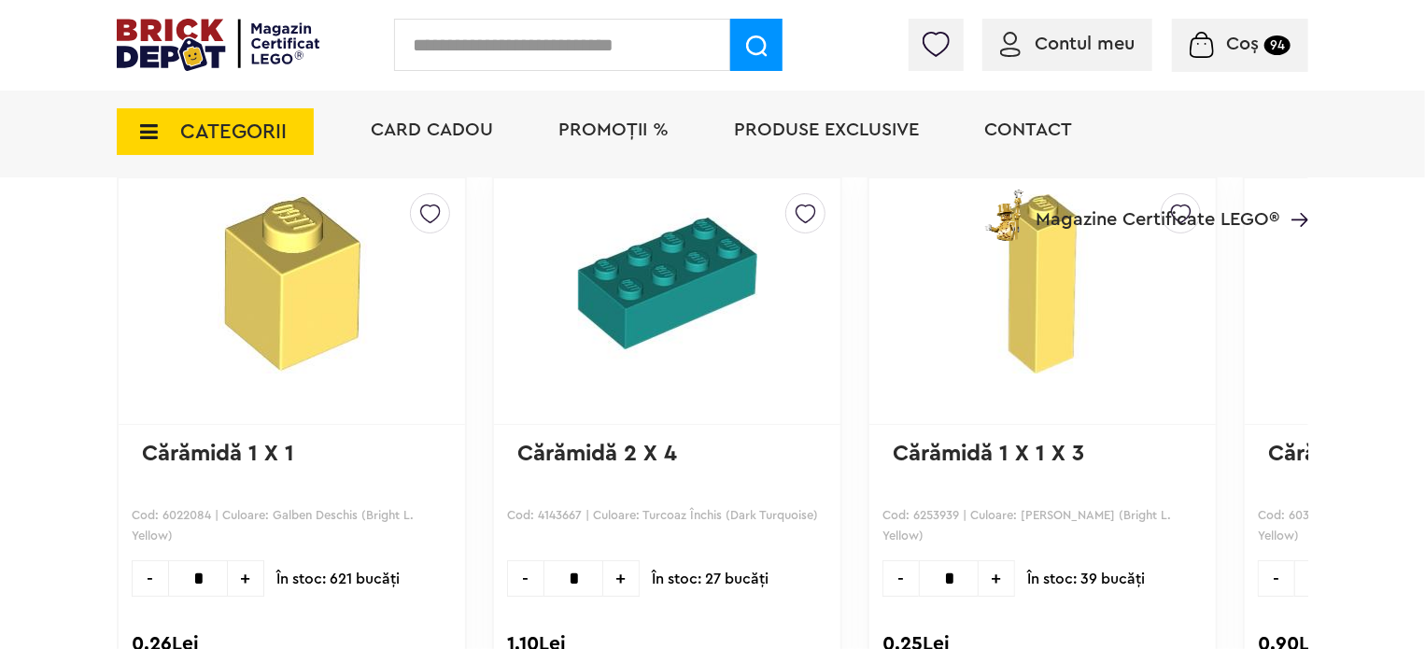
scroll to position [3175, 0]
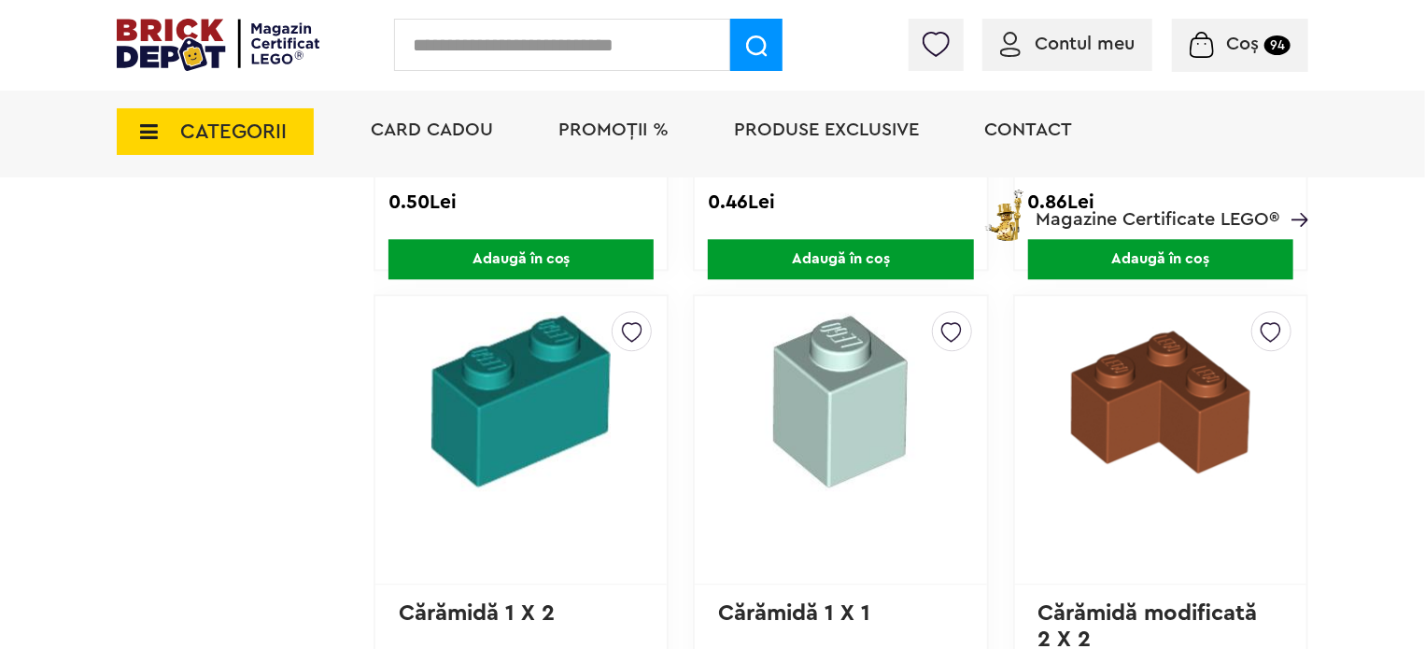
scroll to position [2106, 0]
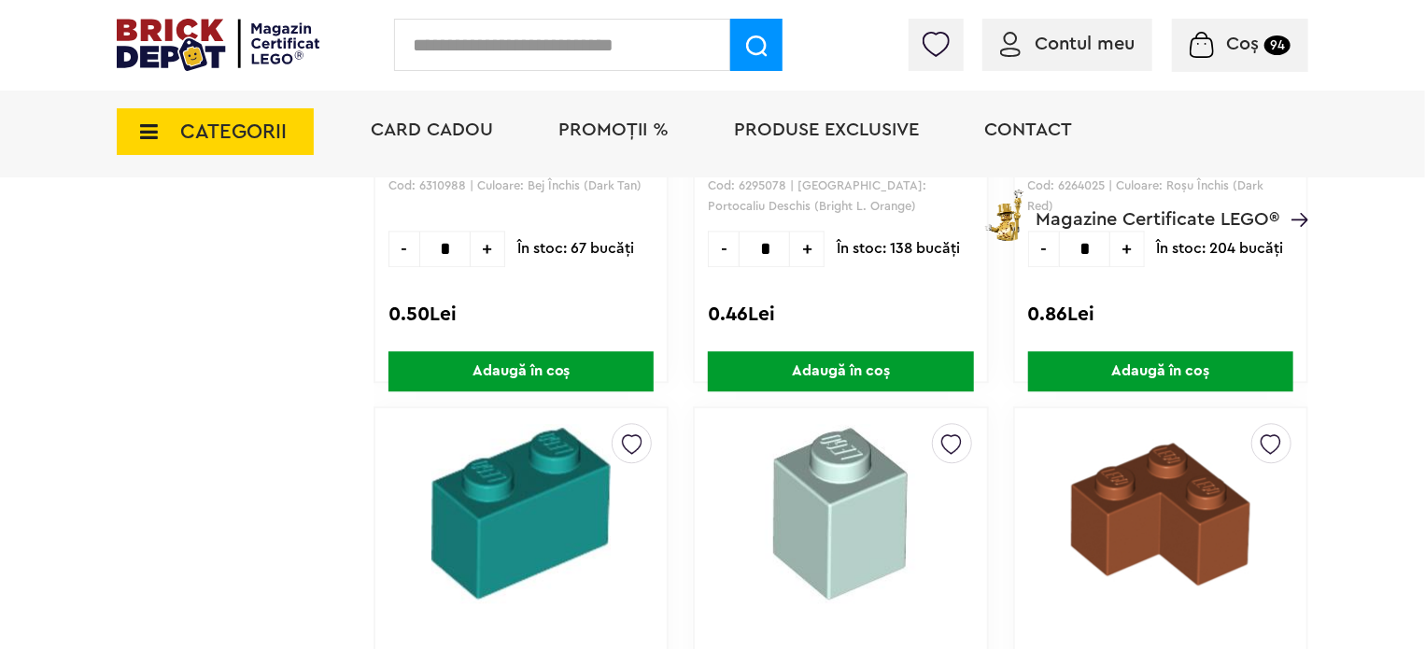
click at [487, 517] on img at bounding box center [521, 513] width 245 height 179
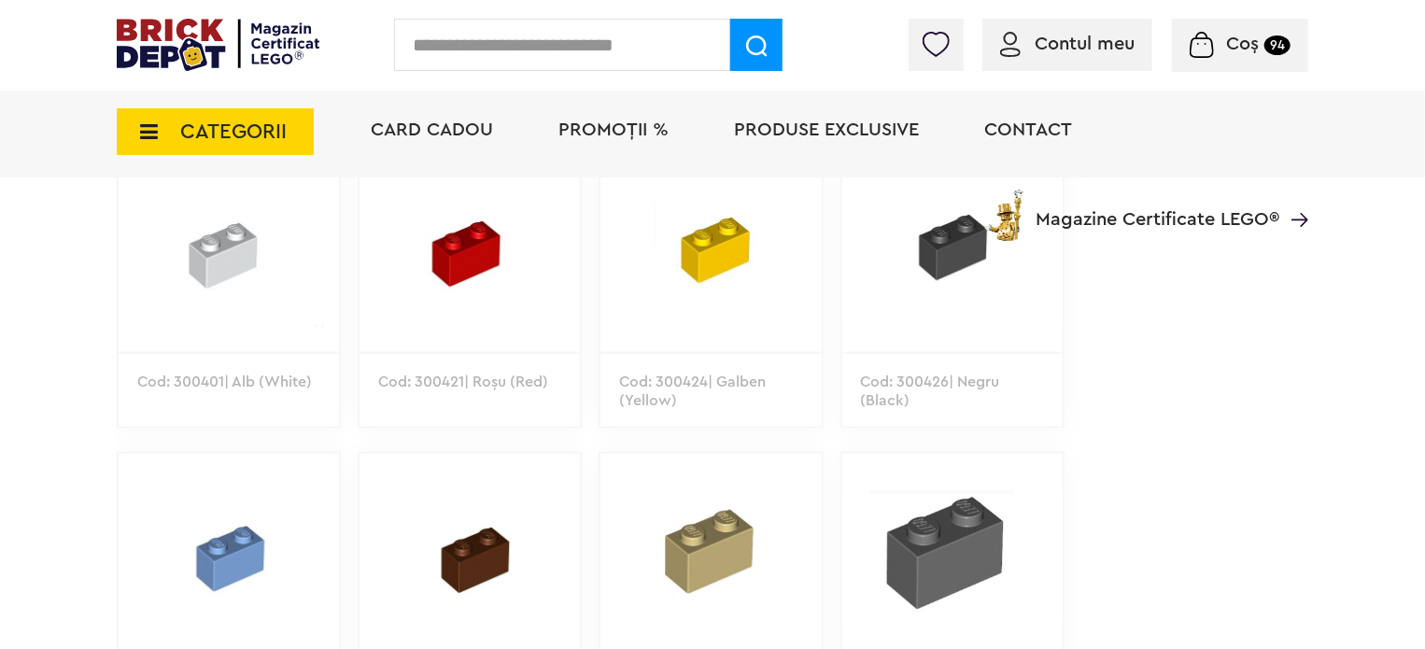
scroll to position [1401, 0]
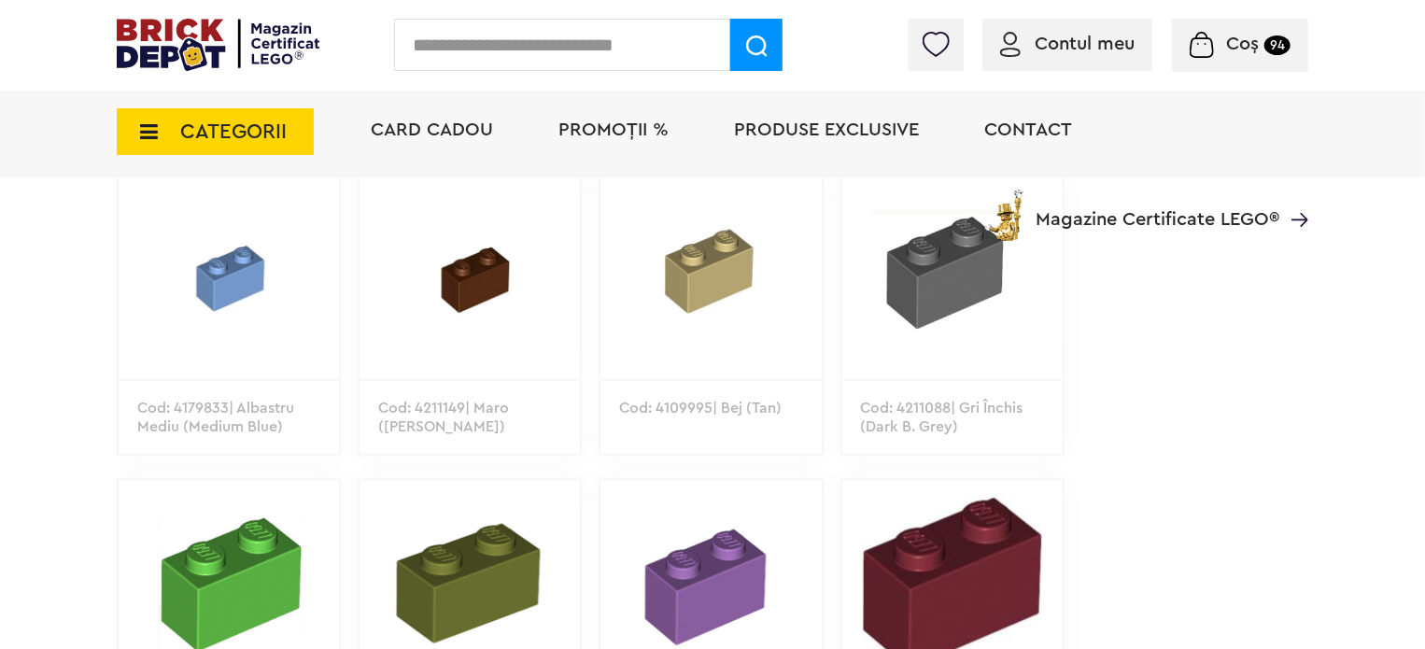
click at [233, 282] on img at bounding box center [229, 276] width 220 height 205
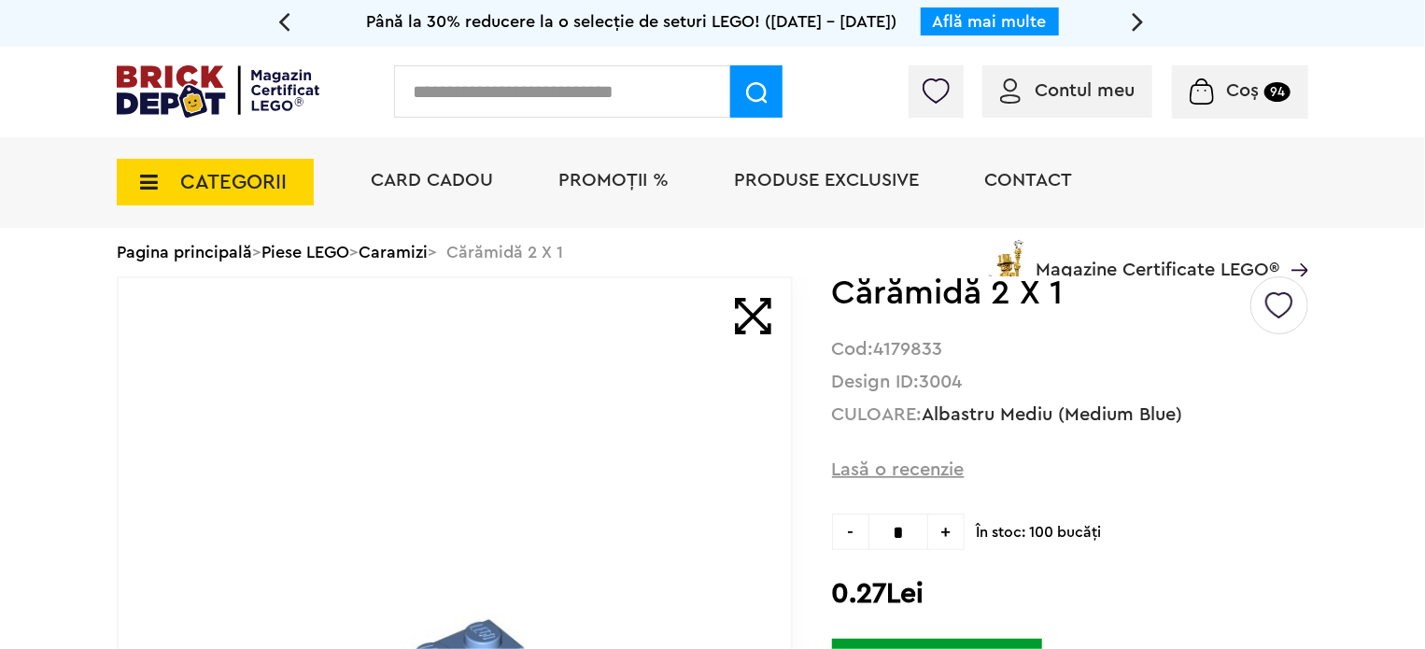
click at [951, 529] on span "+" at bounding box center [946, 532] width 36 height 36
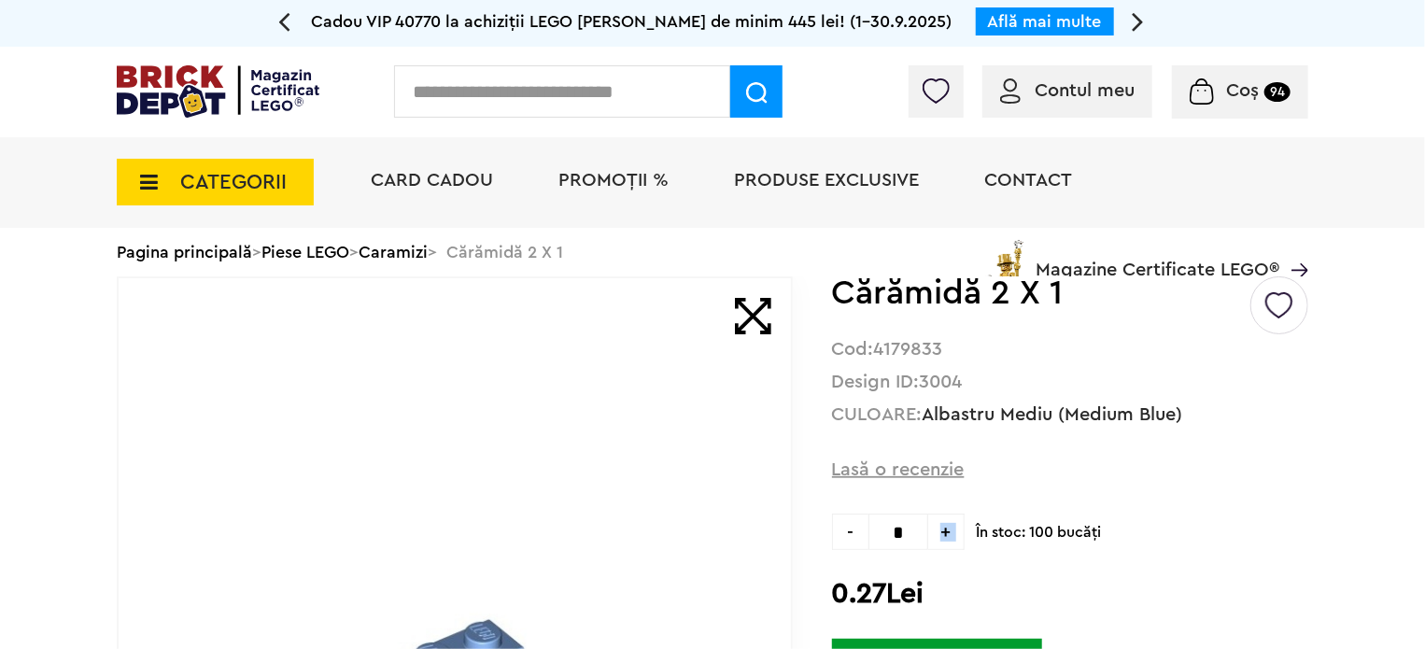
click at [951, 529] on span "+" at bounding box center [946, 532] width 36 height 36
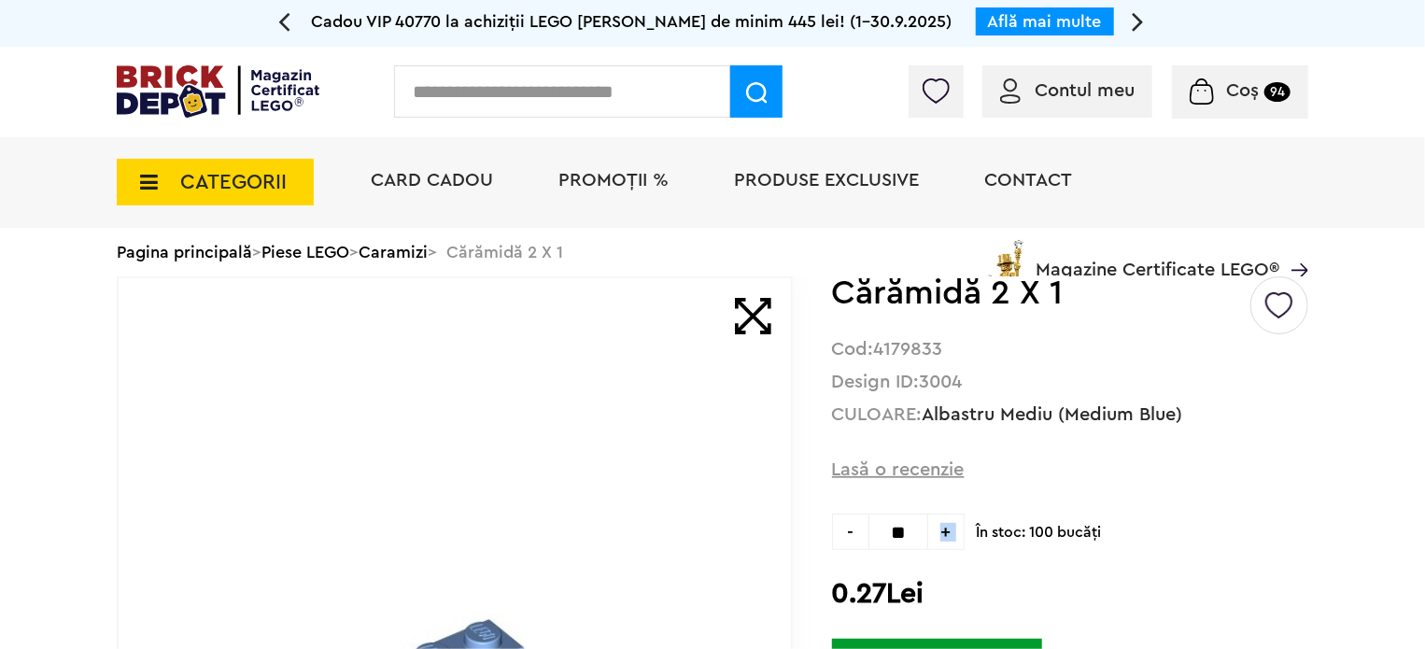
click at [951, 529] on span "+" at bounding box center [946, 532] width 36 height 36
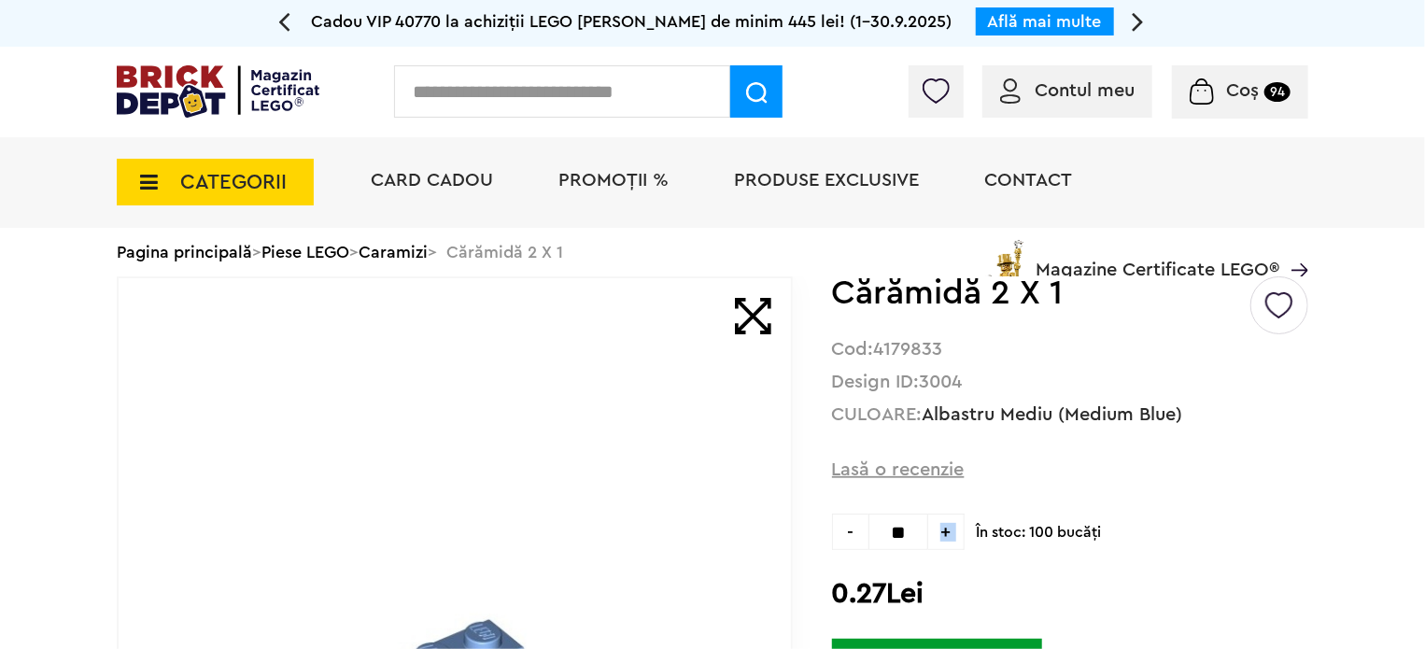
type input "**"
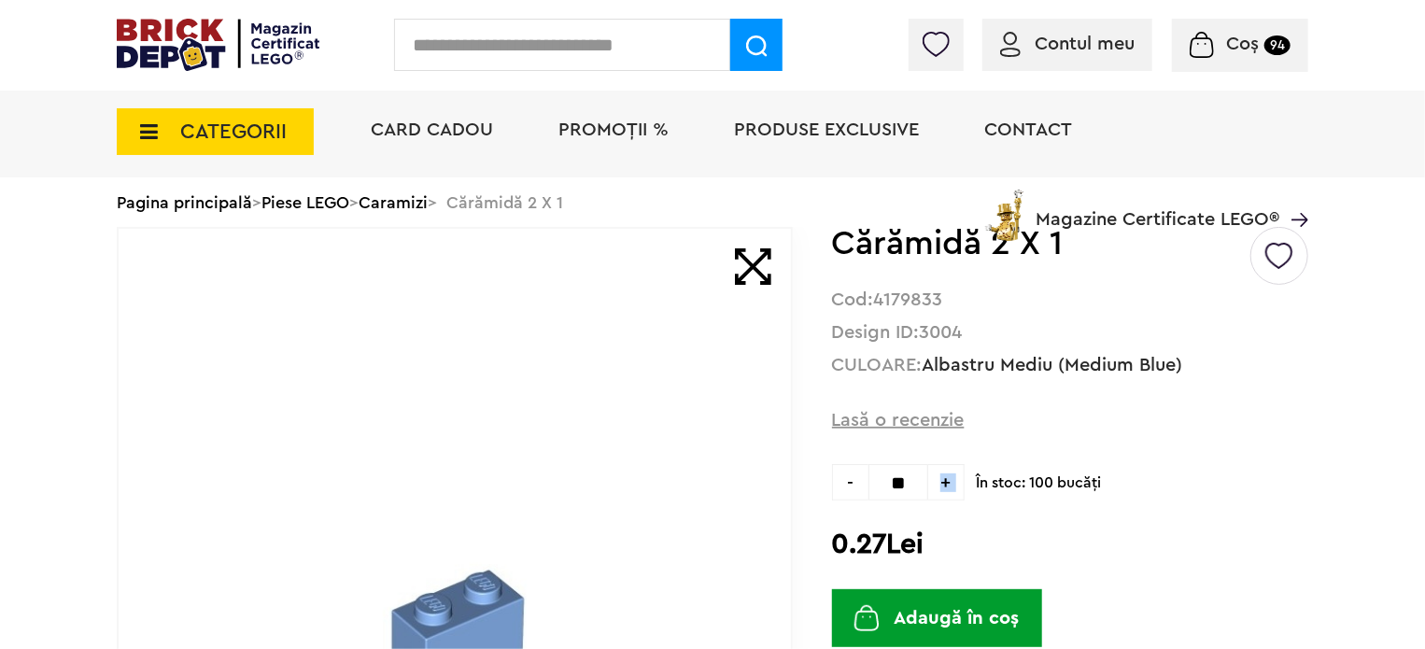
scroll to position [93, 0]
click at [952, 609] on button "Adaugă în coș" at bounding box center [937, 617] width 210 height 58
click at [143, 129] on icon at bounding box center [143, 131] width 29 height 21
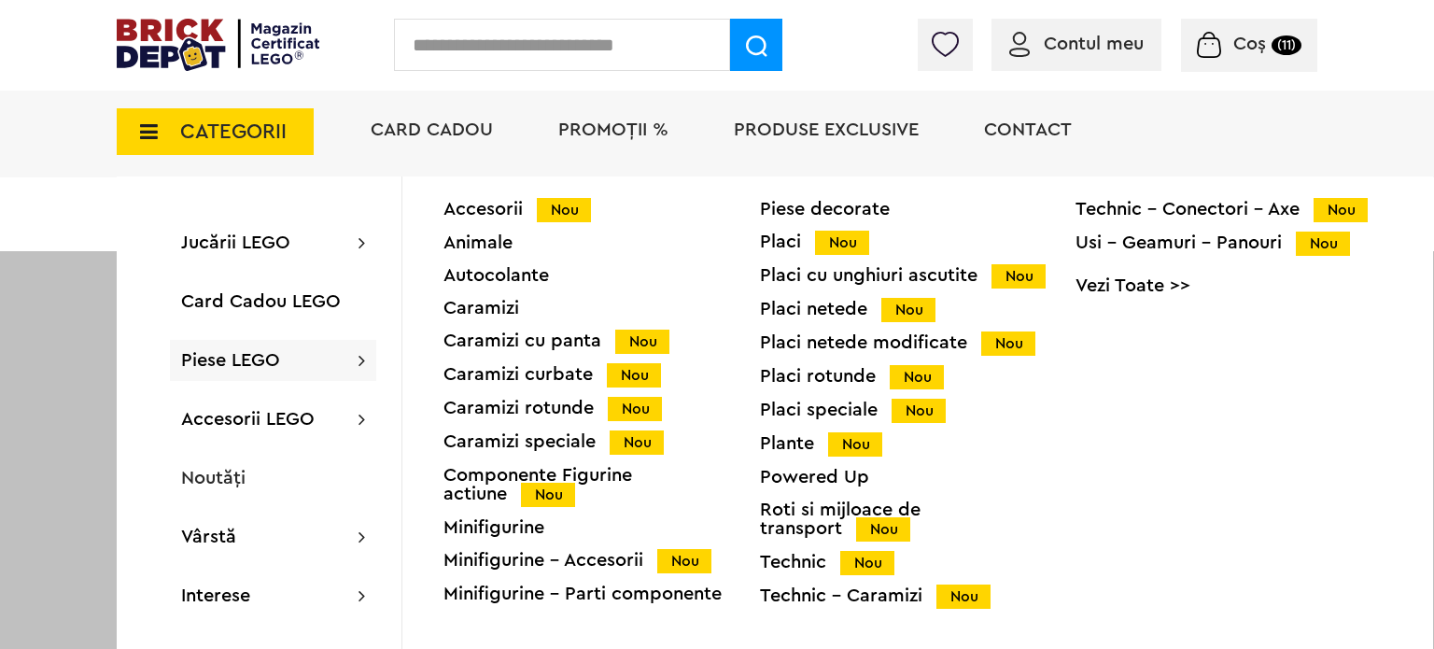
click at [767, 240] on div "Placi Nou" at bounding box center [918, 242] width 317 height 20
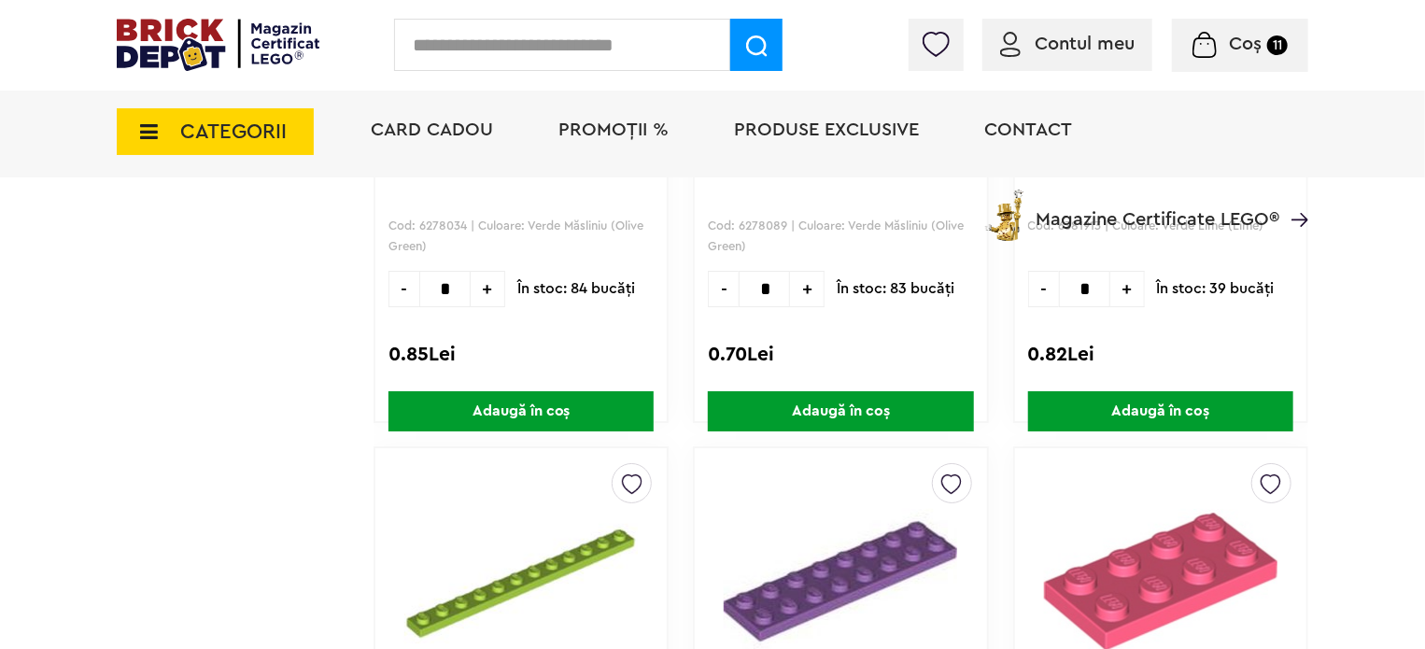
scroll to position [3642, 0]
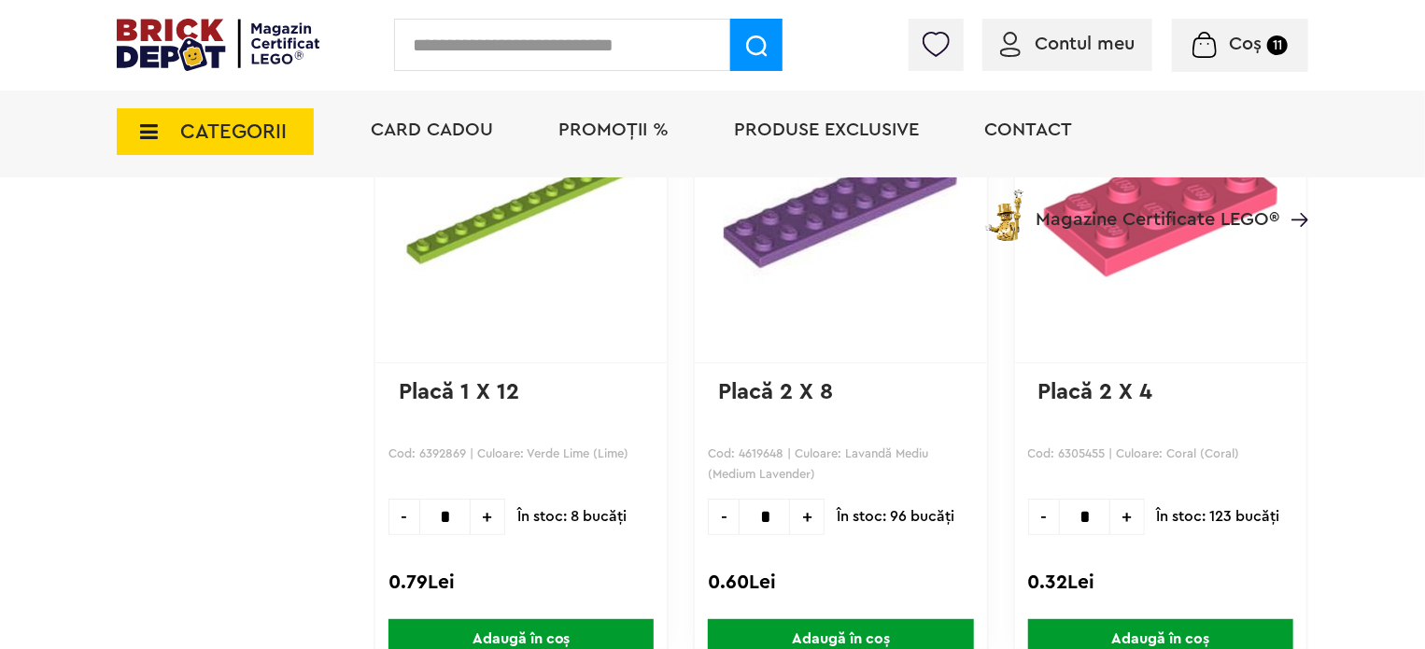
click at [1165, 261] on img at bounding box center [1160, 207] width 245 height 233
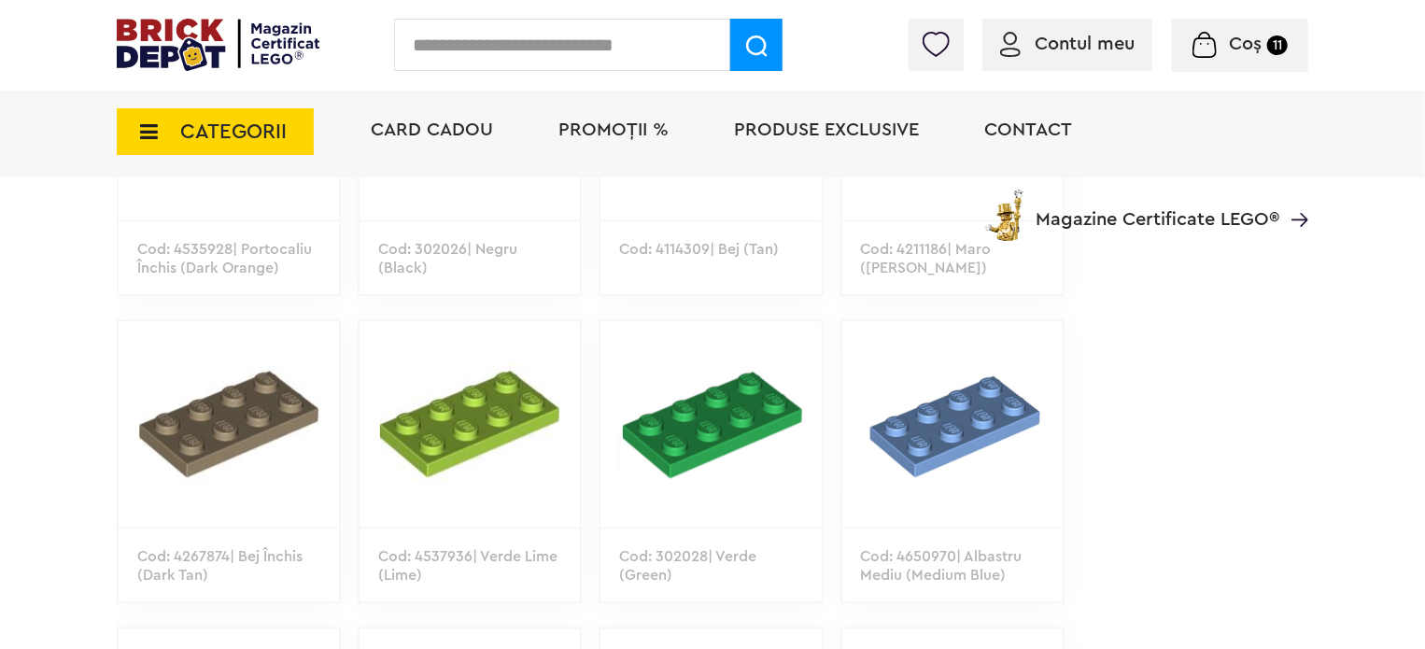
scroll to position [2054, 0]
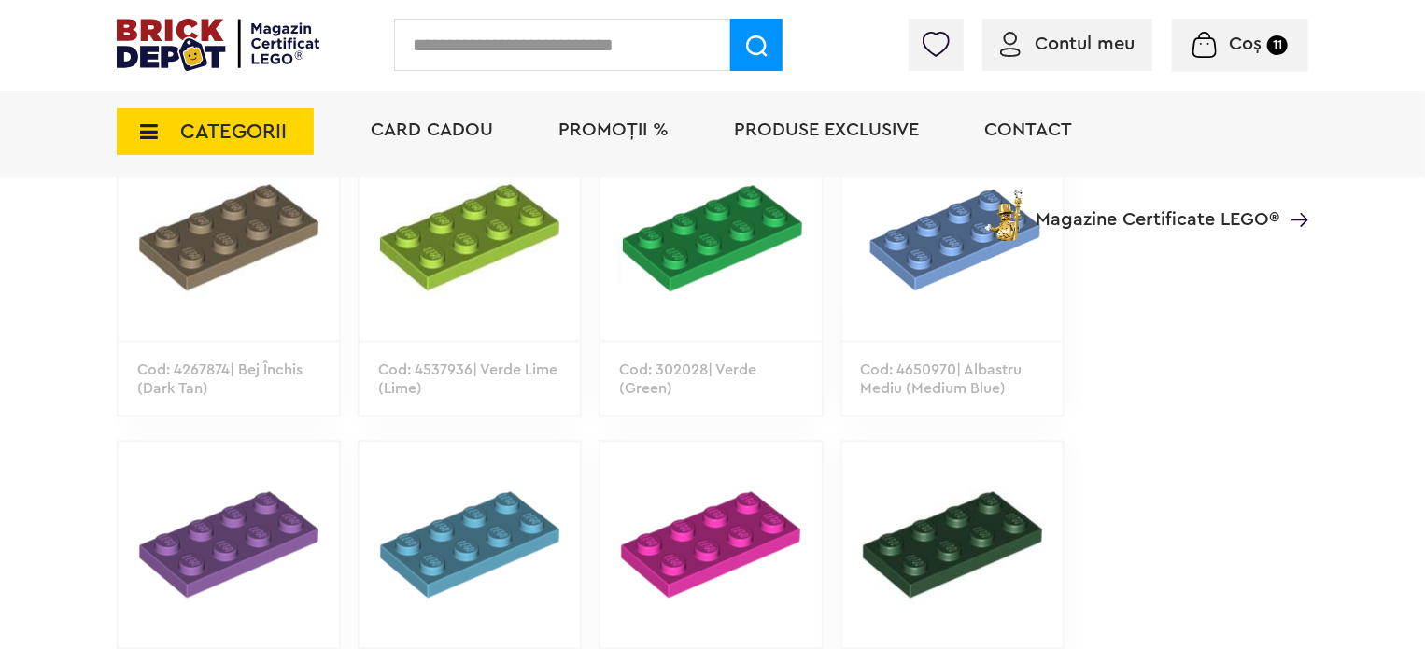
click at [937, 268] on img at bounding box center [952, 236] width 220 height 205
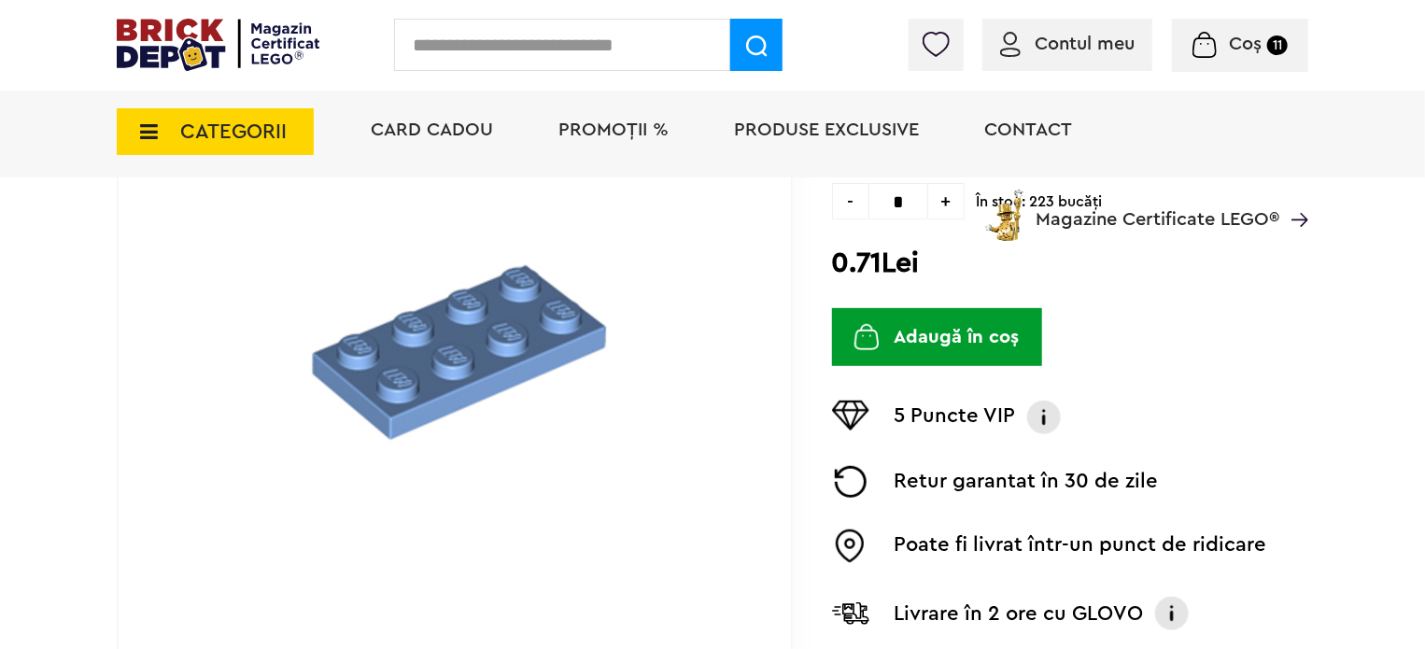
scroll to position [93, 0]
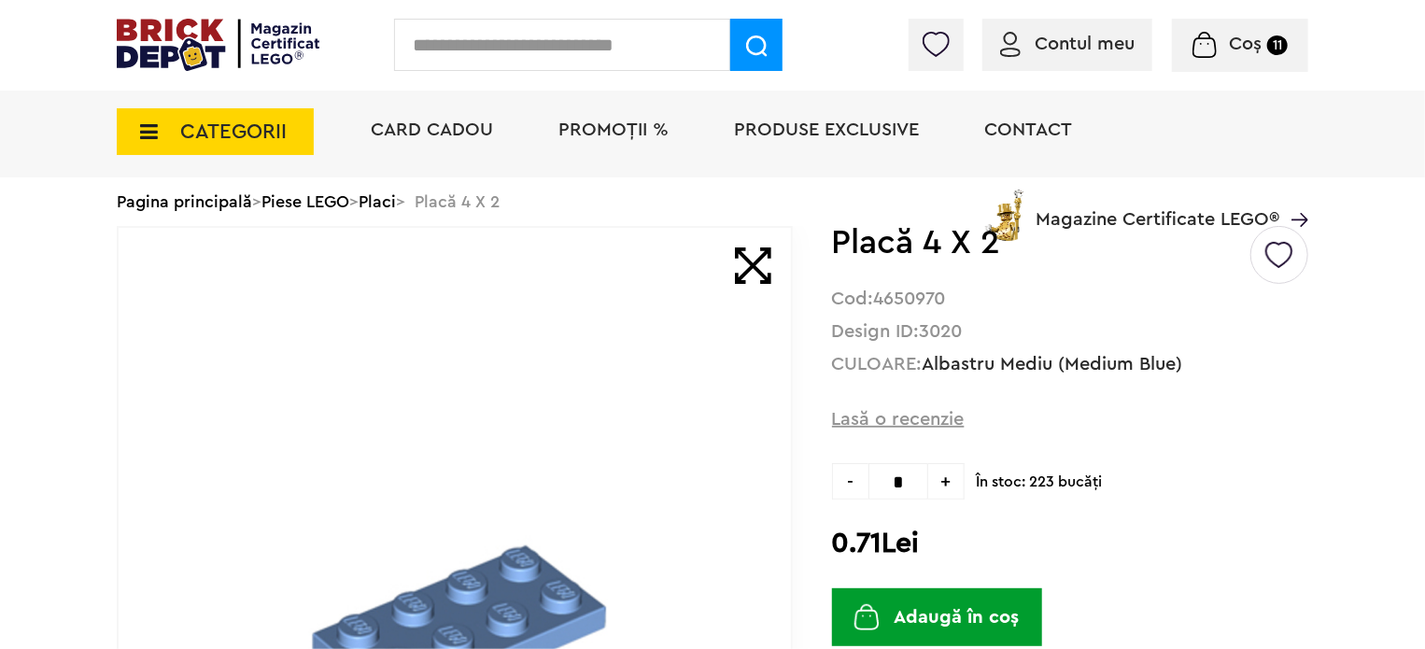
click at [949, 482] on span "+" at bounding box center [946, 481] width 36 height 36
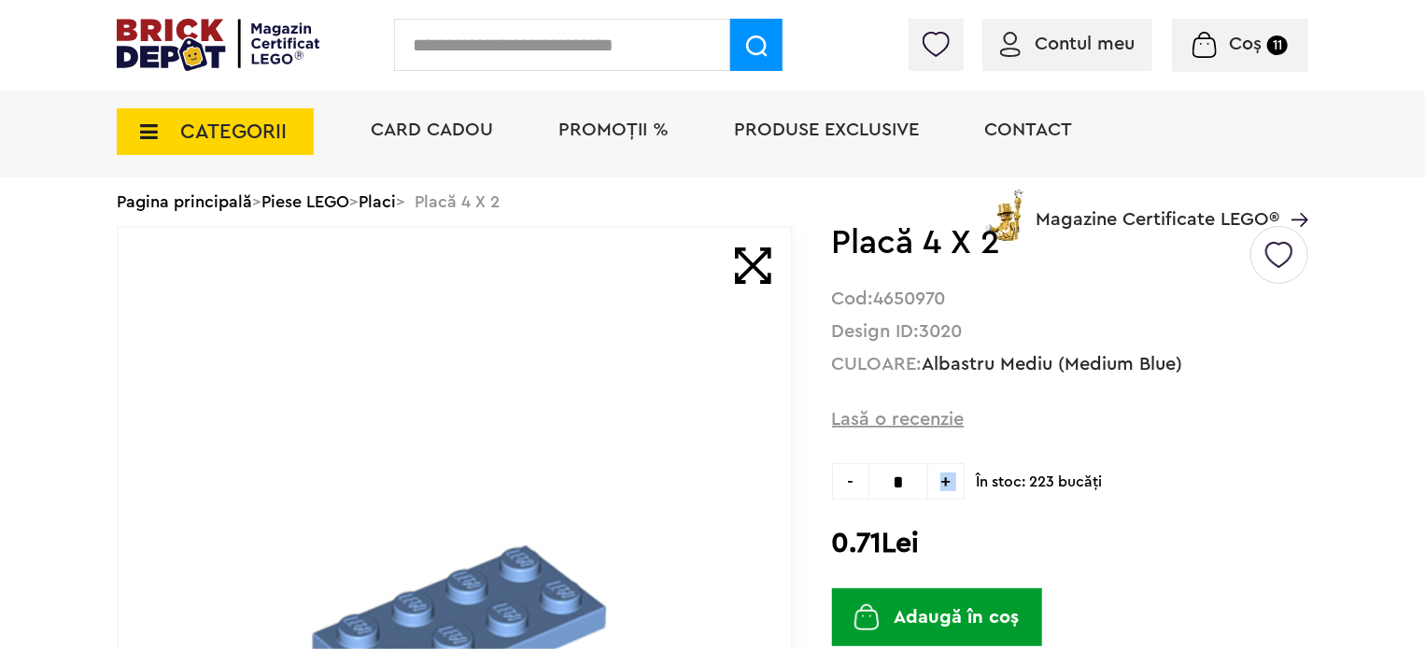
click at [949, 482] on span "+" at bounding box center [946, 481] width 36 height 36
type input "*"
click at [971, 617] on button "Adaugă în coș" at bounding box center [937, 617] width 210 height 58
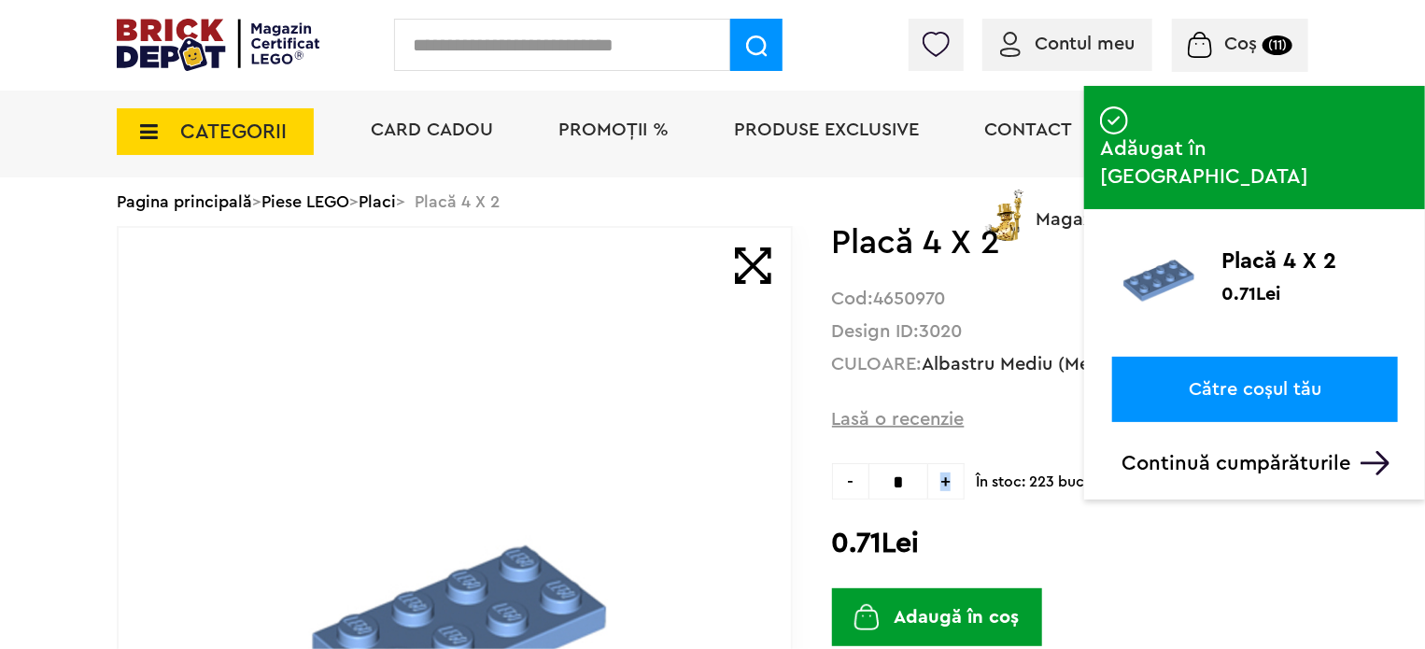
click at [1219, 43] on span "Coș (11)" at bounding box center [1240, 44] width 105 height 19
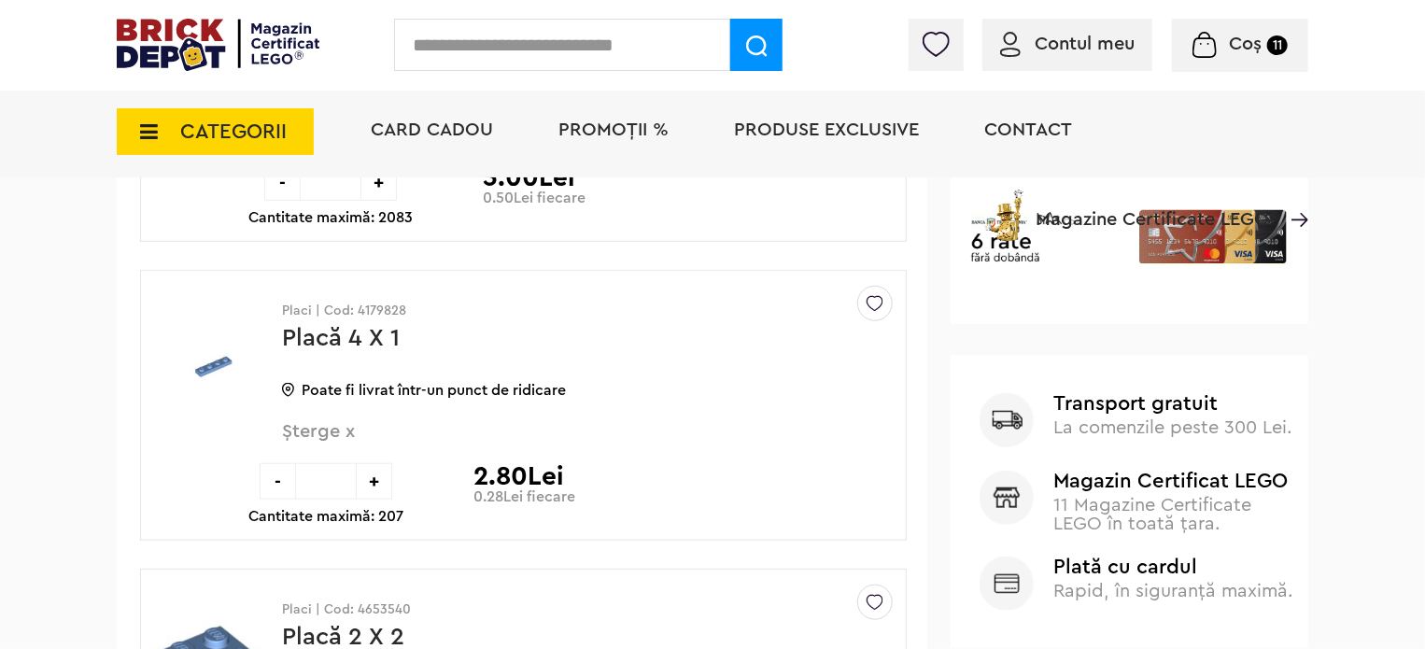
scroll to position [654, 0]
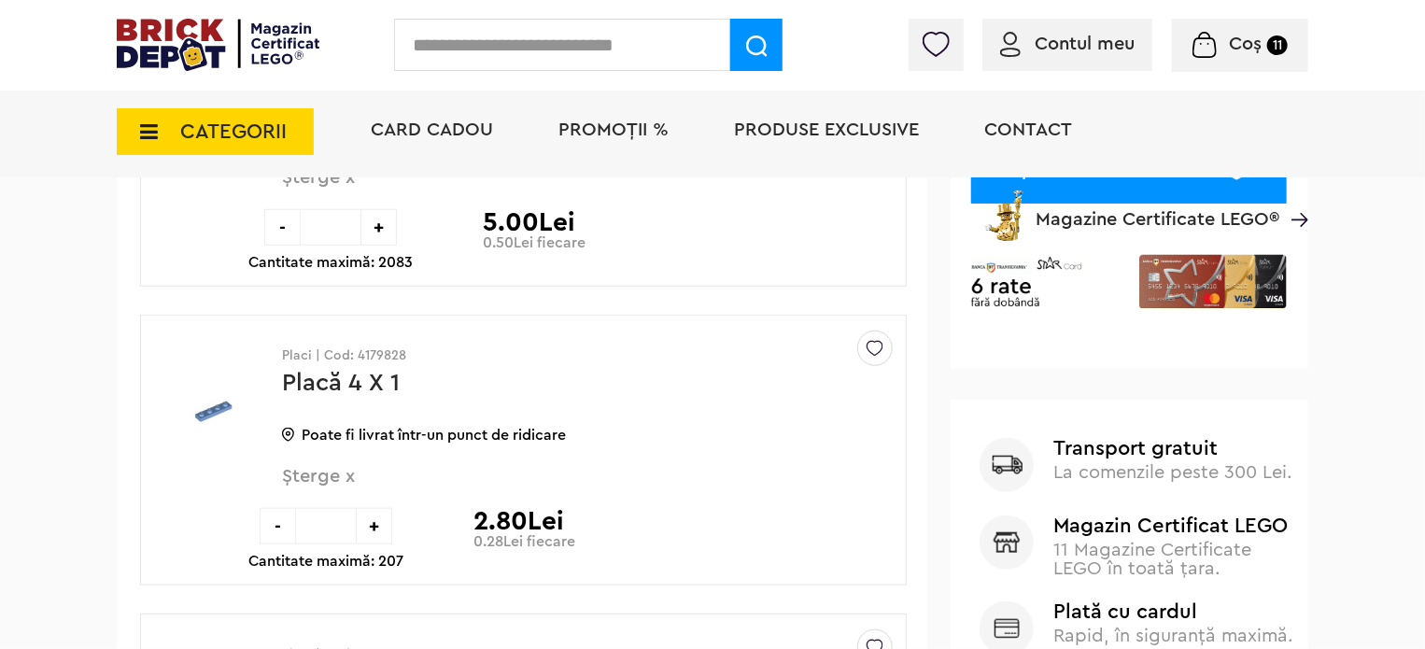
click at [217, 400] on img at bounding box center [211, 412] width 115 height 137
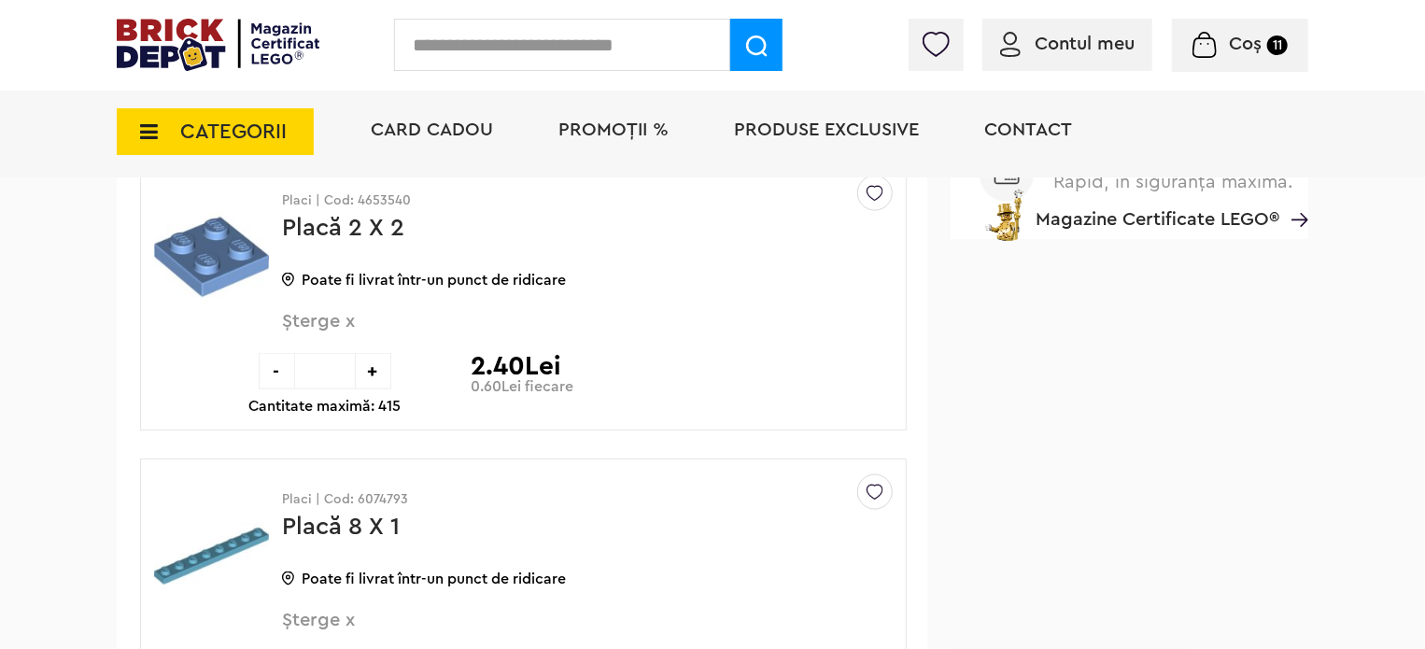
scroll to position [1120, 0]
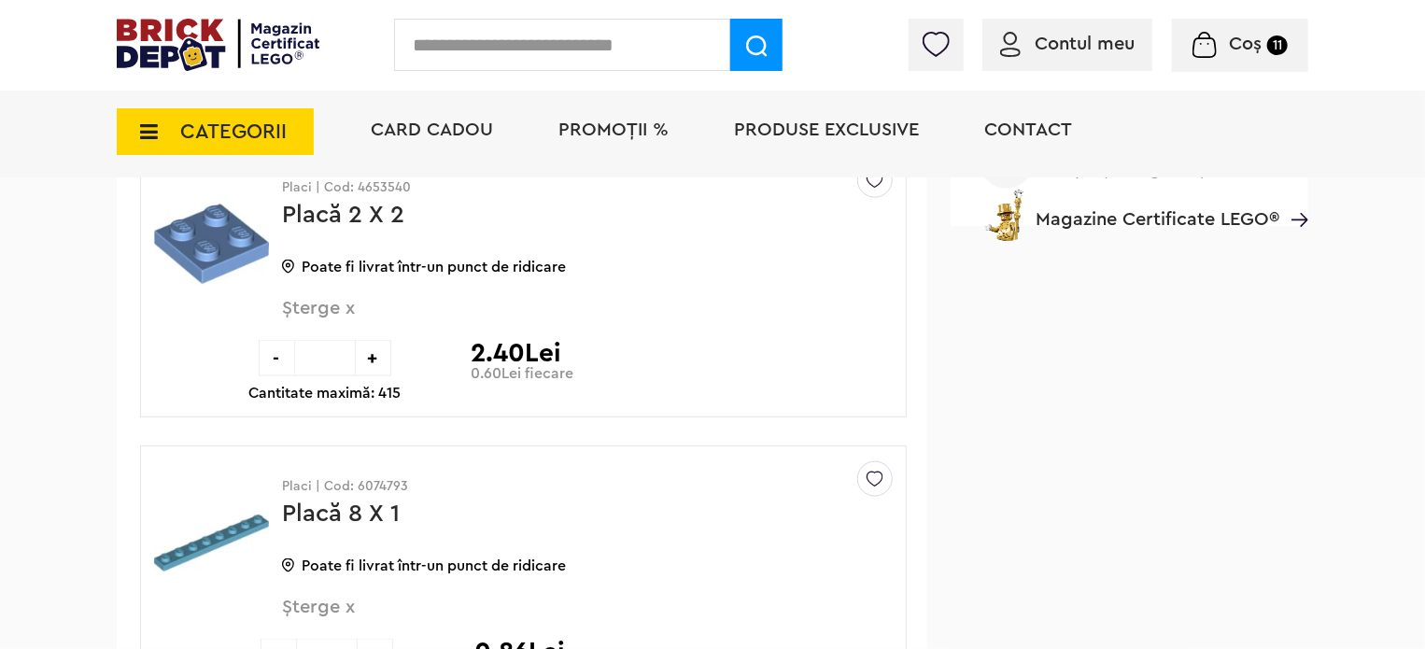
click at [204, 254] on img at bounding box center [211, 244] width 115 height 140
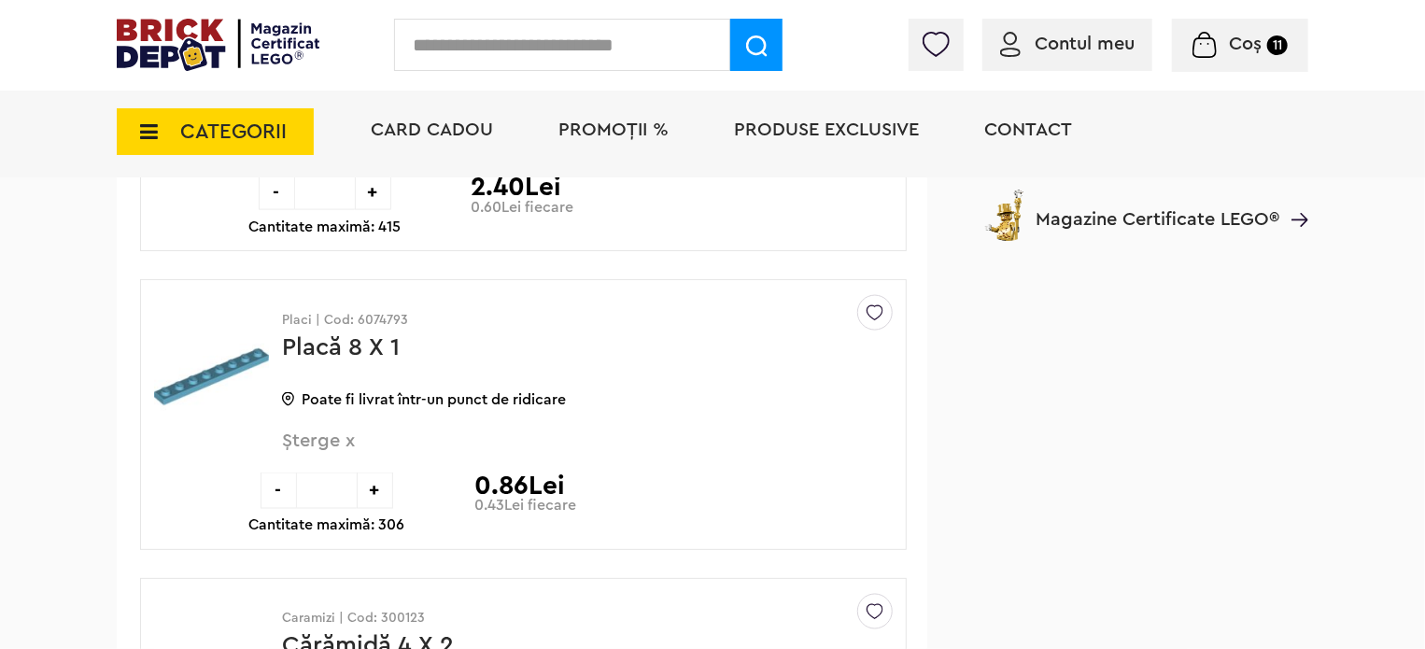
scroll to position [1307, 0]
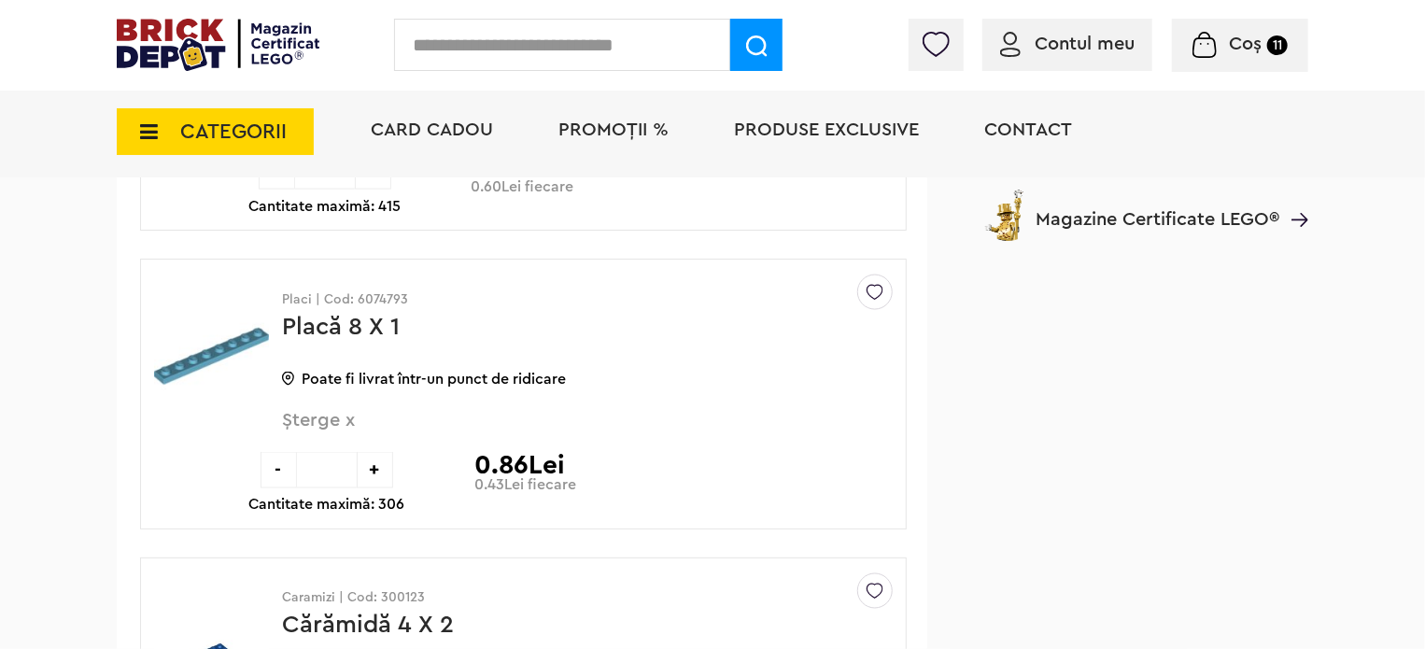
click at [228, 332] on img at bounding box center [211, 356] width 115 height 140
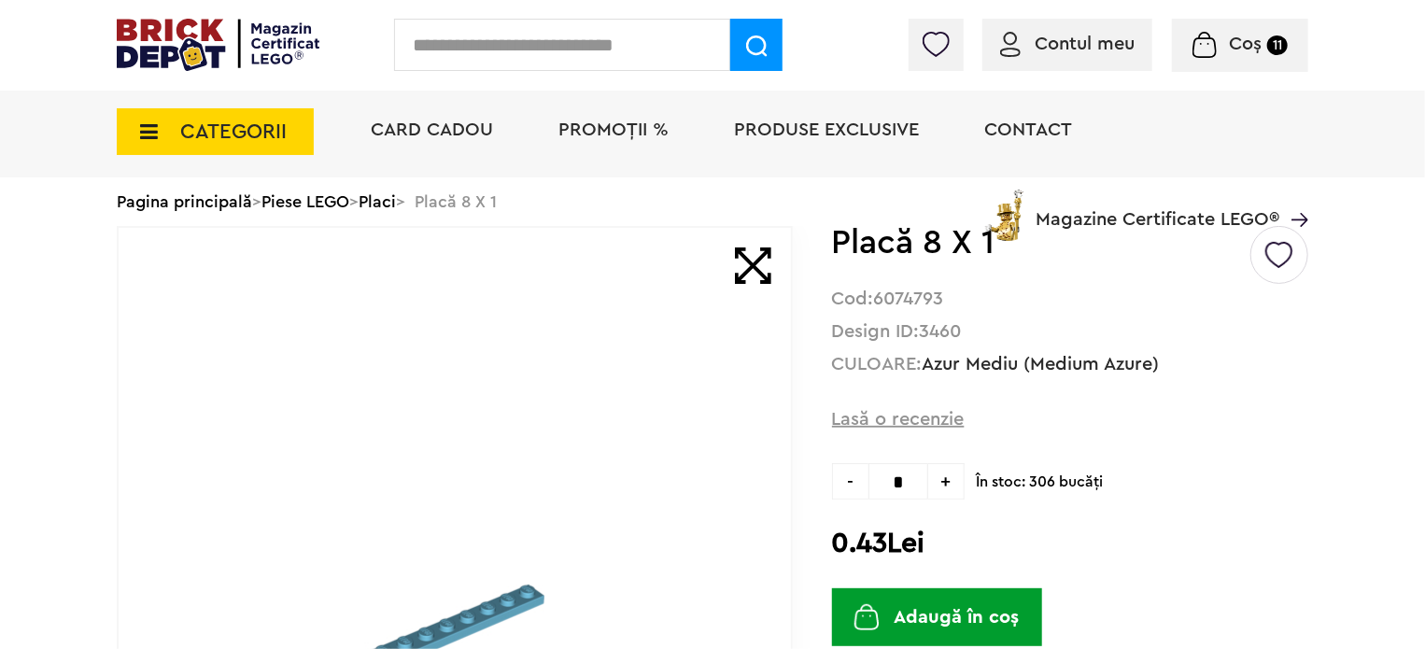
scroll to position [280, 0]
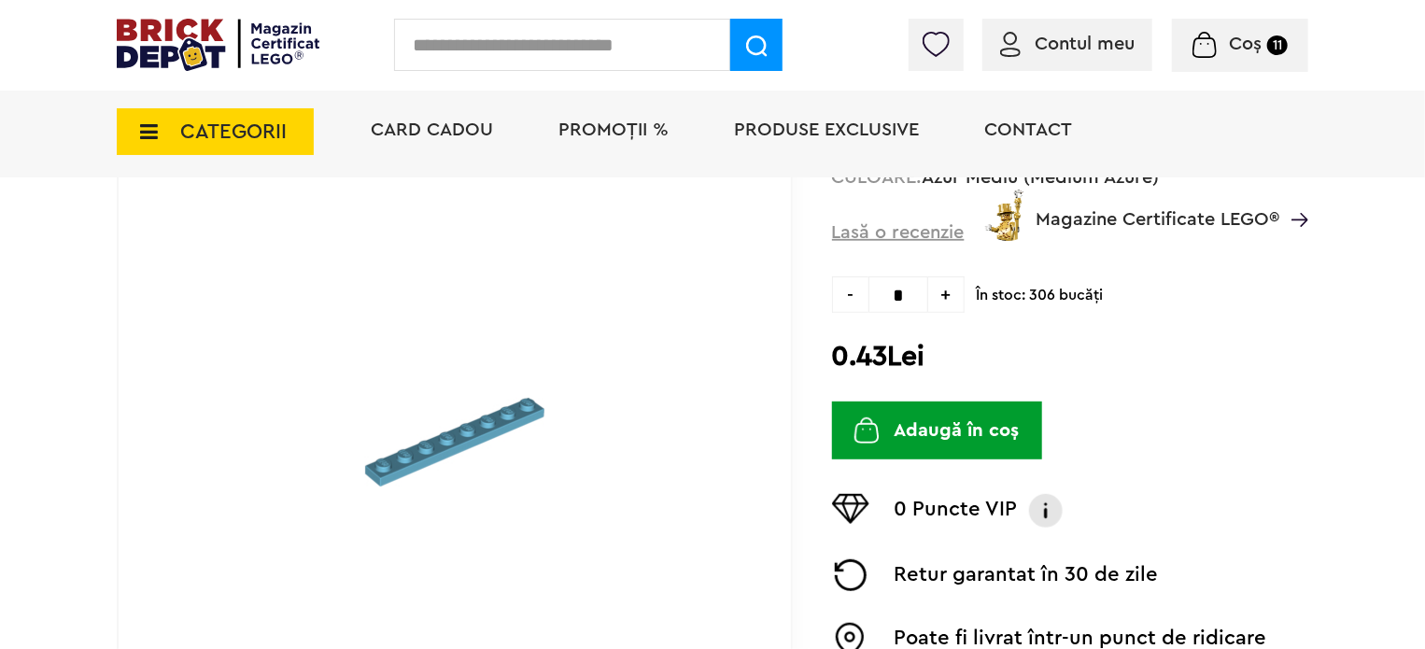
click at [153, 129] on icon at bounding box center [143, 131] width 29 height 21
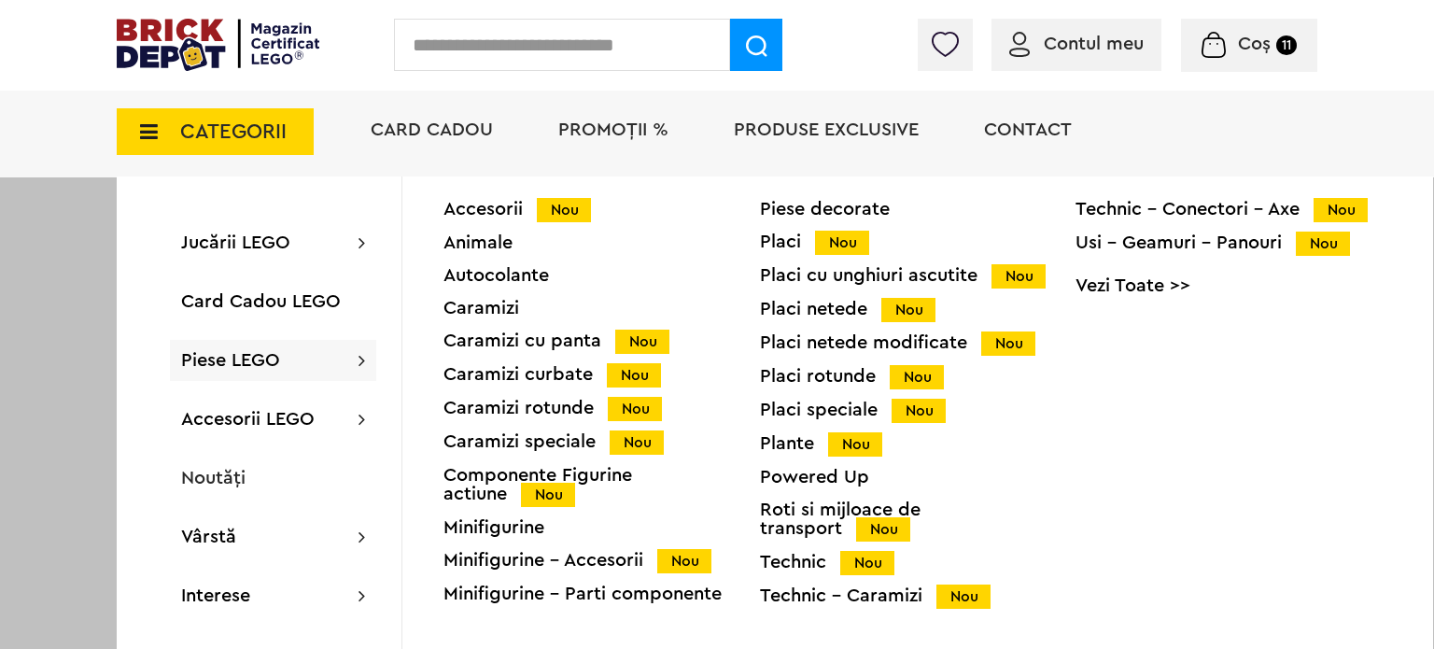
click at [784, 237] on div "Placi Nou" at bounding box center [918, 242] width 317 height 20
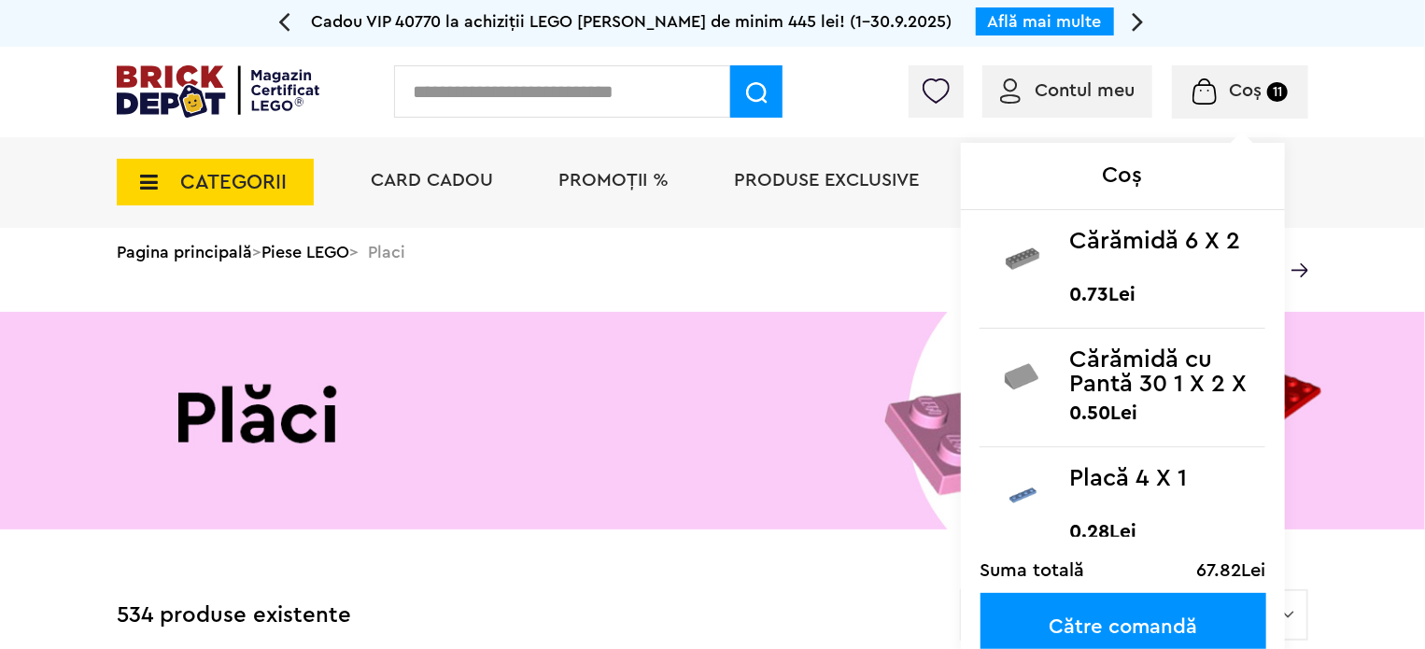
click at [1203, 86] on img at bounding box center [1204, 91] width 24 height 26
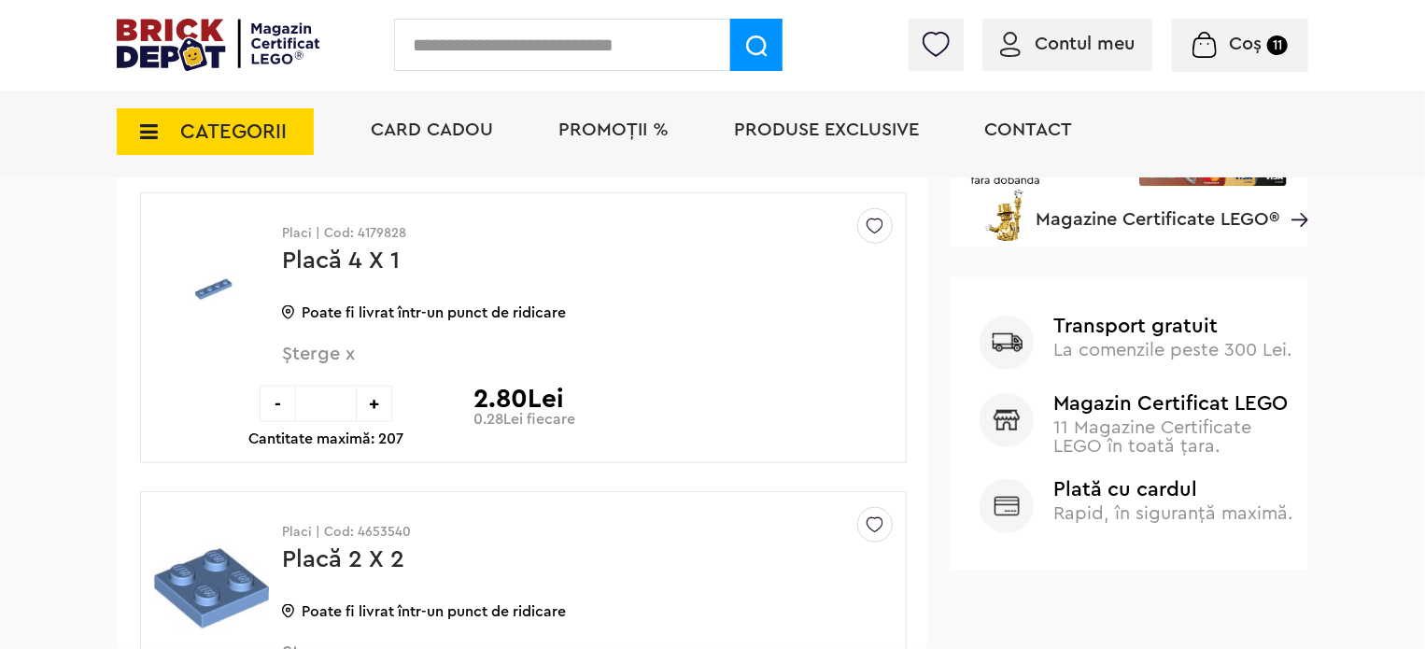
scroll to position [747, 0]
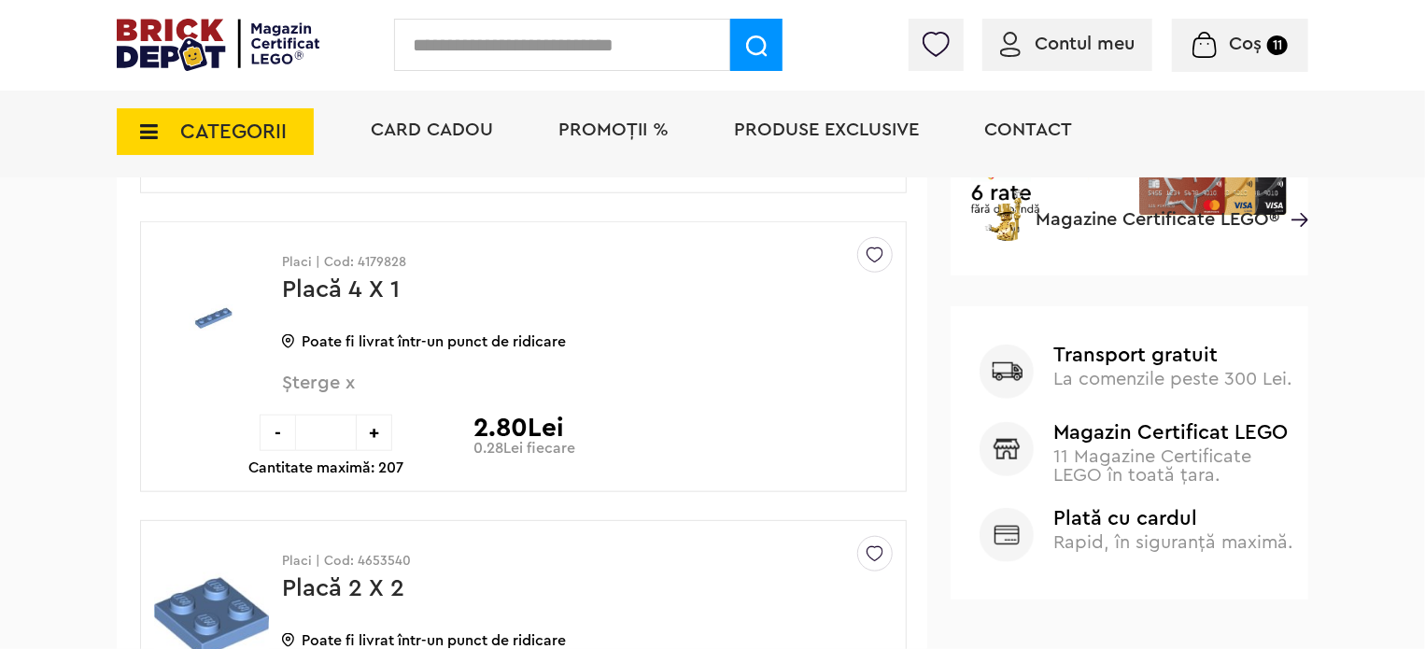
click at [373, 425] on div "+" at bounding box center [374, 433] width 36 height 36
type input "**"
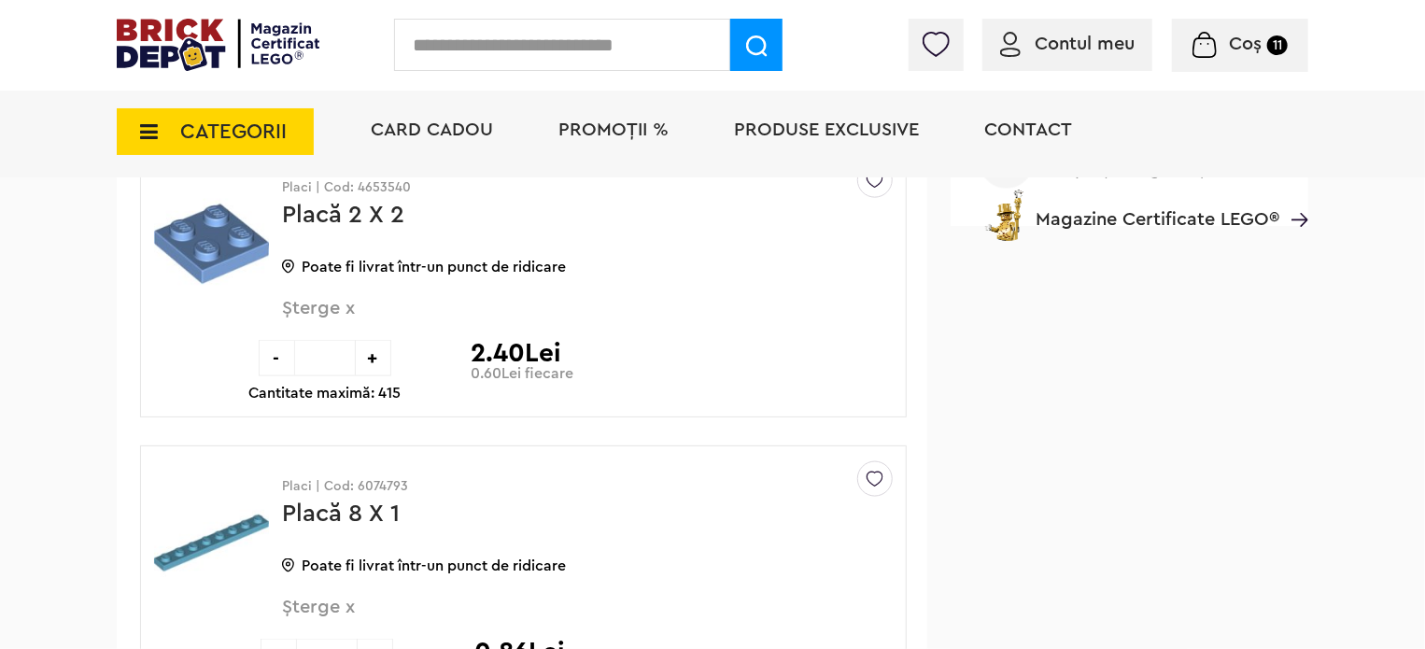
scroll to position [747, 0]
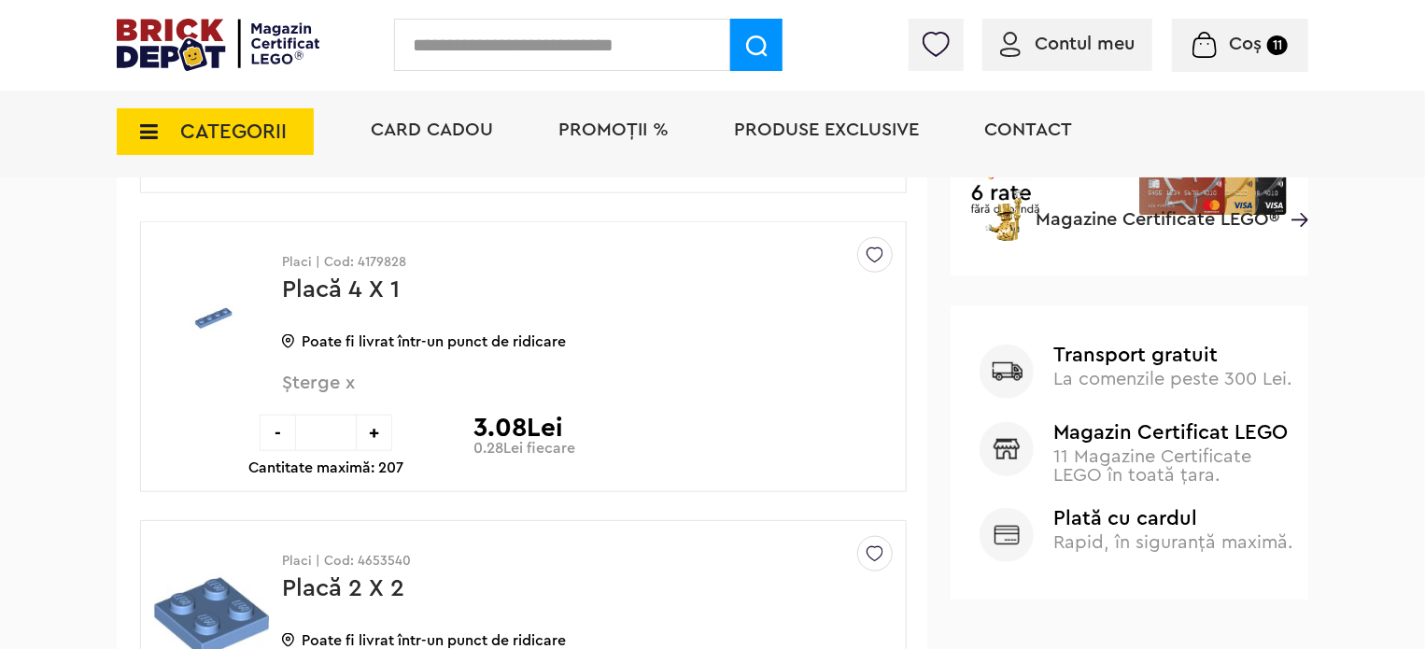
click at [373, 430] on div "+" at bounding box center [374, 433] width 36 height 36
type input "**"
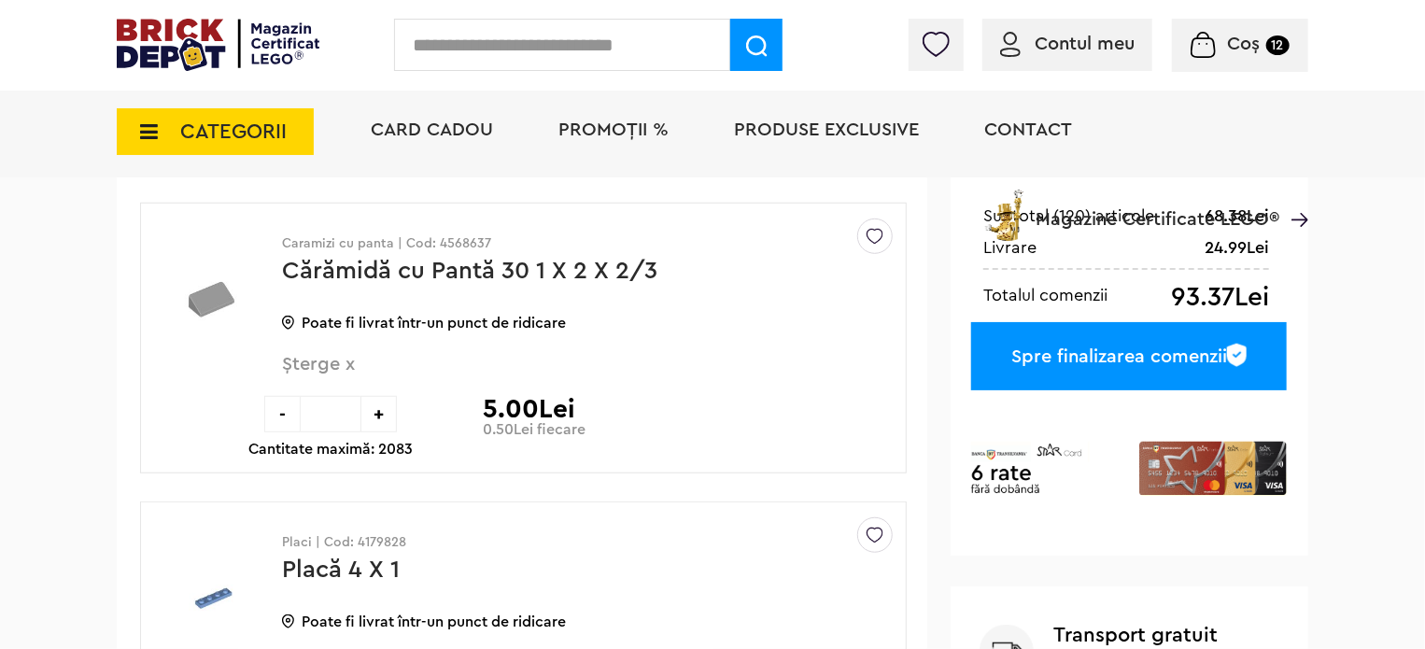
scroll to position [840, 0]
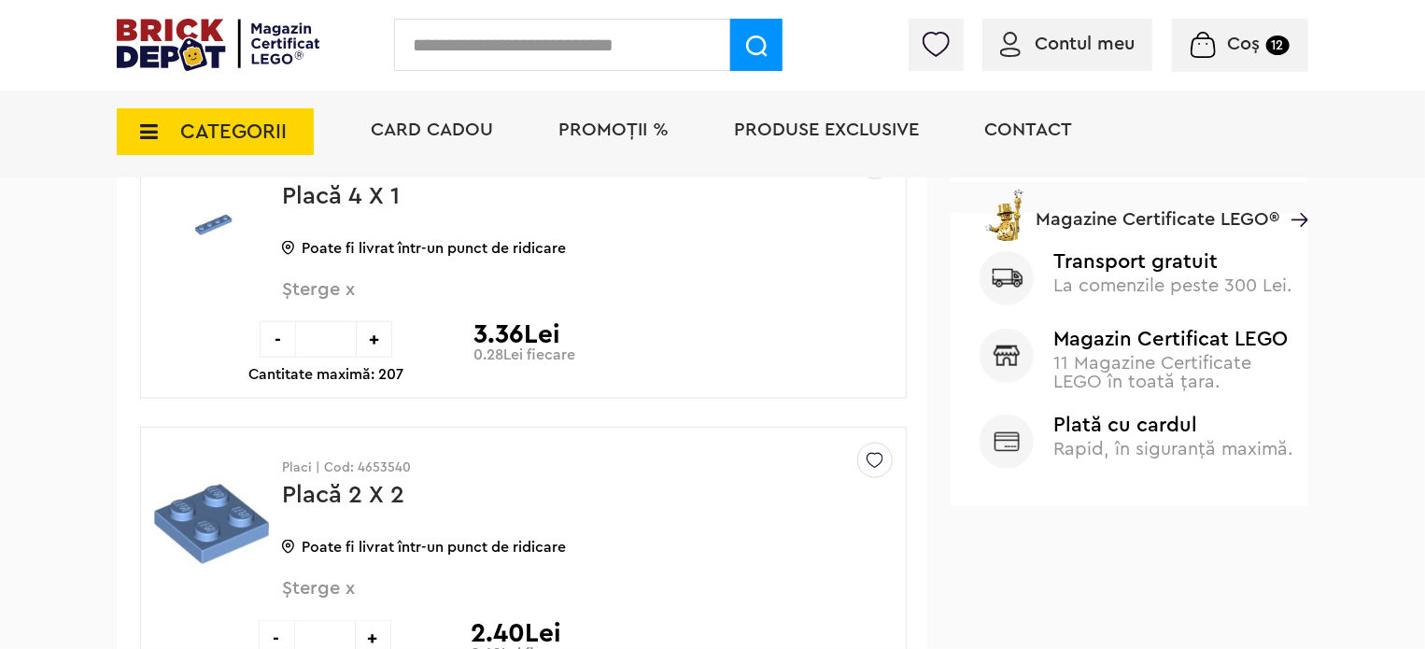
click at [375, 339] on div "+" at bounding box center [374, 339] width 36 height 36
type input "**"
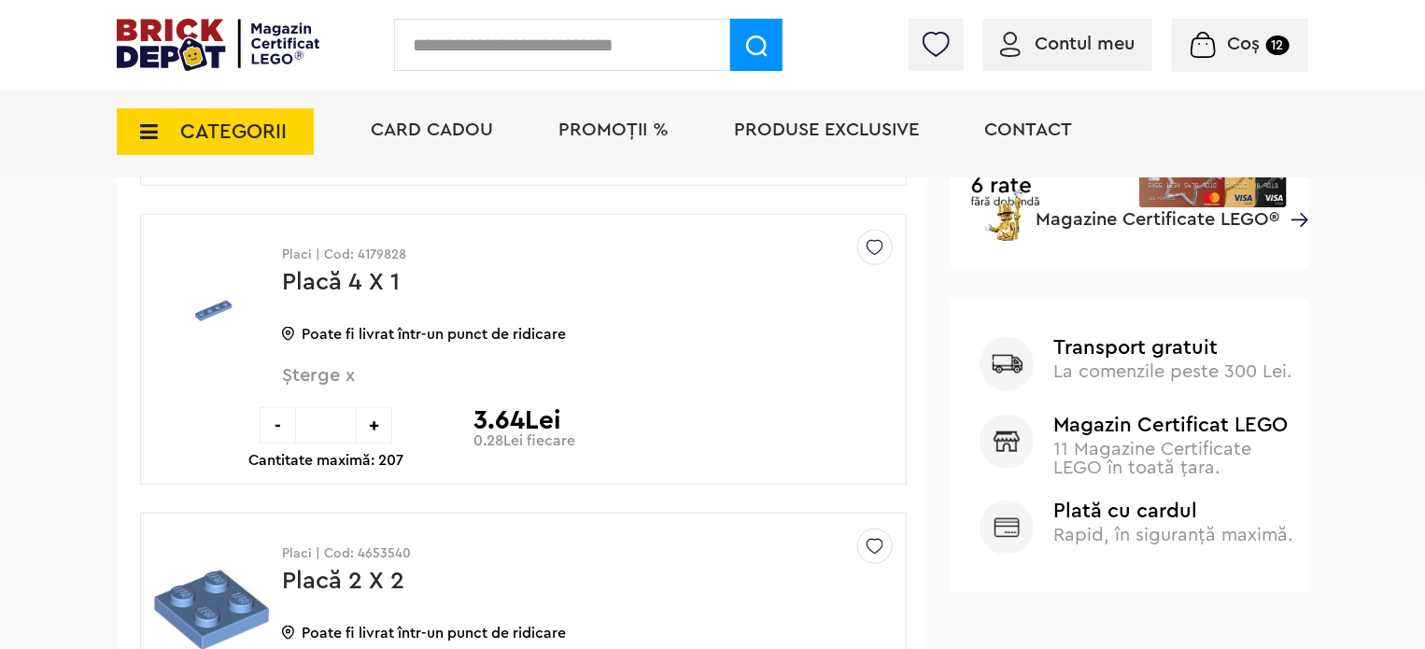
scroll to position [840, 0]
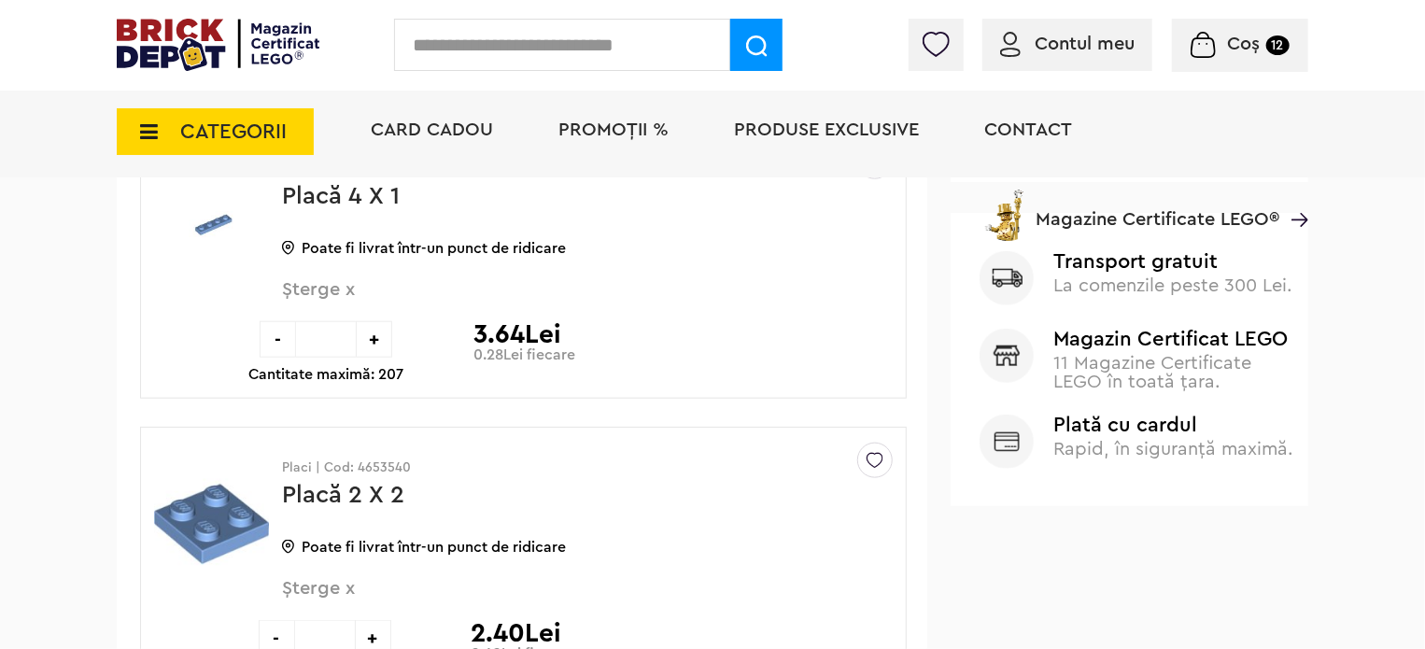
click at [381, 335] on div "+" at bounding box center [374, 339] width 36 height 36
type input "**"
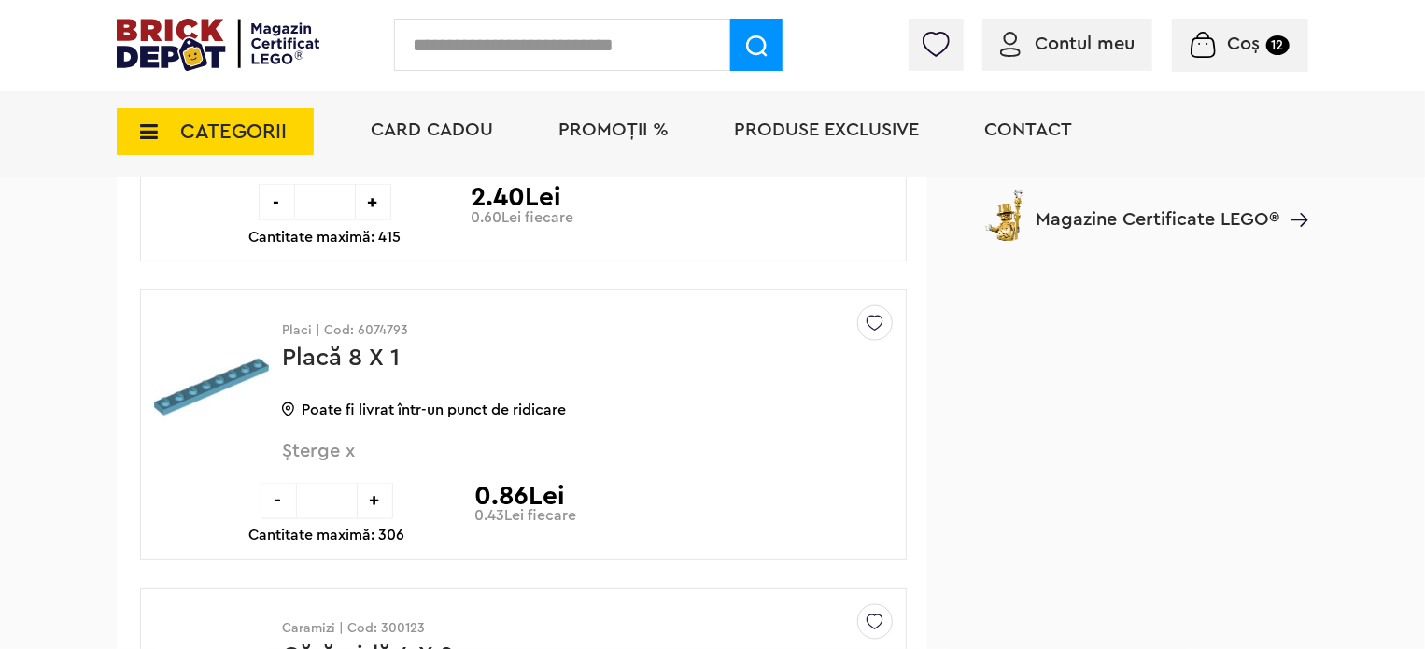
scroll to position [1307, 0]
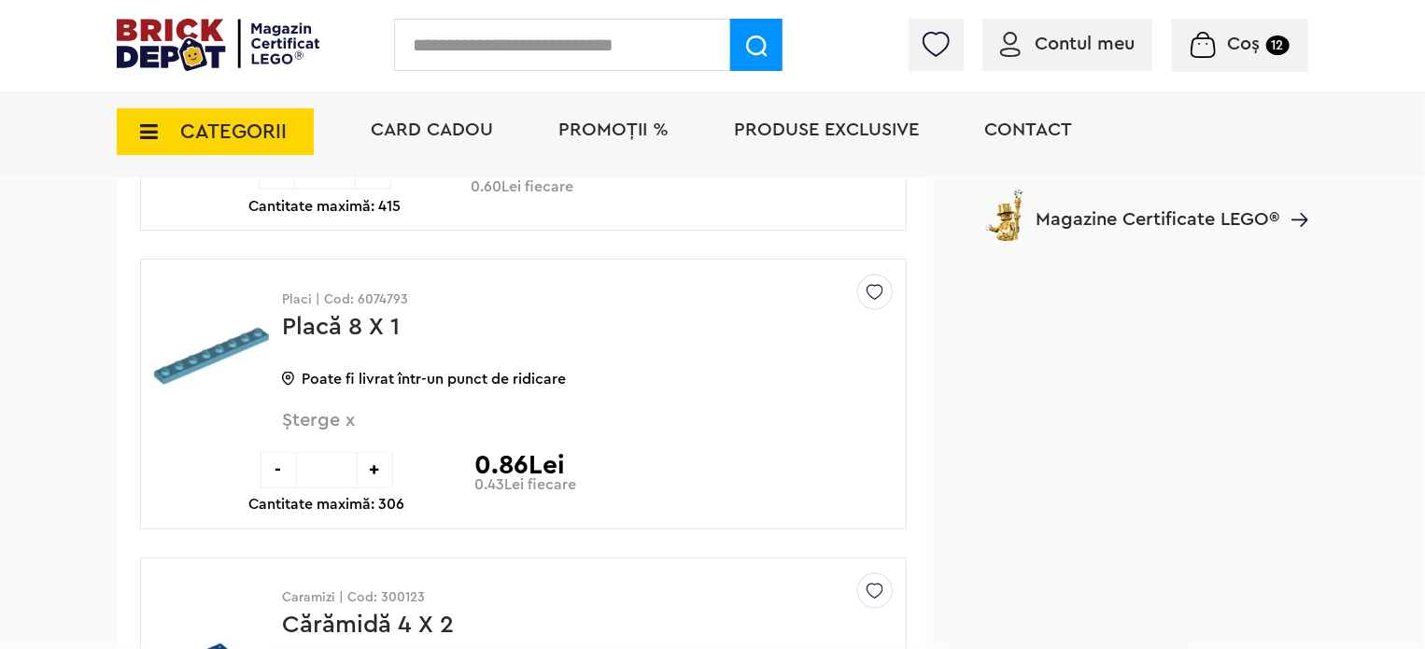
click at [326, 414] on span "Șterge x" at bounding box center [556, 431] width 549 height 40
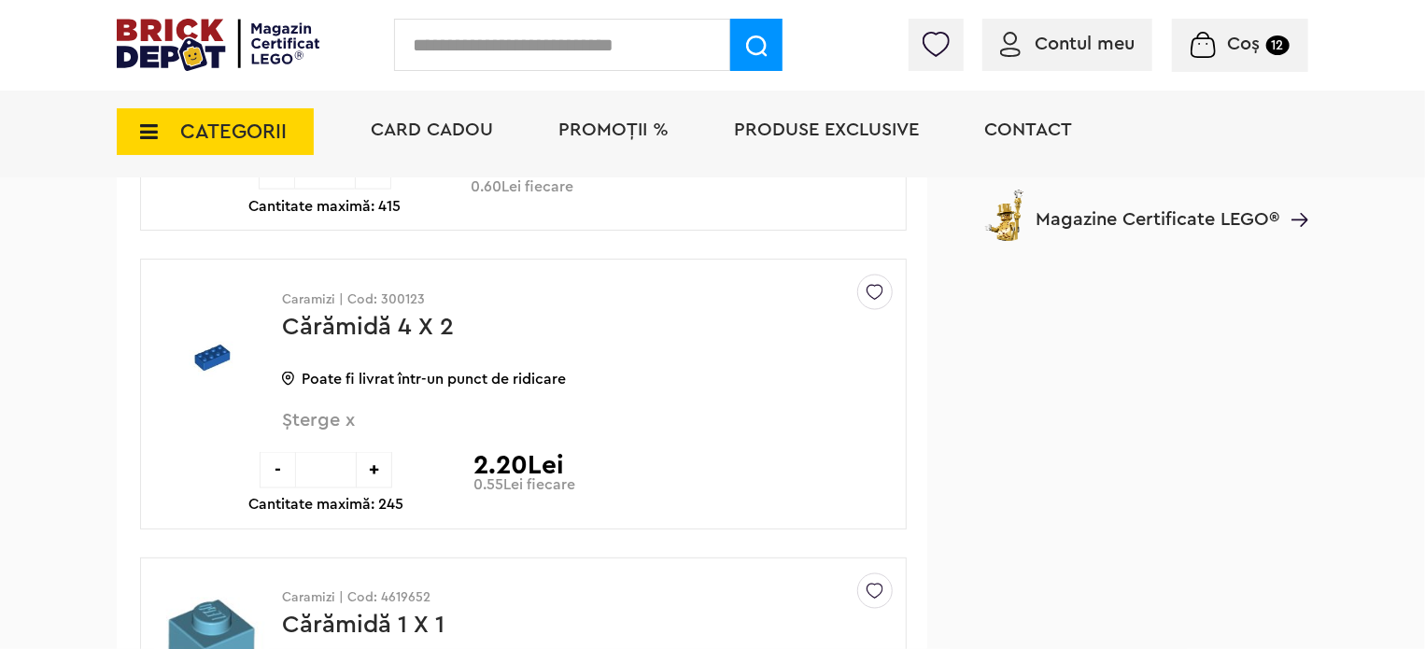
scroll to position [1401, 0]
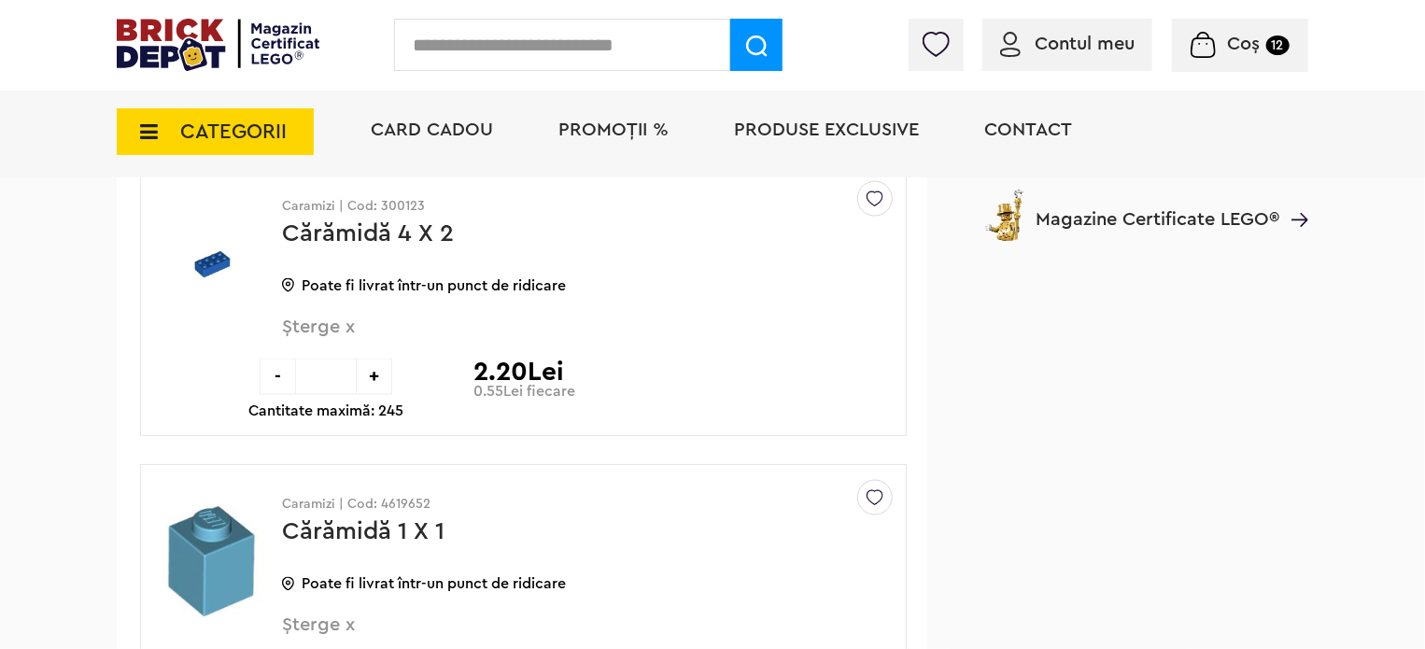
click at [205, 261] on img at bounding box center [211, 262] width 115 height 137
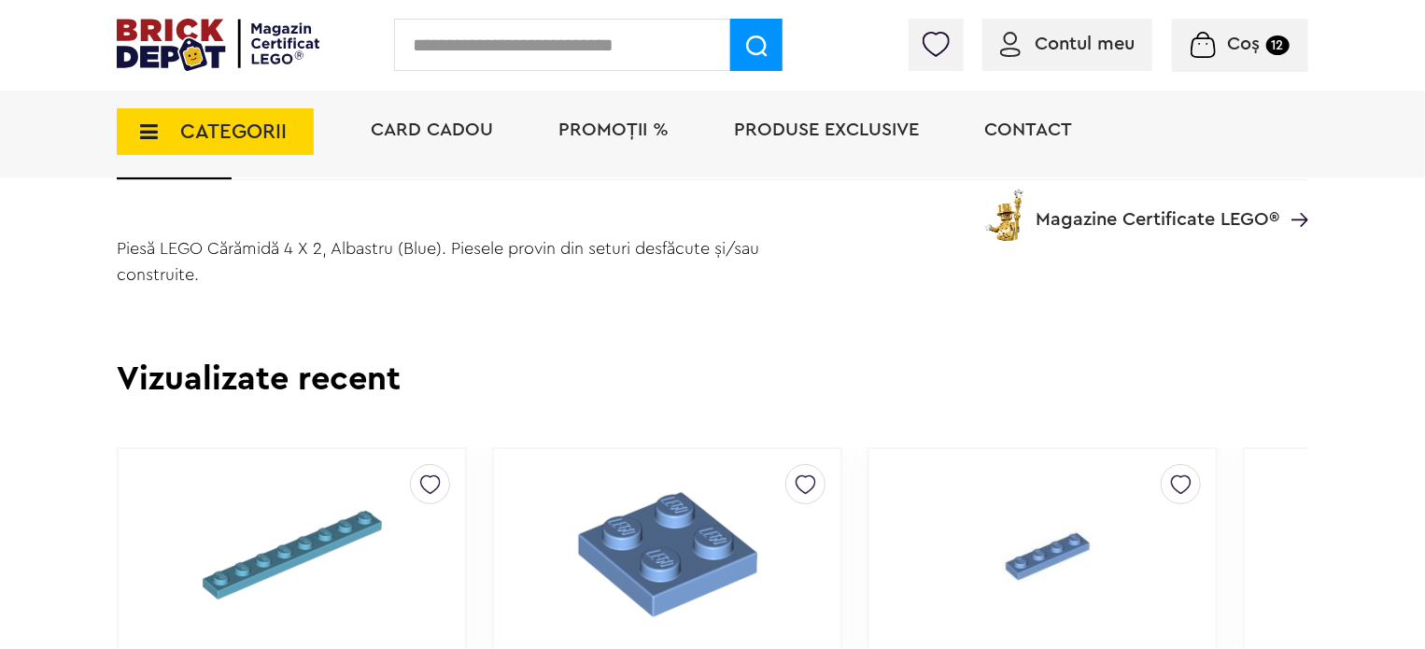
scroll to position [2148, 0]
